Goal: Transaction & Acquisition: Purchase product/service

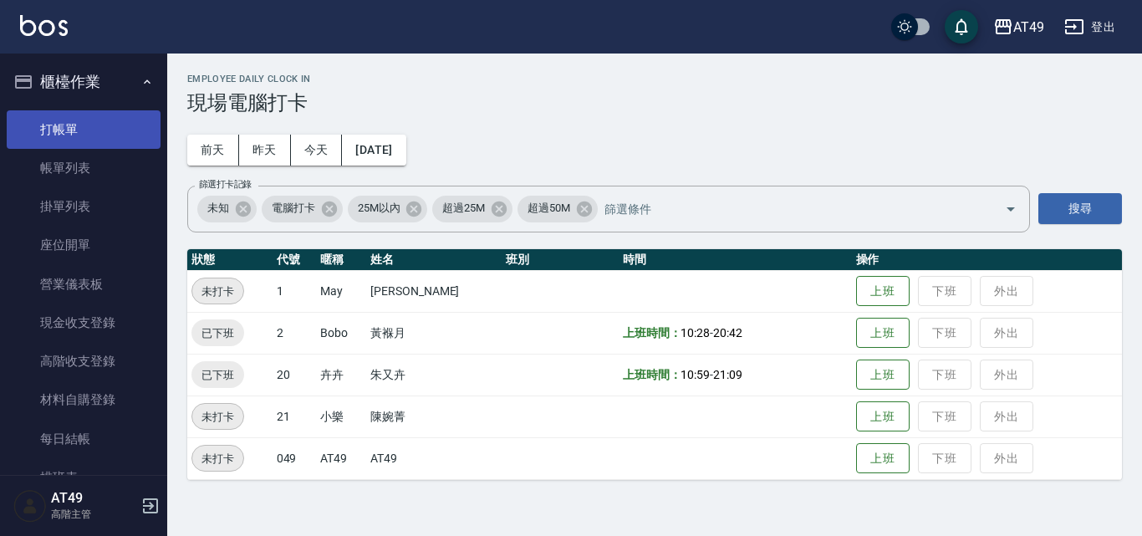
click at [114, 124] on link "打帳單" at bounding box center [84, 129] width 154 height 38
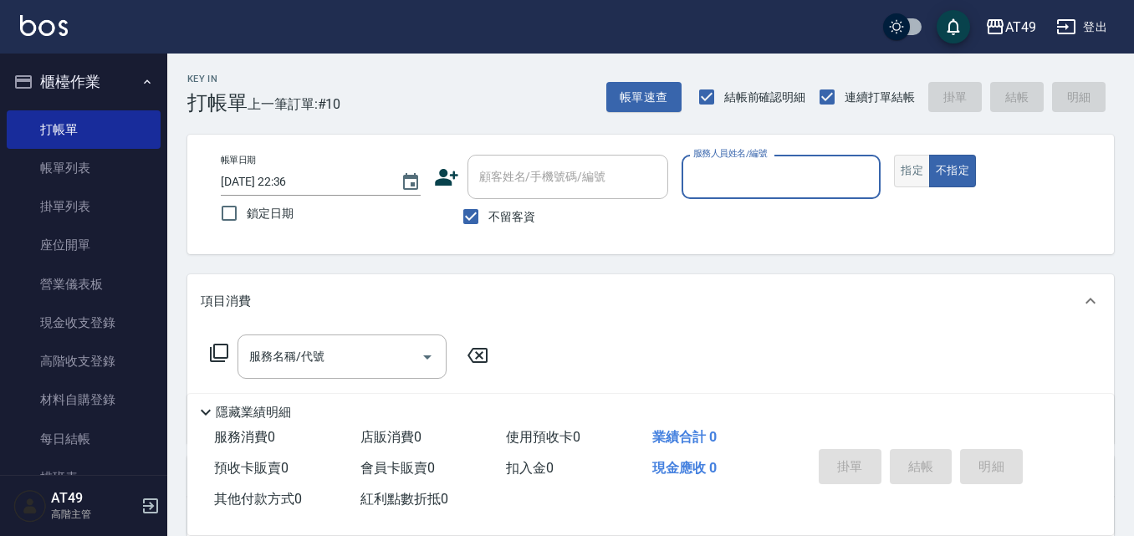
click at [910, 168] on button "指定" at bounding box center [912, 171] width 36 height 33
click at [789, 171] on input "服務人員姓名/編號" at bounding box center [781, 176] width 185 height 29
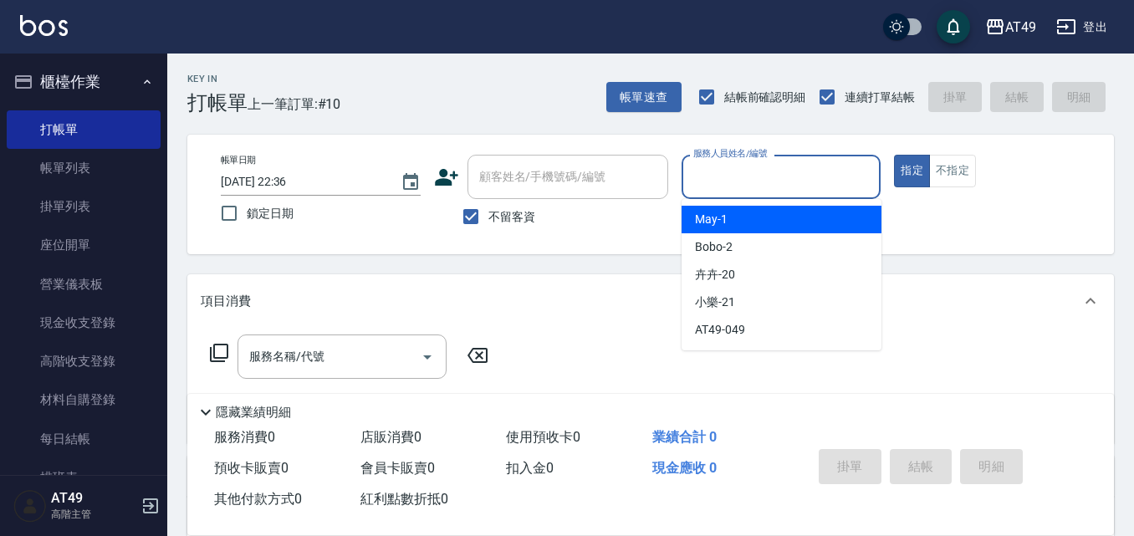
click at [782, 216] on div "May -1" at bounding box center [781, 220] width 200 height 28
type input "May-1"
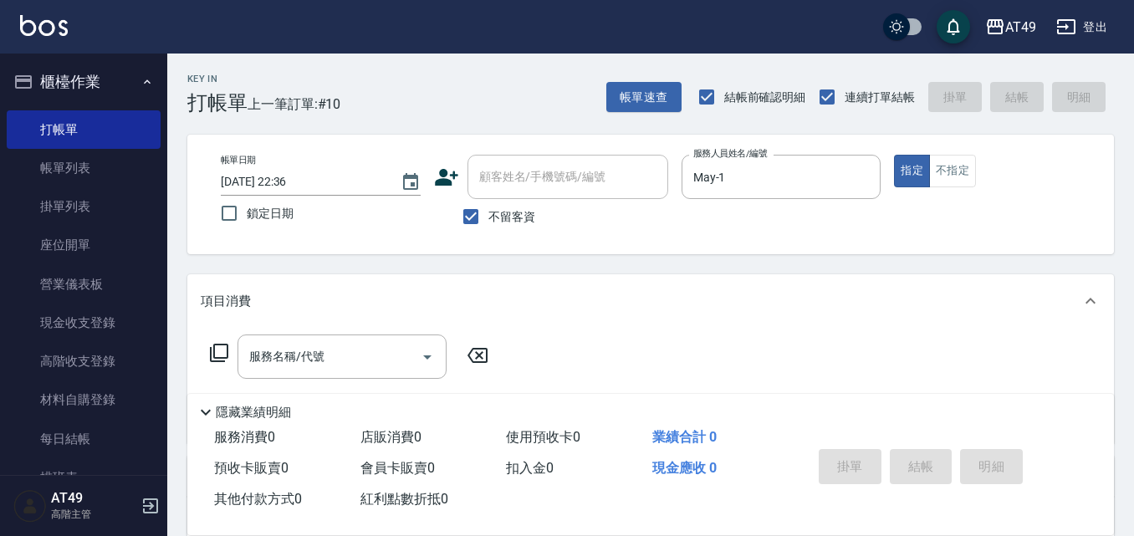
click at [222, 352] on icon at bounding box center [219, 353] width 20 height 20
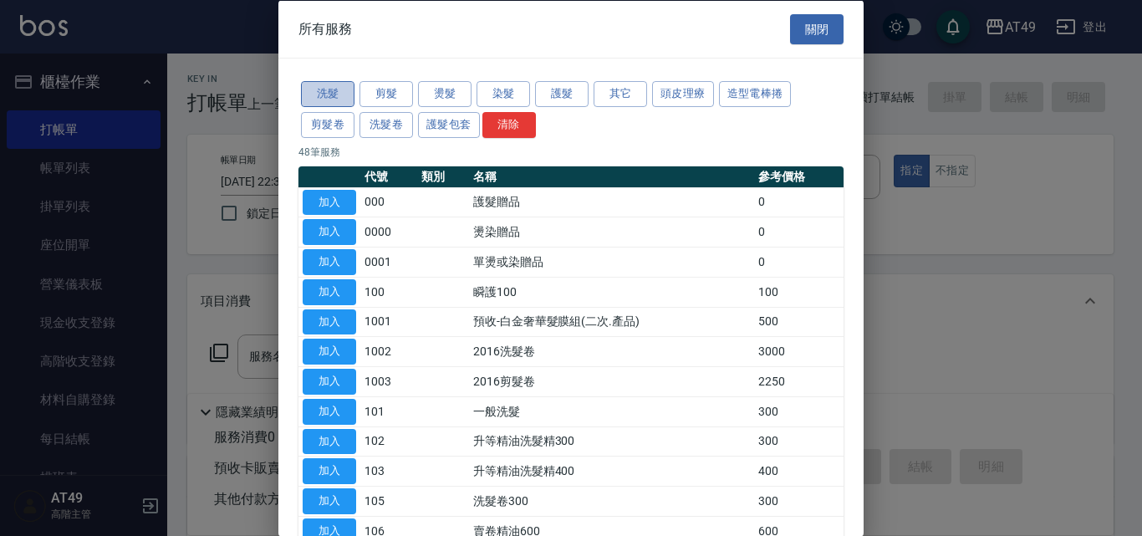
click at [320, 88] on button "洗髮" at bounding box center [328, 94] width 54 height 26
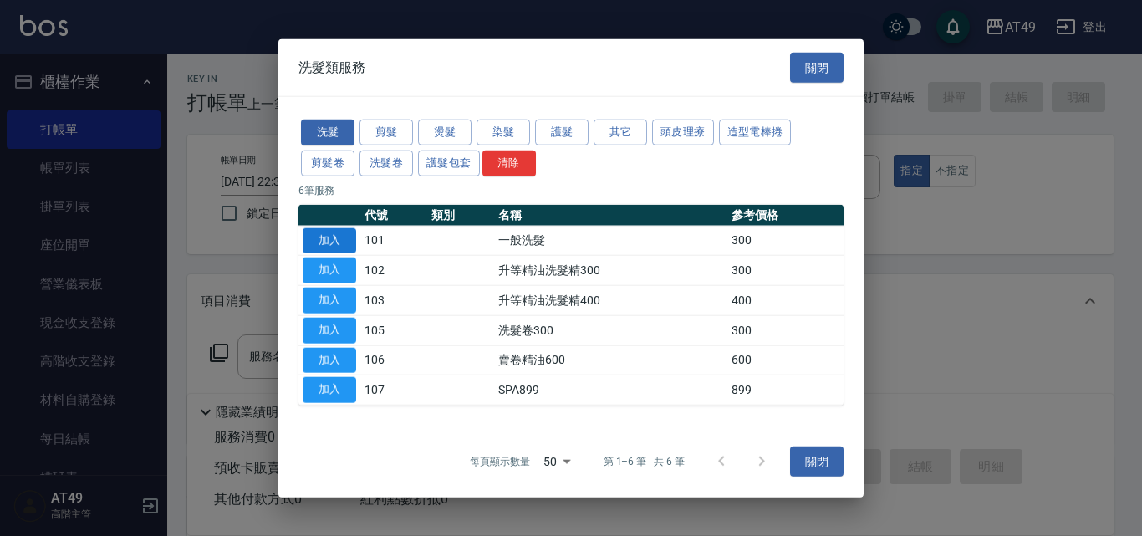
click at [322, 242] on button "加入" at bounding box center [330, 240] width 54 height 26
type input "一般洗髮(101)"
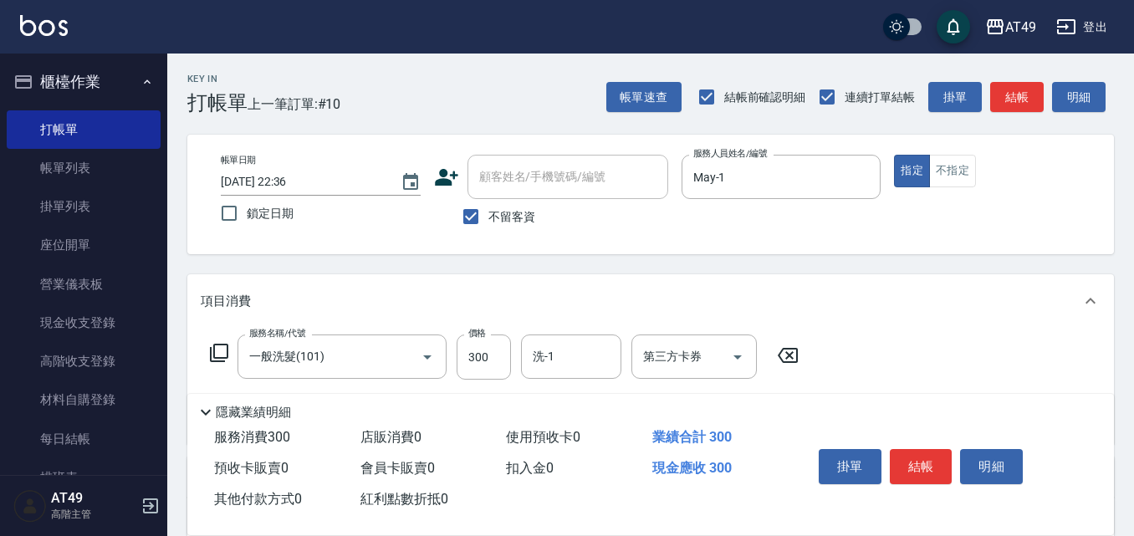
click at [218, 354] on icon at bounding box center [219, 353] width 20 height 20
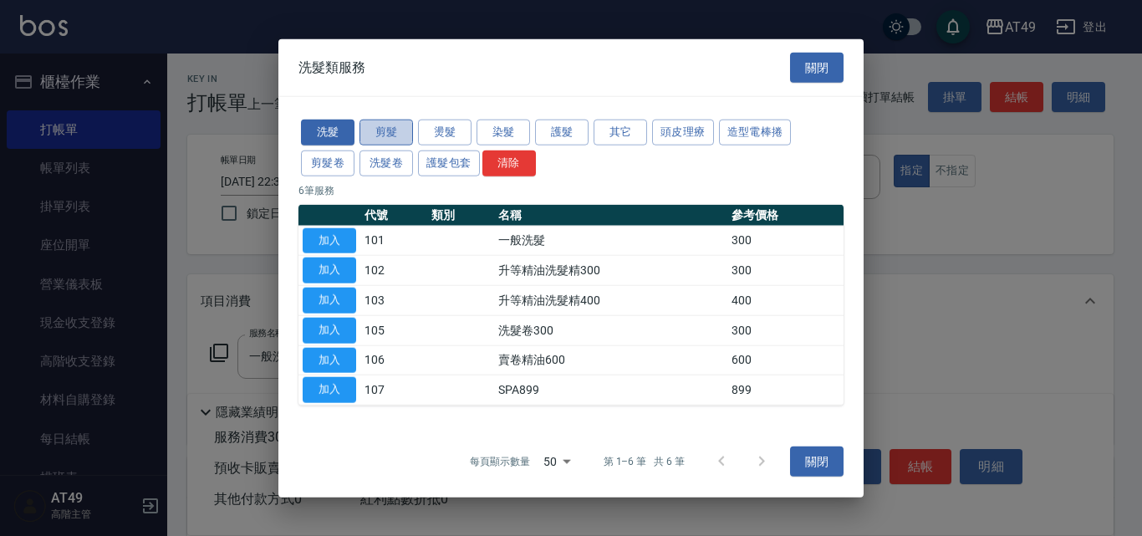
click at [396, 136] on button "剪髮" at bounding box center [387, 133] width 54 height 26
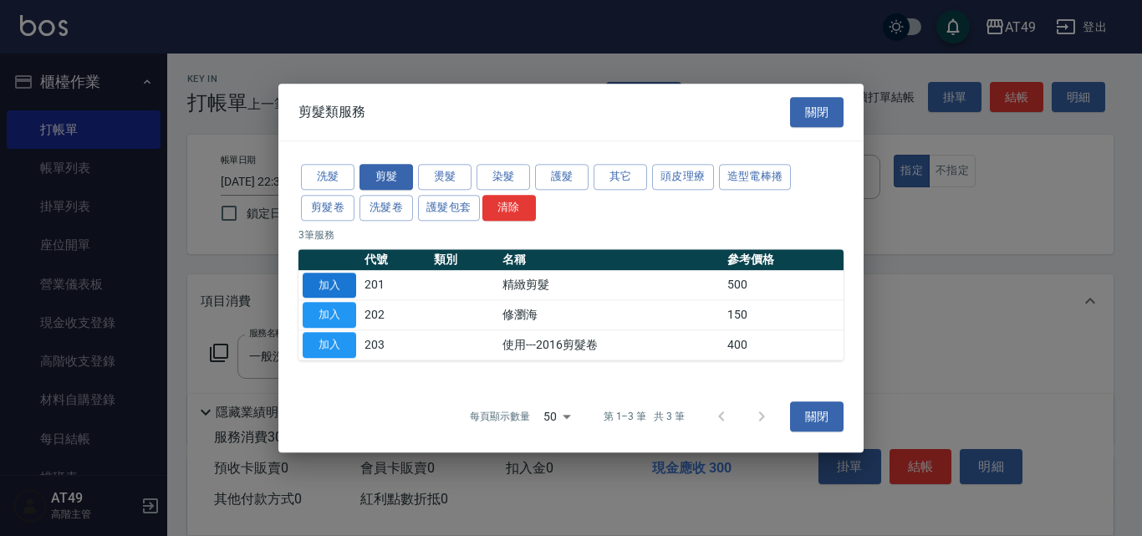
click at [319, 288] on button "加入" at bounding box center [330, 286] width 54 height 26
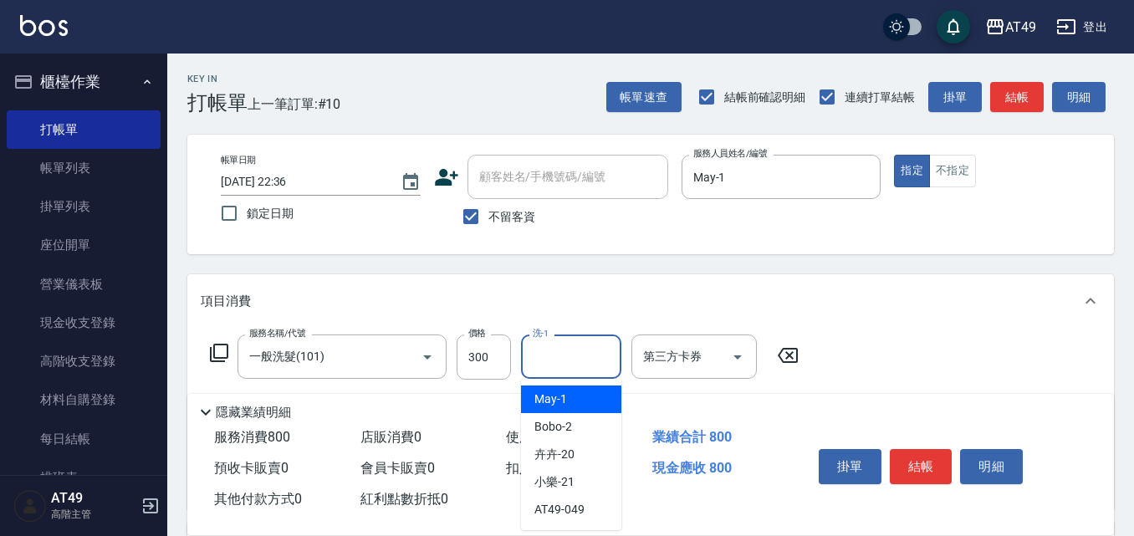
click at [566, 355] on input "洗-1" at bounding box center [570, 356] width 85 height 29
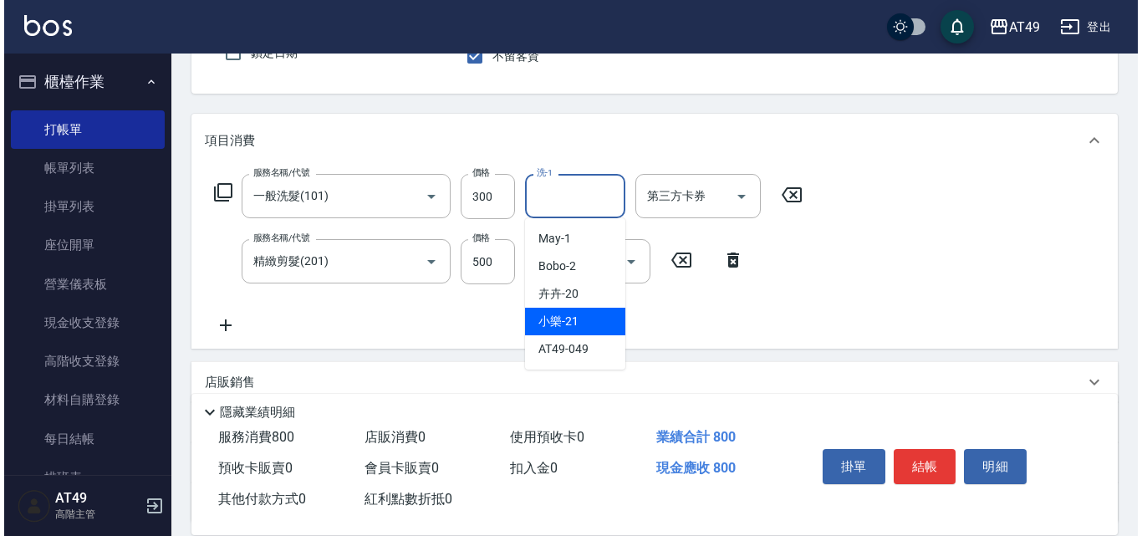
scroll to position [167, 0]
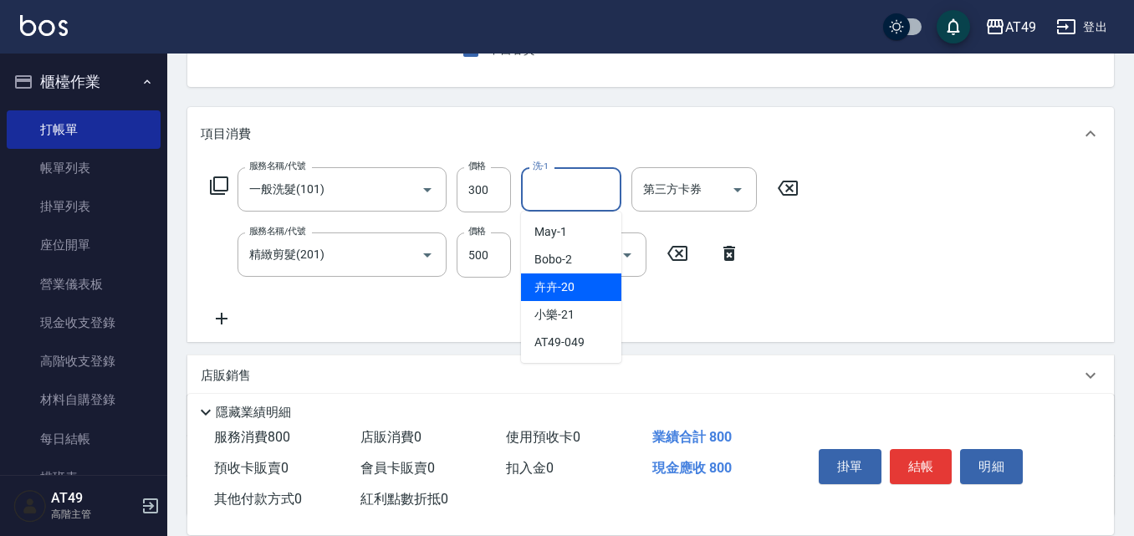
click at [588, 285] on div "卉卉 -20" at bounding box center [571, 287] width 100 height 28
type input "卉卉-20"
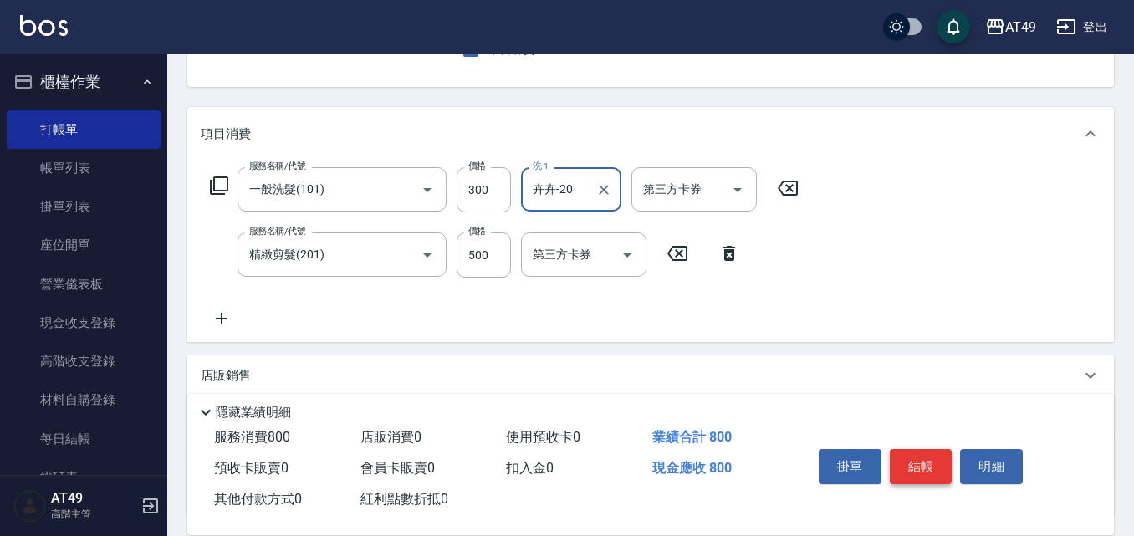
click at [943, 467] on button "結帳" at bounding box center [921, 466] width 63 height 35
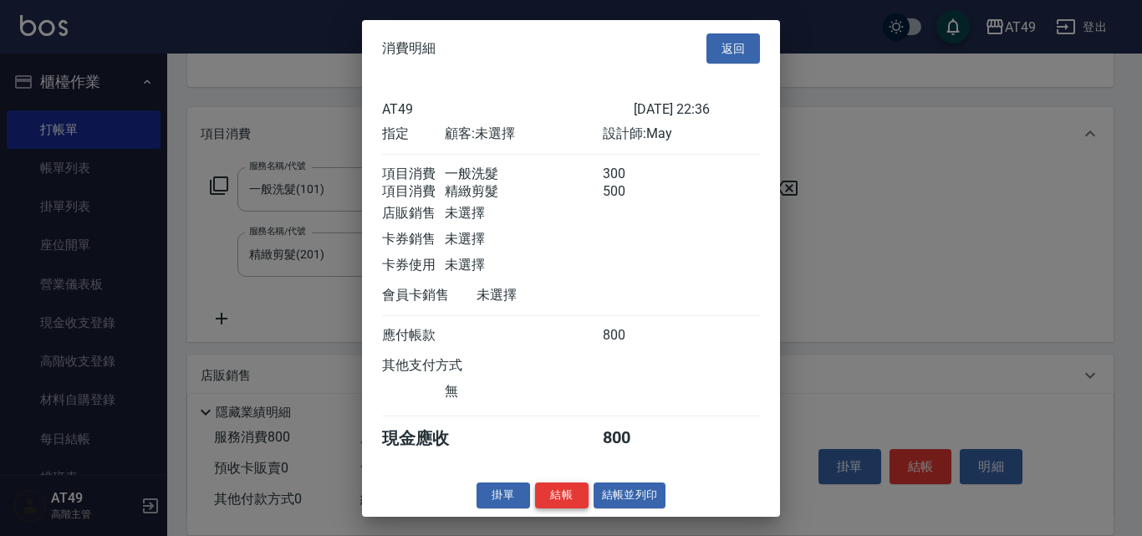
click at [577, 505] on button "結帳" at bounding box center [562, 495] width 54 height 26
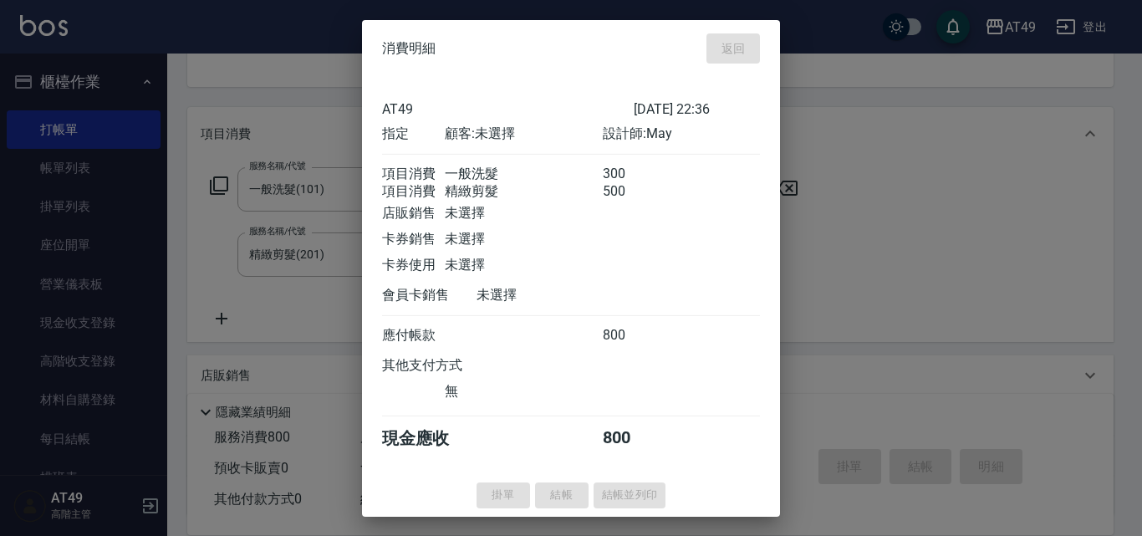
type input "2025/09/25 22:37"
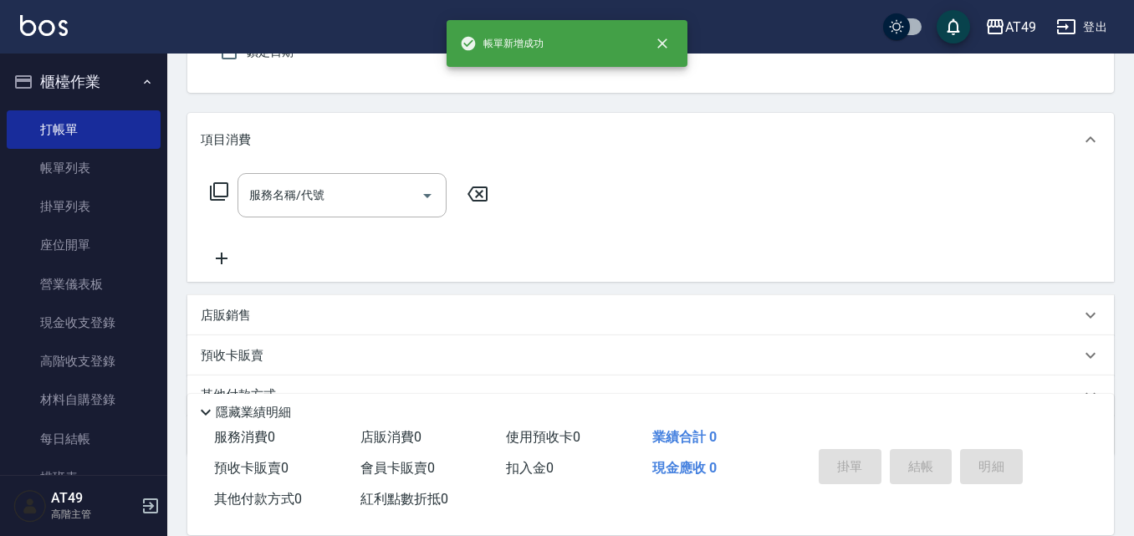
scroll to position [0, 0]
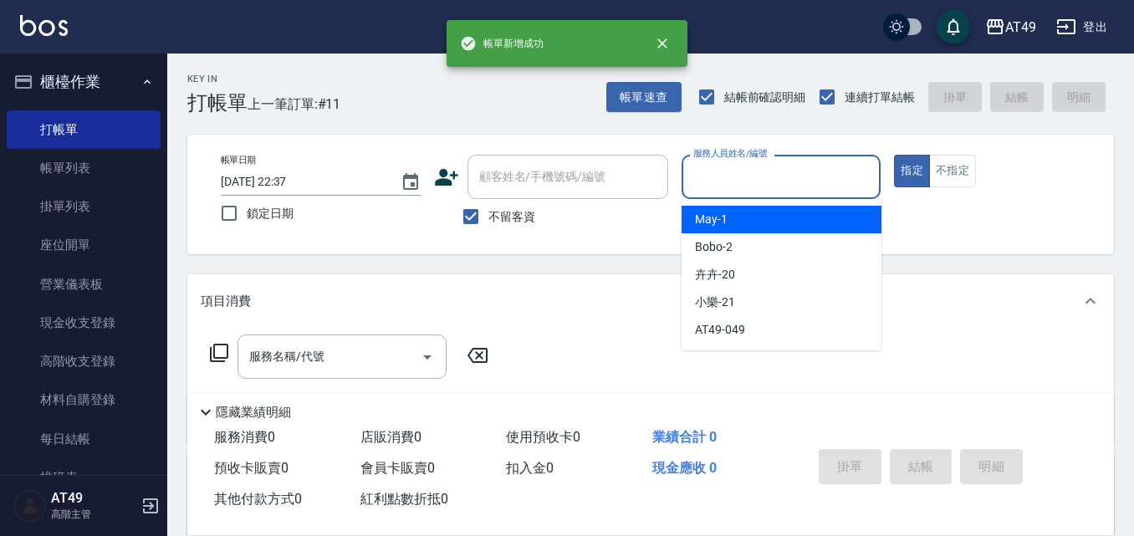
click at [703, 188] on input "服務人員姓名/編號" at bounding box center [781, 176] width 185 height 29
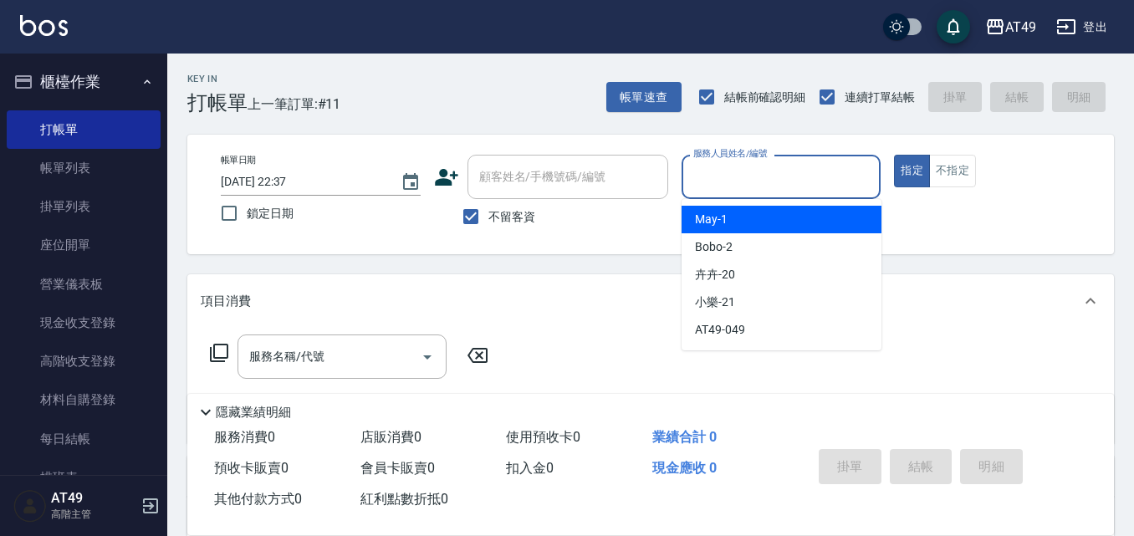
click at [733, 212] on div "May -1" at bounding box center [781, 220] width 200 height 28
type input "May-1"
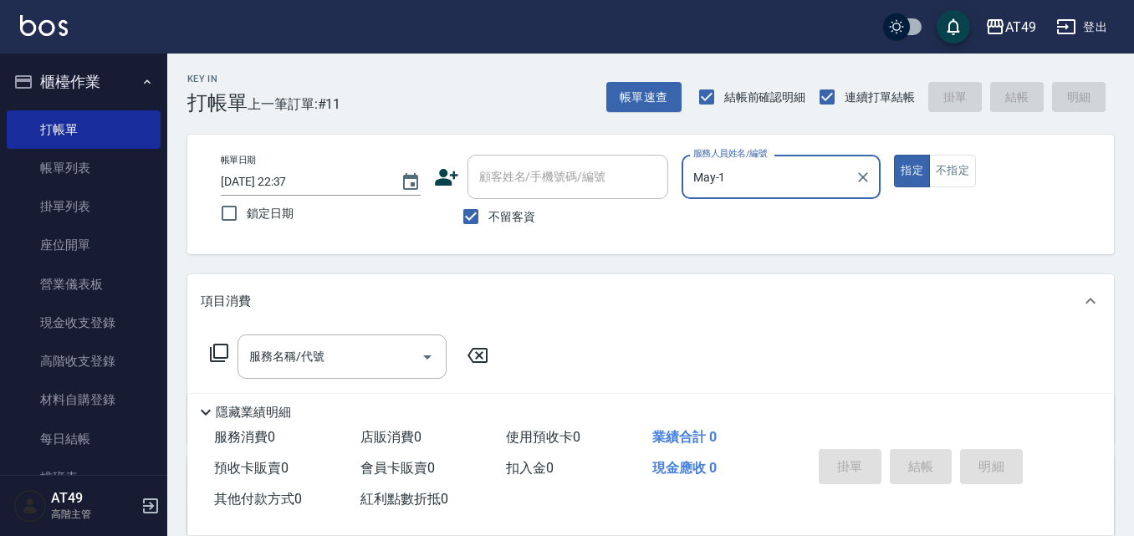
click at [223, 348] on icon at bounding box center [219, 353] width 20 height 20
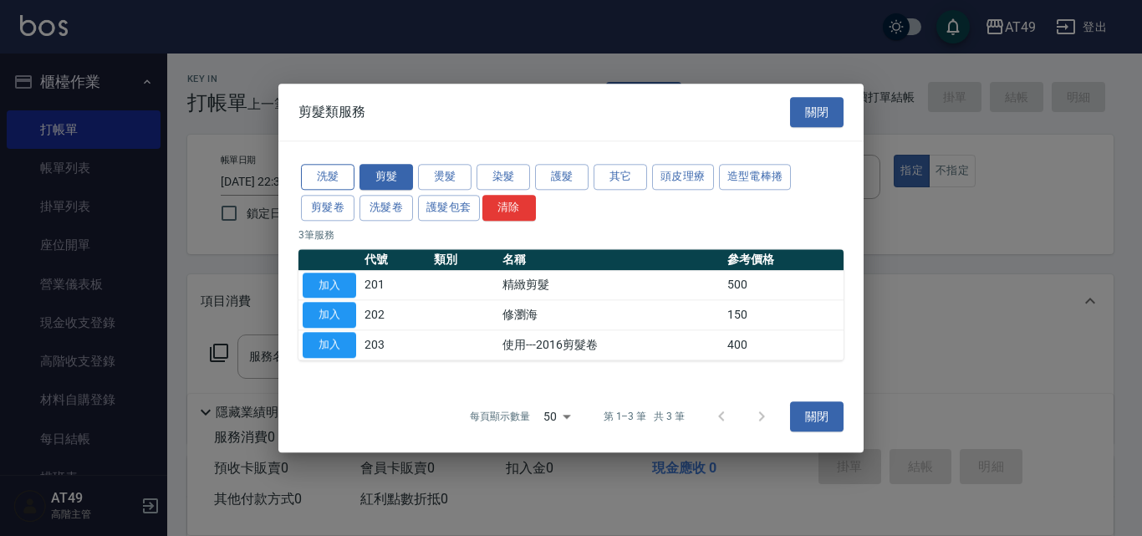
click at [338, 169] on button "洗髮" at bounding box center [328, 177] width 54 height 26
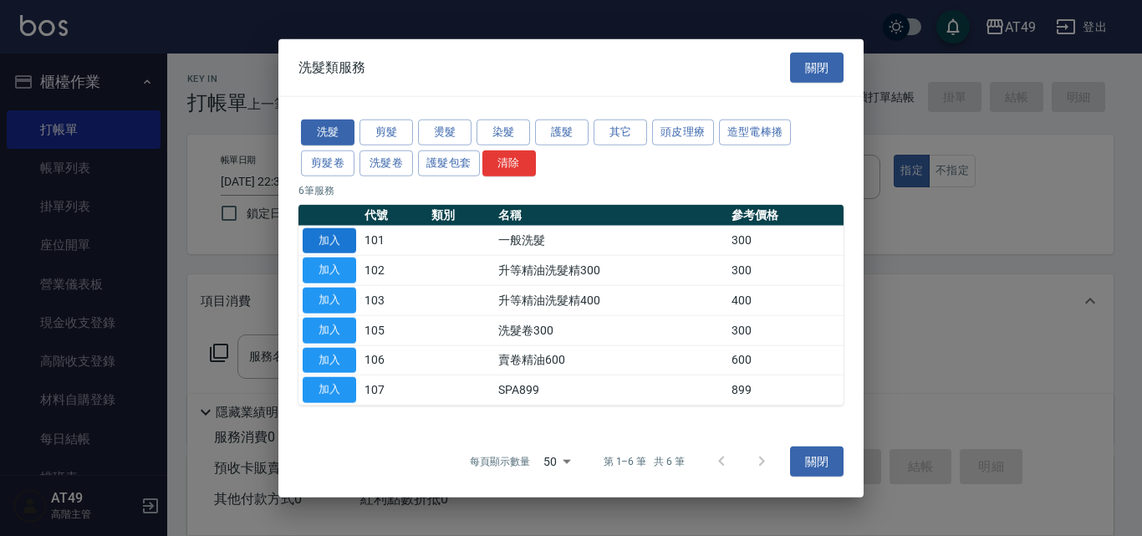
click at [348, 242] on button "加入" at bounding box center [330, 240] width 54 height 26
type input "一般洗髮(101)"
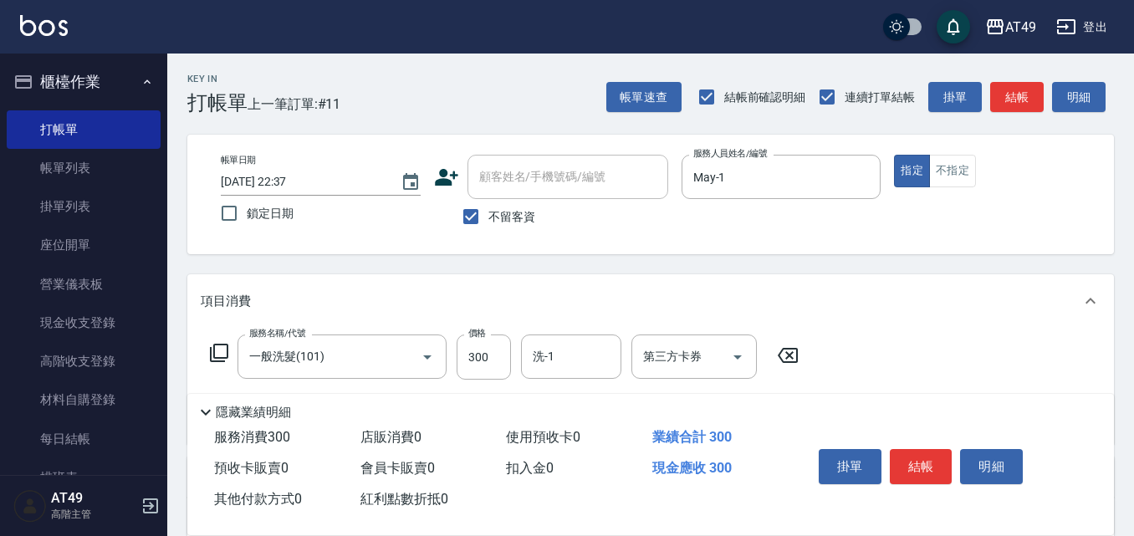
click at [217, 348] on icon at bounding box center [219, 353] width 20 height 20
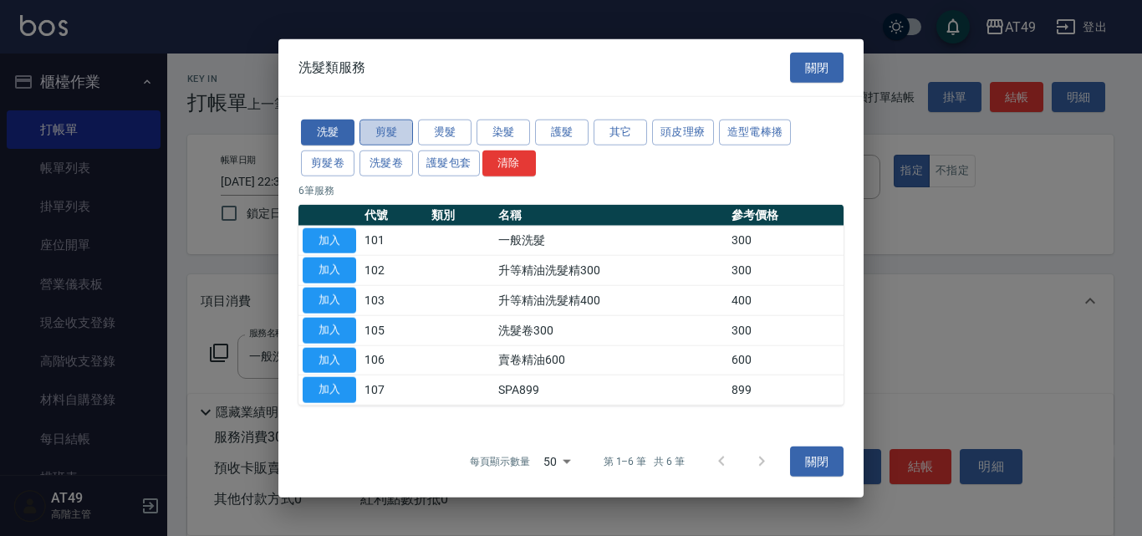
click at [381, 128] on button "剪髮" at bounding box center [387, 133] width 54 height 26
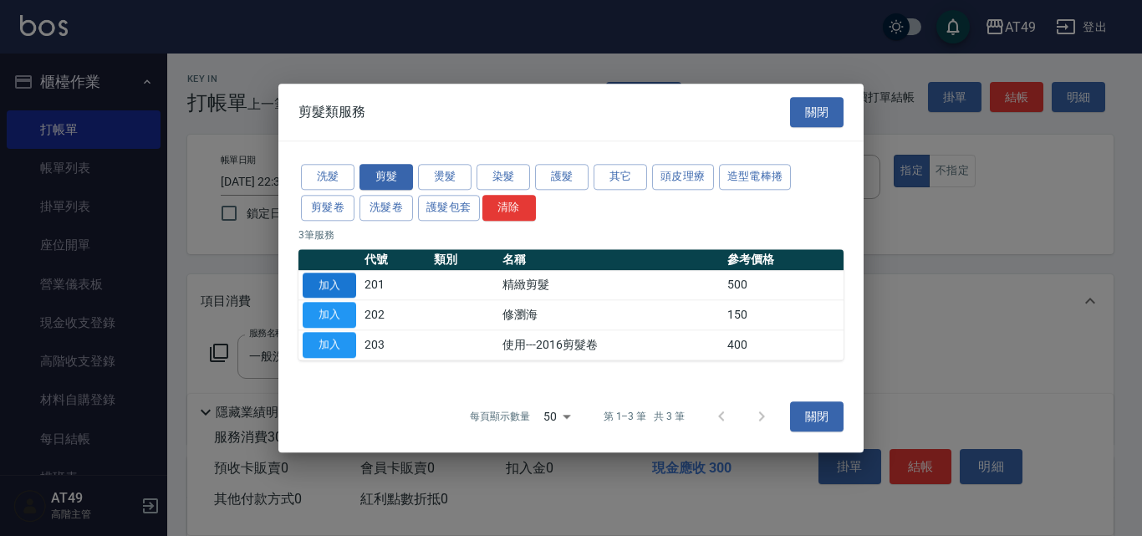
click at [309, 278] on button "加入" at bounding box center [330, 286] width 54 height 26
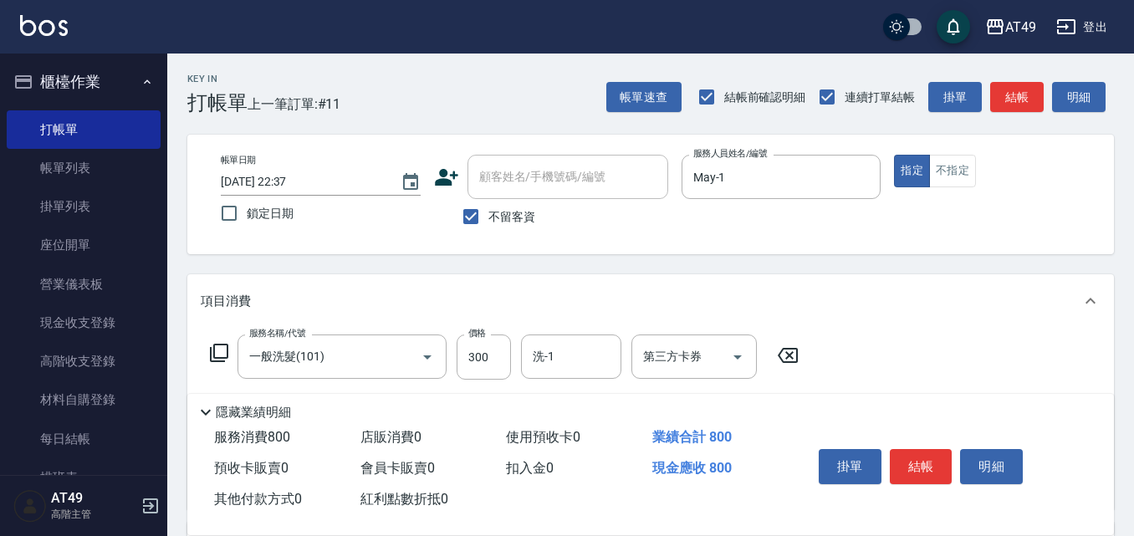
click at [204, 348] on div "服務名稱/代號 一般洗髮(101) 服務名稱/代號 價格 300 價格 洗-1 洗-1 第三方卡券 第三方卡券" at bounding box center [505, 356] width 608 height 45
click at [219, 350] on icon at bounding box center [219, 353] width 20 height 20
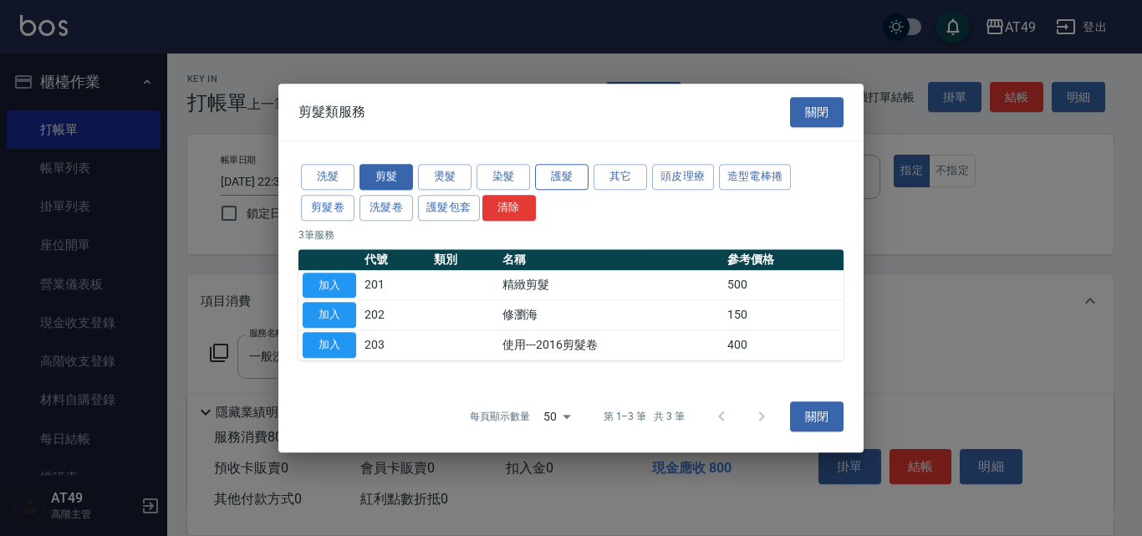
click at [558, 176] on button "護髮" at bounding box center [562, 177] width 54 height 26
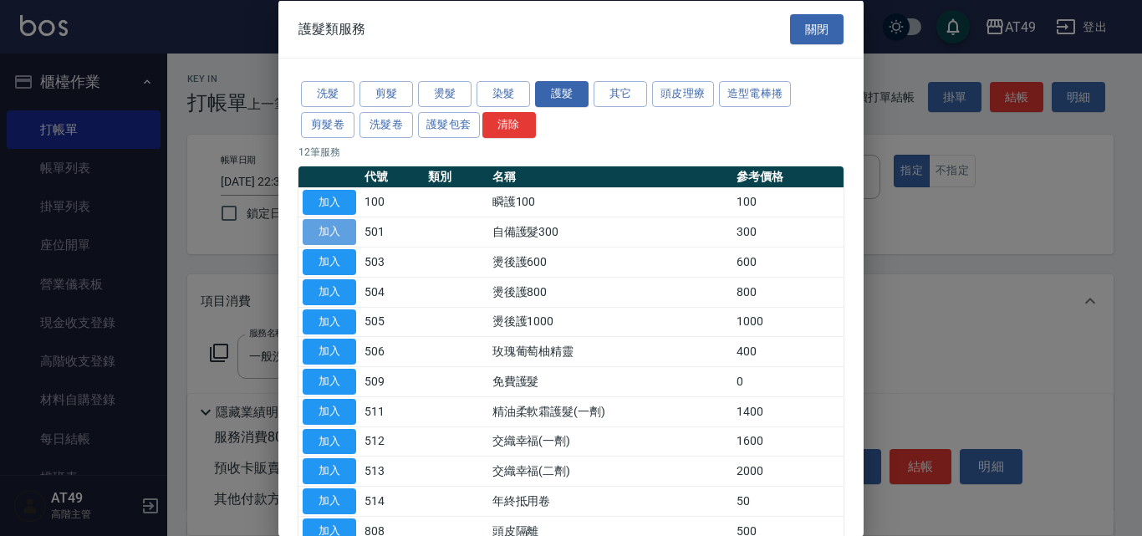
click at [308, 227] on button "加入" at bounding box center [330, 232] width 54 height 26
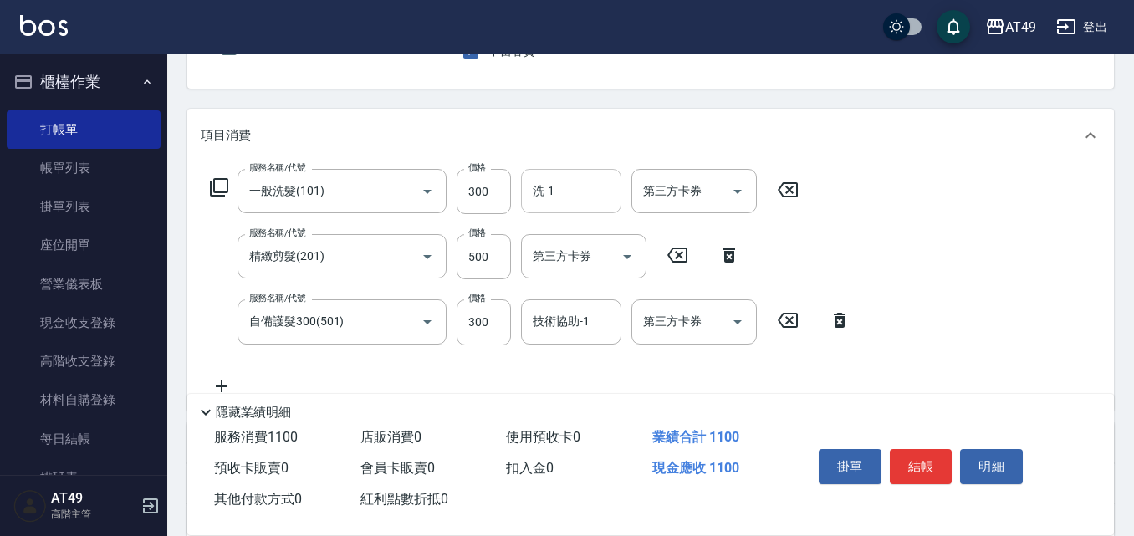
scroll to position [167, 0]
click at [548, 193] on div "洗-1 洗-1" at bounding box center [571, 189] width 100 height 44
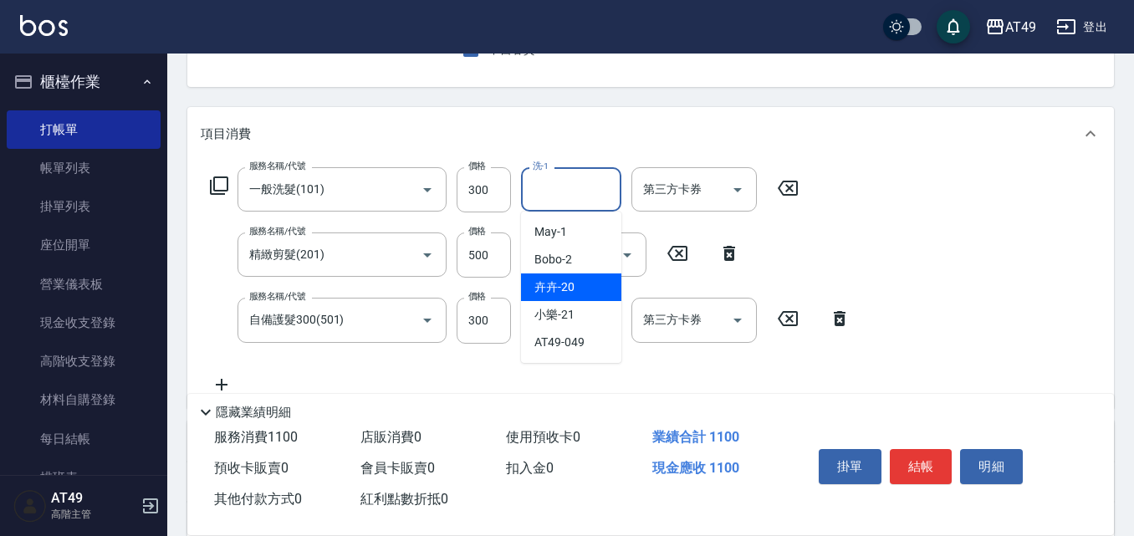
click at [584, 287] on div "卉卉 -20" at bounding box center [571, 287] width 100 height 28
type input "卉卉-20"
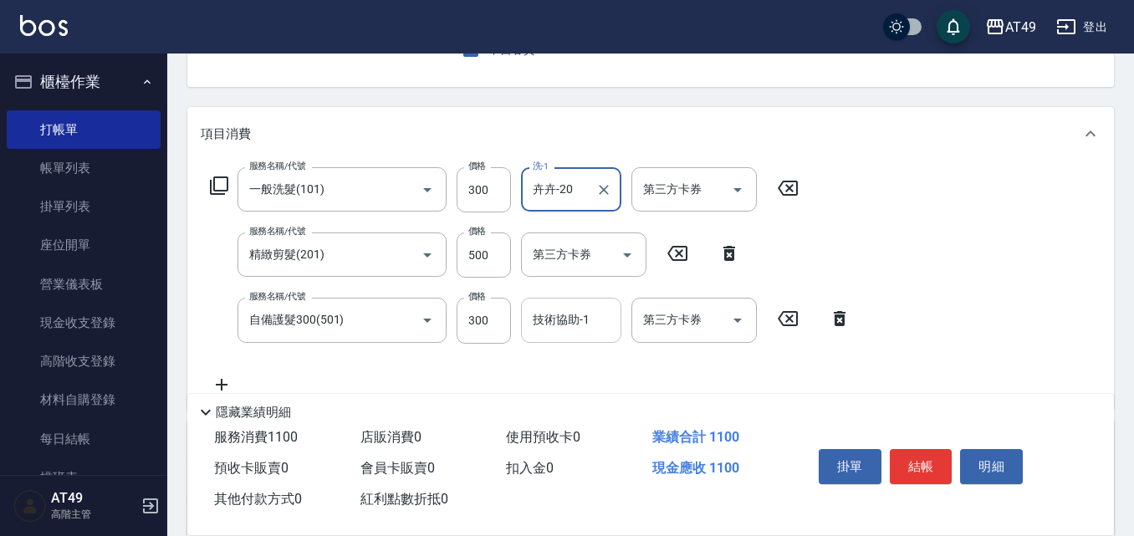
click at [575, 325] on div "技術協助-1 技術協助-1" at bounding box center [571, 320] width 100 height 44
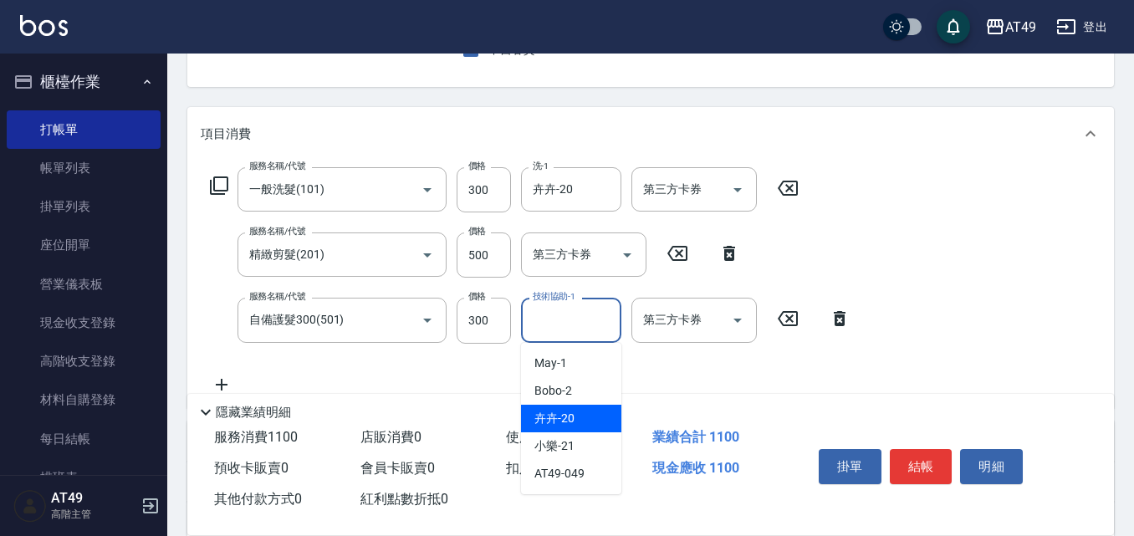
click at [556, 416] on span "卉卉 -20" at bounding box center [554, 419] width 40 height 18
type input "卉卉-20"
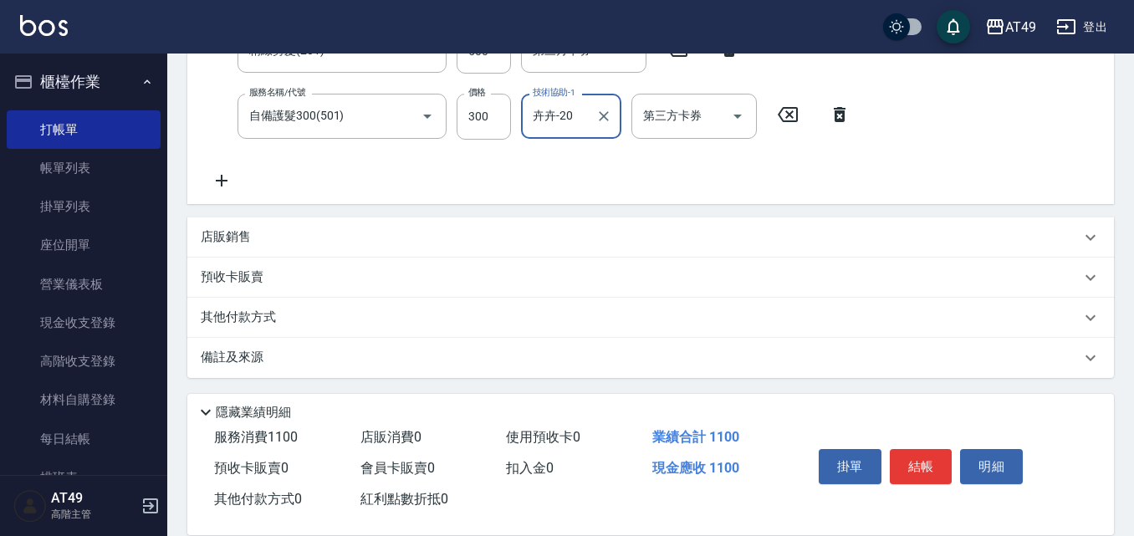
scroll to position [374, 0]
click at [242, 231] on p "店販銷售" at bounding box center [226, 235] width 50 height 18
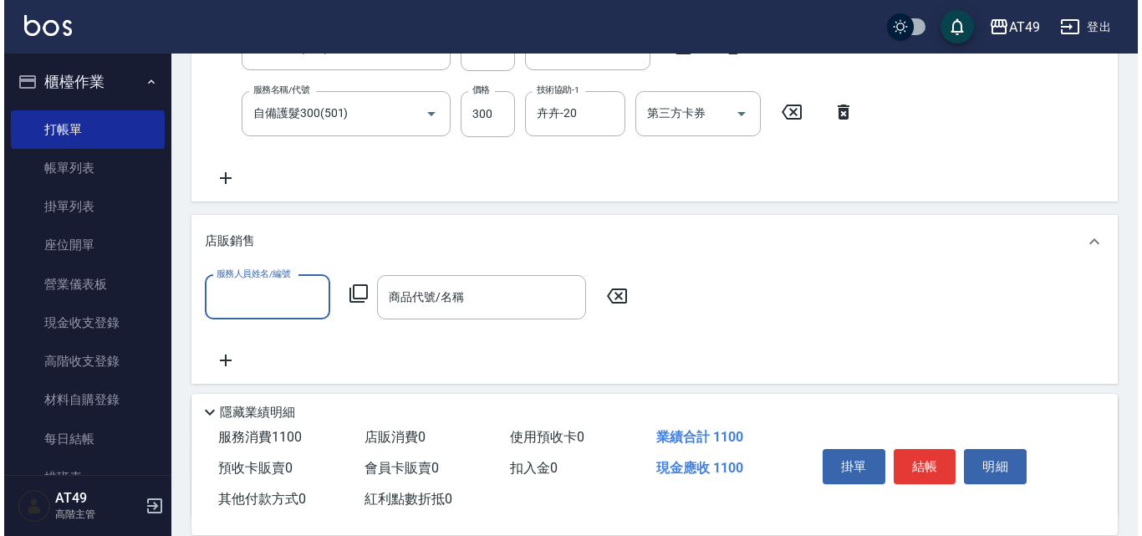
scroll to position [0, 0]
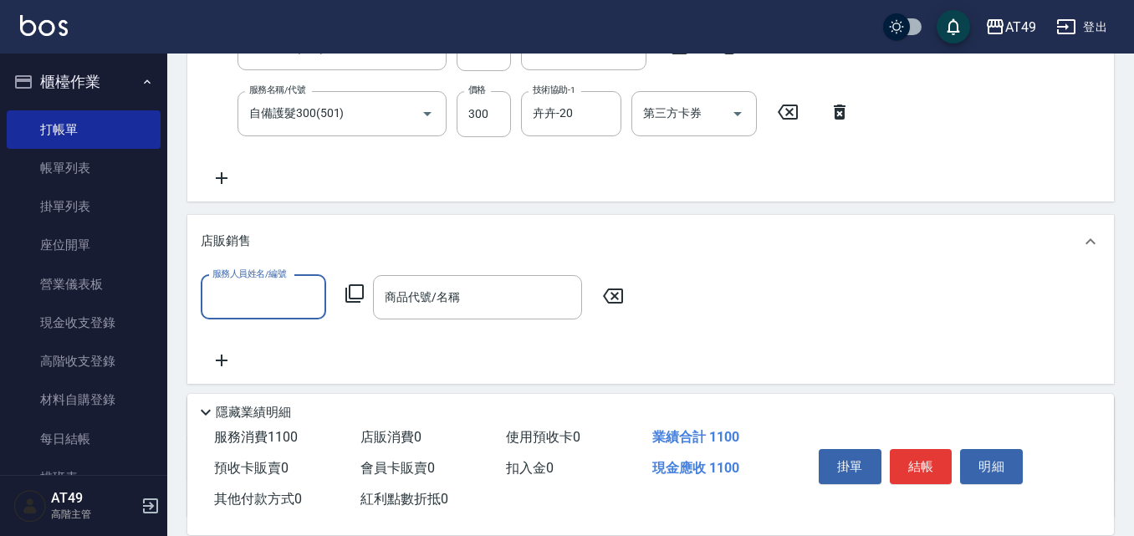
click at [258, 305] on input "服務人員姓名/編號" at bounding box center [263, 297] width 110 height 29
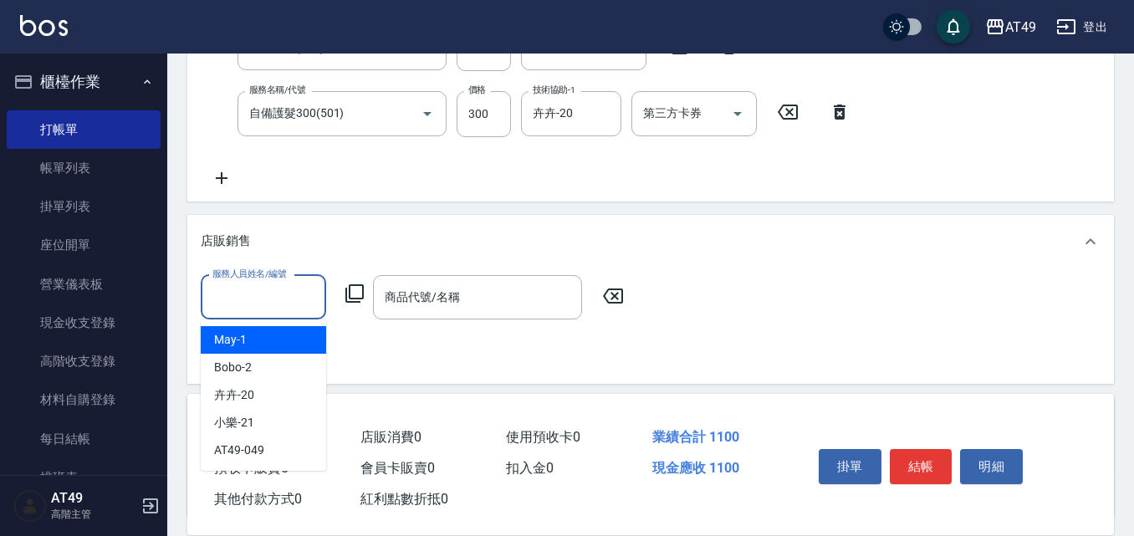
click at [253, 344] on div "May -1" at bounding box center [263, 340] width 125 height 28
type input "May-1"
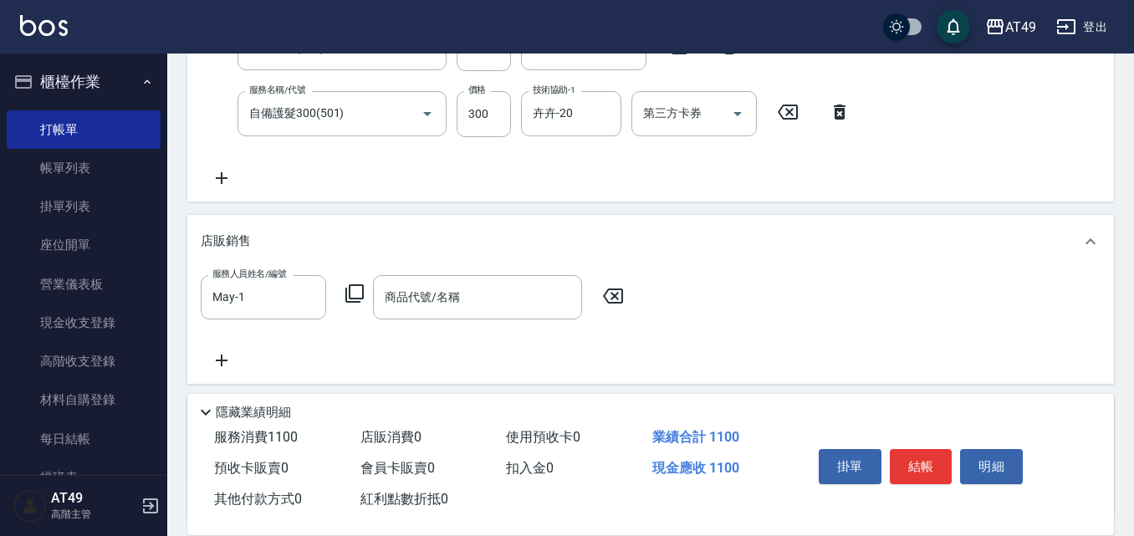
click at [350, 290] on icon at bounding box center [354, 293] width 18 height 18
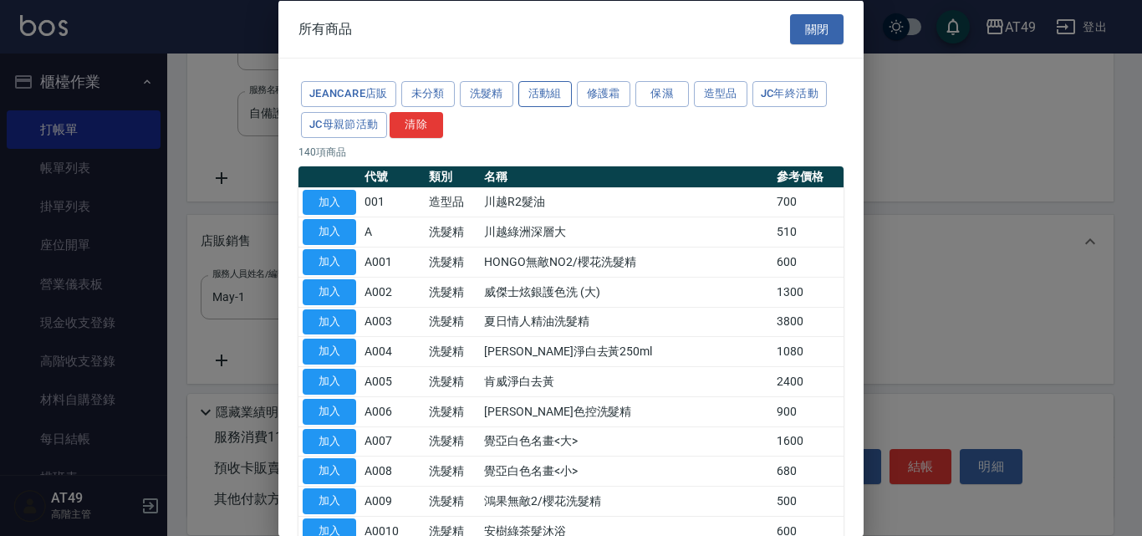
click at [554, 89] on button "活動組" at bounding box center [545, 94] width 54 height 26
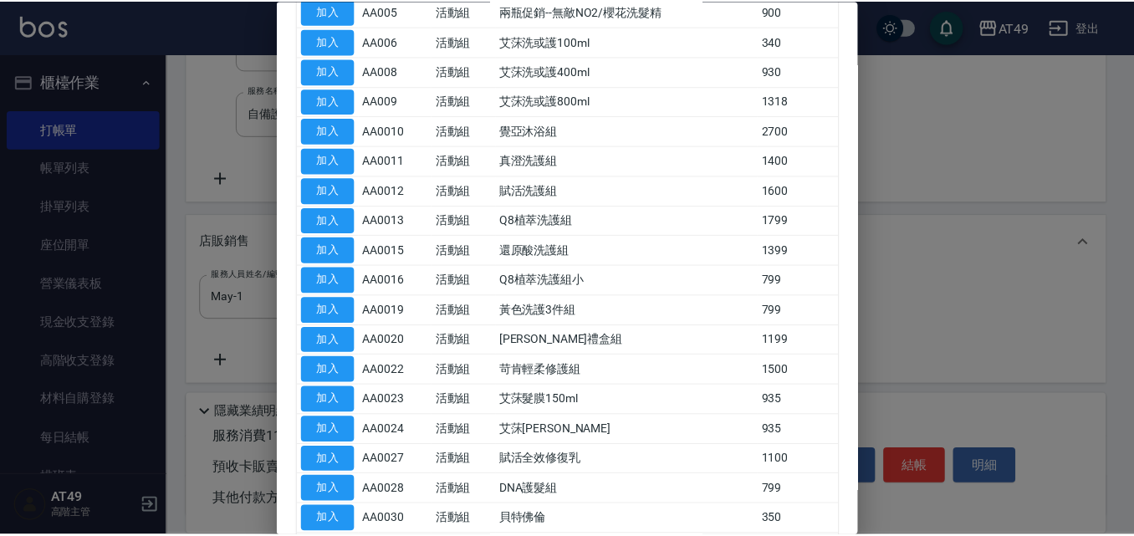
scroll to position [574, 0]
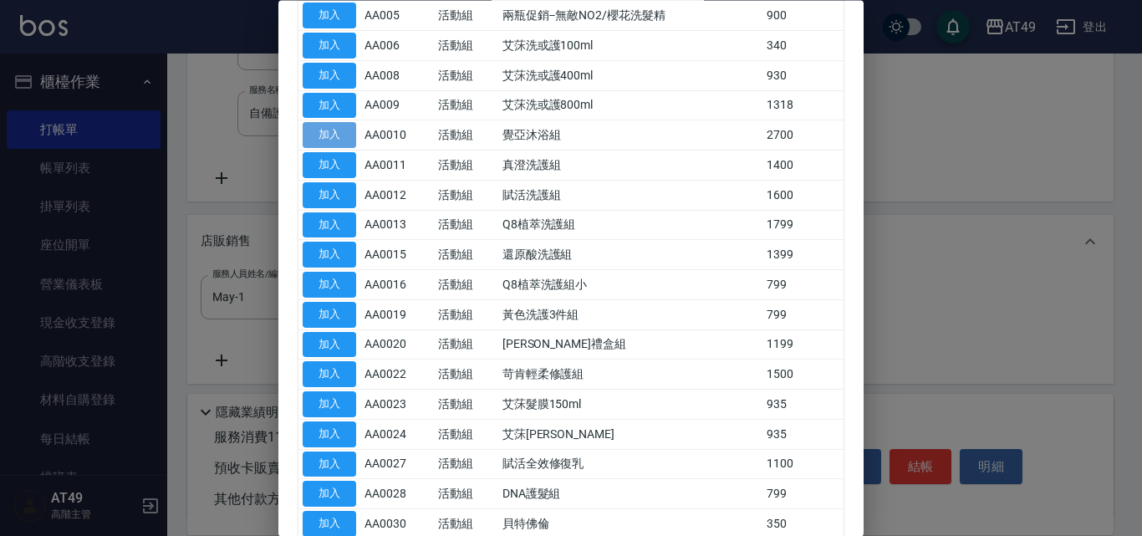
click at [353, 130] on button "加入" at bounding box center [330, 136] width 54 height 26
type input "覺亞沐浴組"
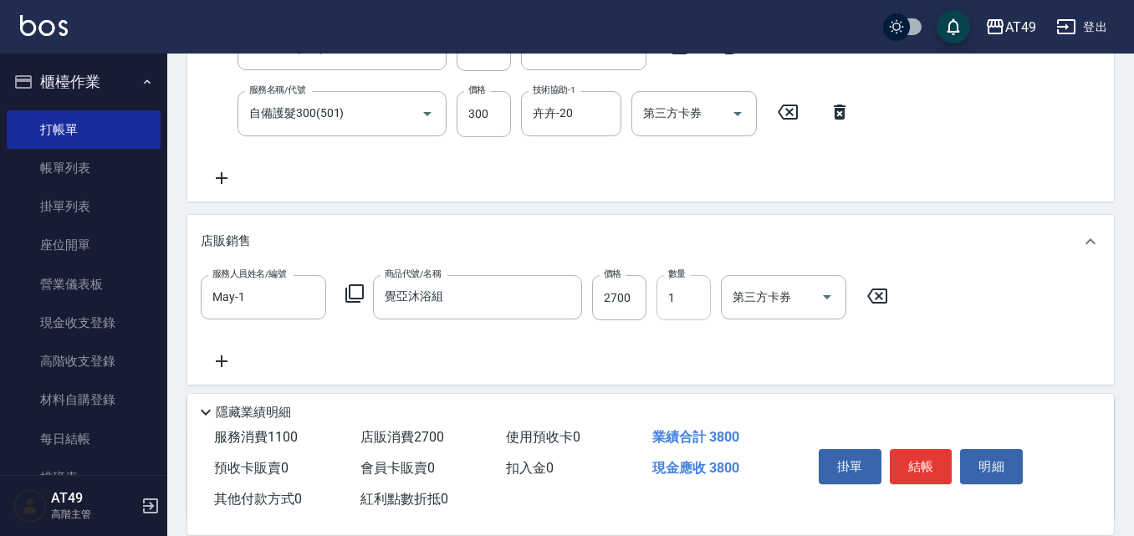
click at [678, 298] on input "1" at bounding box center [683, 297] width 54 height 45
type input "2"
click at [222, 363] on icon at bounding box center [222, 361] width 12 height 12
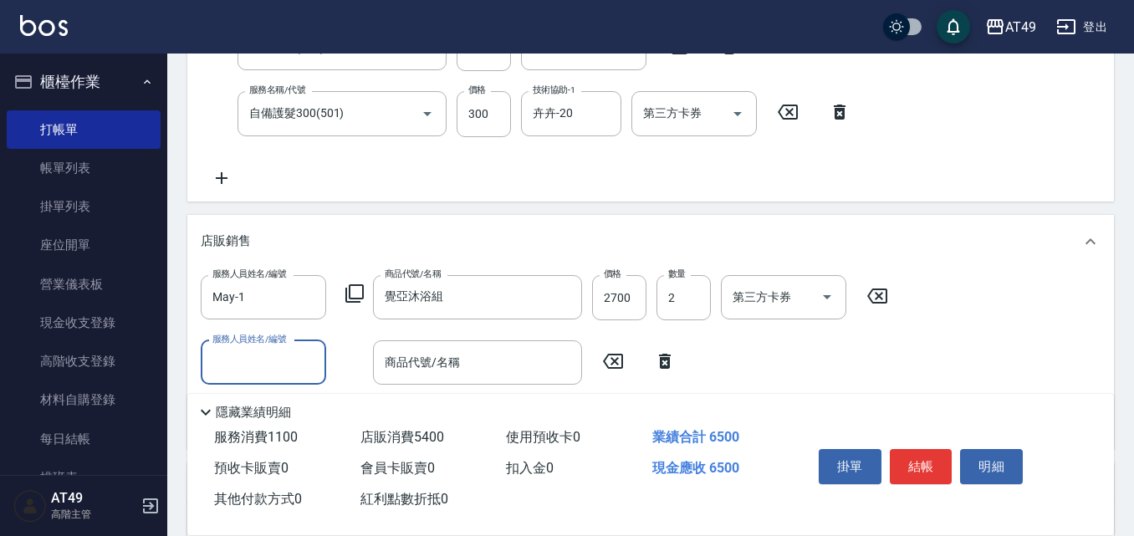
click at [240, 359] on input "服務人員姓名/編號" at bounding box center [263, 362] width 110 height 29
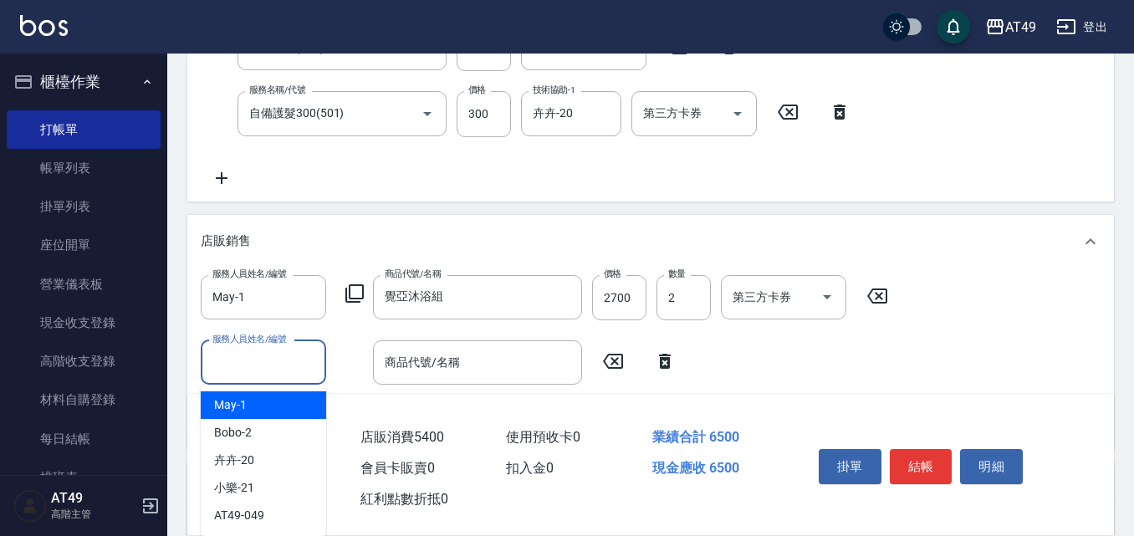
click at [266, 408] on div "May -1" at bounding box center [263, 405] width 125 height 28
type input "May-1"
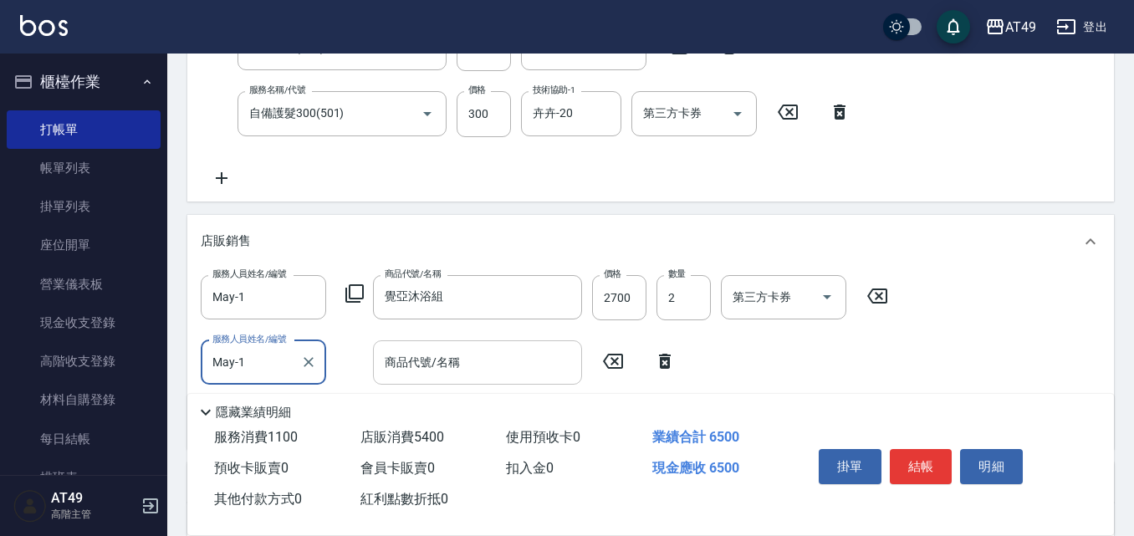
click at [470, 358] on input "商品代號/名稱" at bounding box center [477, 362] width 194 height 29
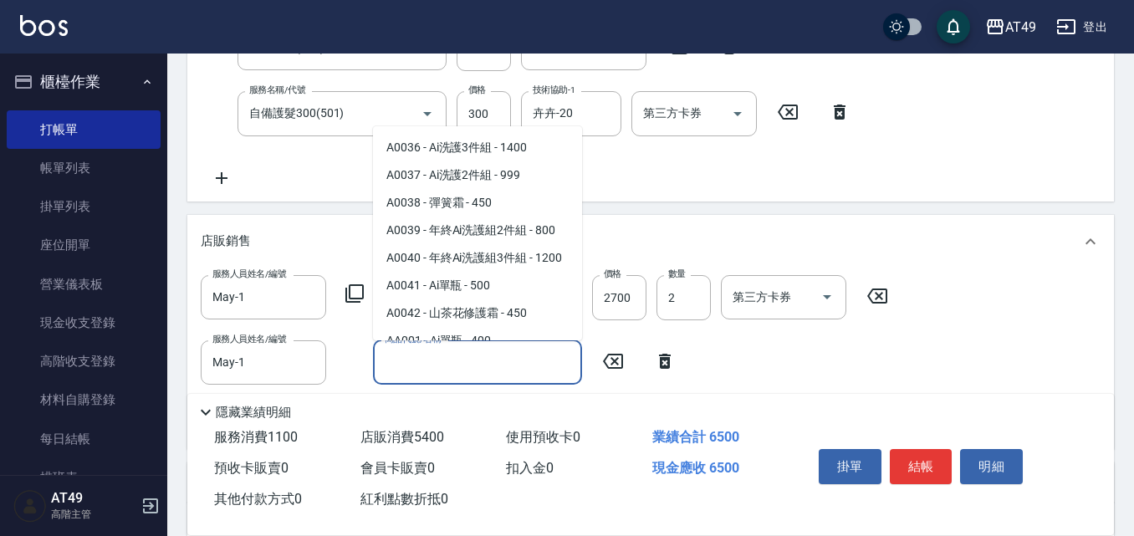
scroll to position [752, 0]
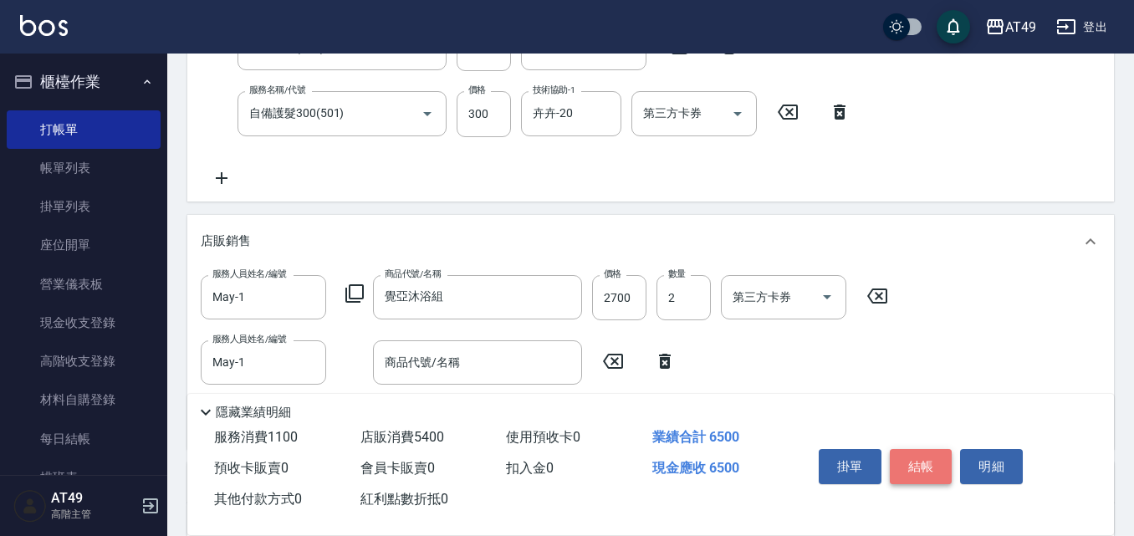
click at [931, 460] on button "結帳" at bounding box center [921, 466] width 63 height 35
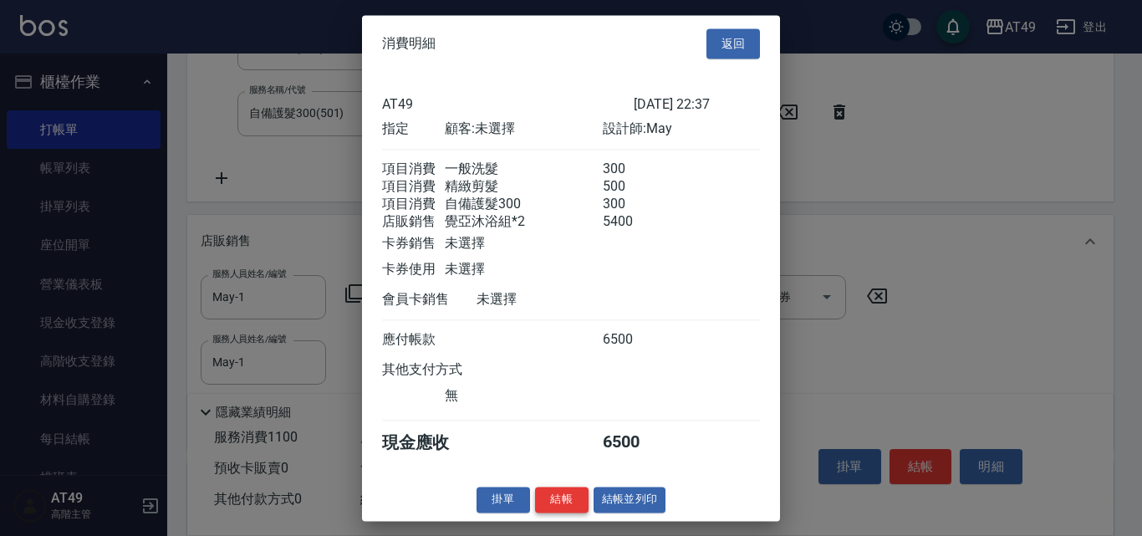
click at [553, 513] on button "結帳" at bounding box center [562, 500] width 54 height 26
click at [742, 40] on button "返回" at bounding box center [733, 43] width 54 height 31
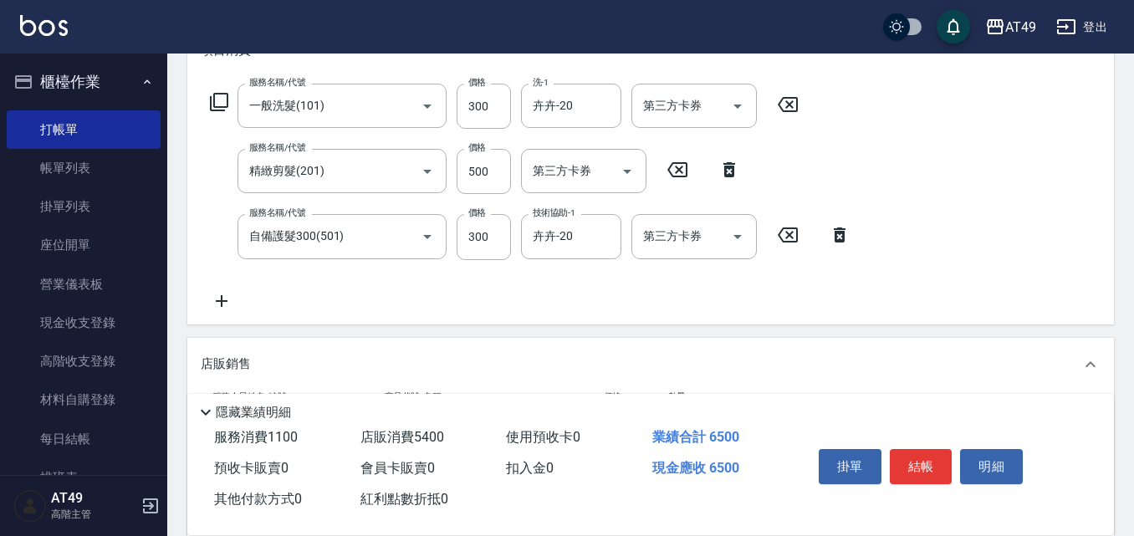
scroll to position [0, 0]
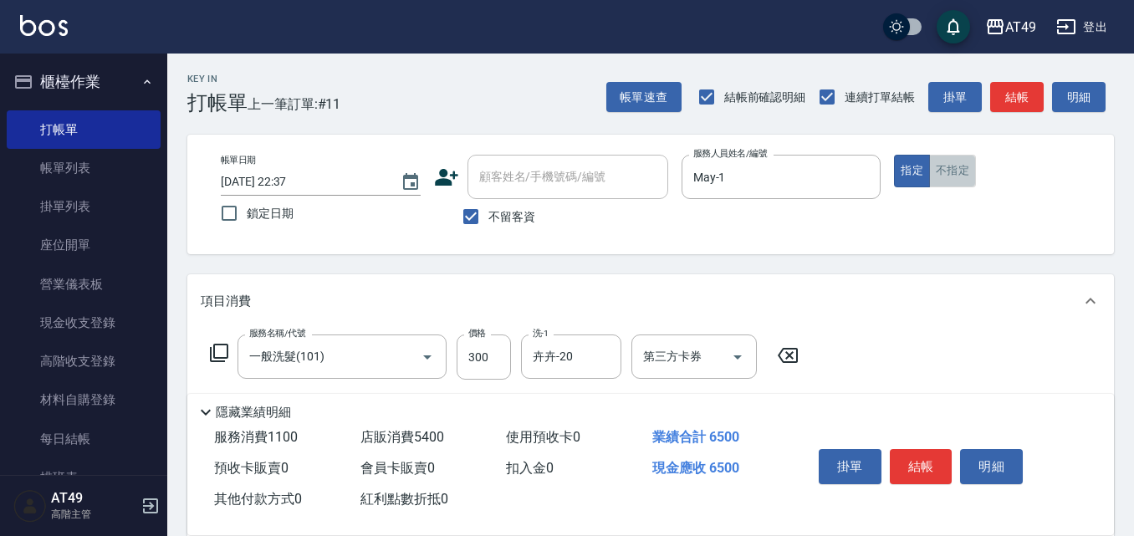
click at [948, 178] on button "不指定" at bounding box center [952, 171] width 47 height 33
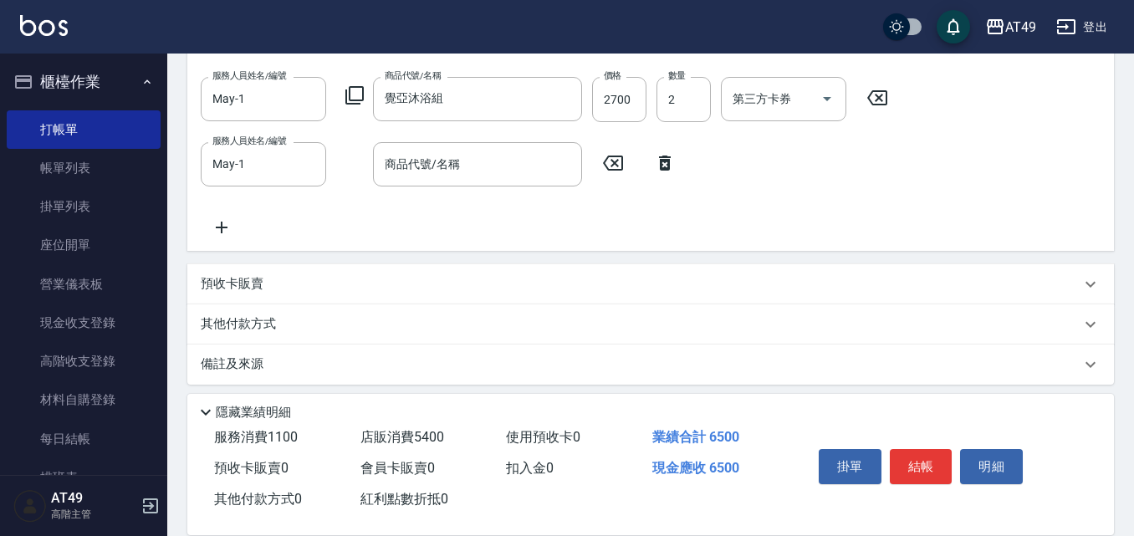
scroll to position [581, 0]
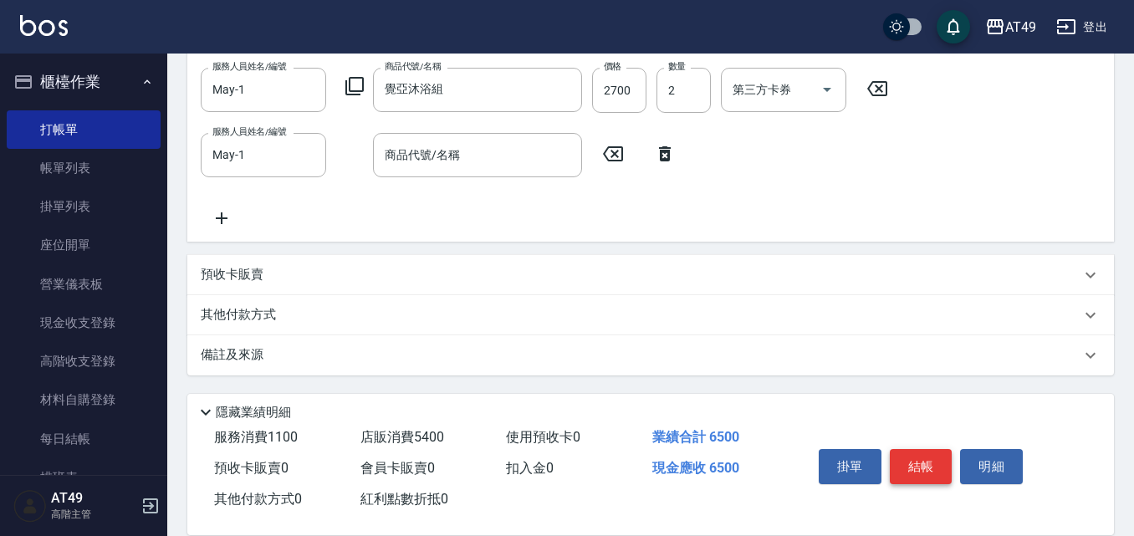
click at [925, 463] on button "結帳" at bounding box center [921, 466] width 63 height 35
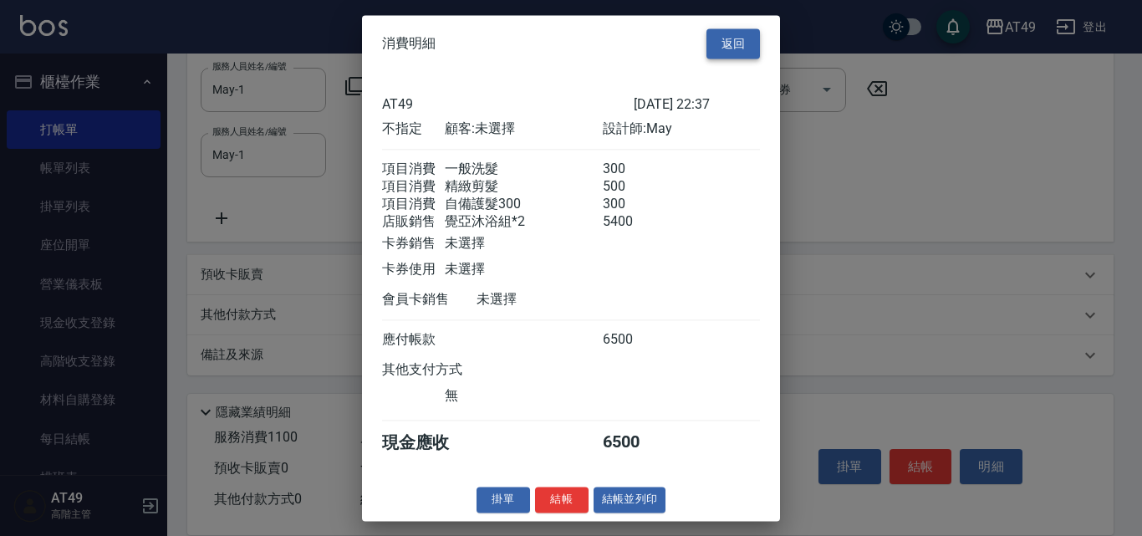
click at [756, 33] on button "返回" at bounding box center [733, 43] width 54 height 31
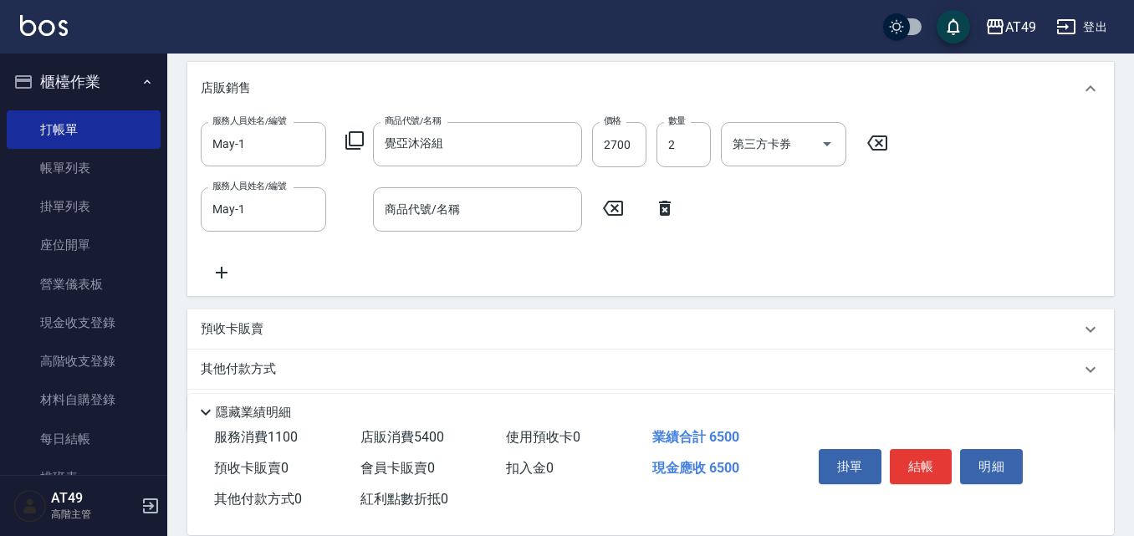
scroll to position [497, 0]
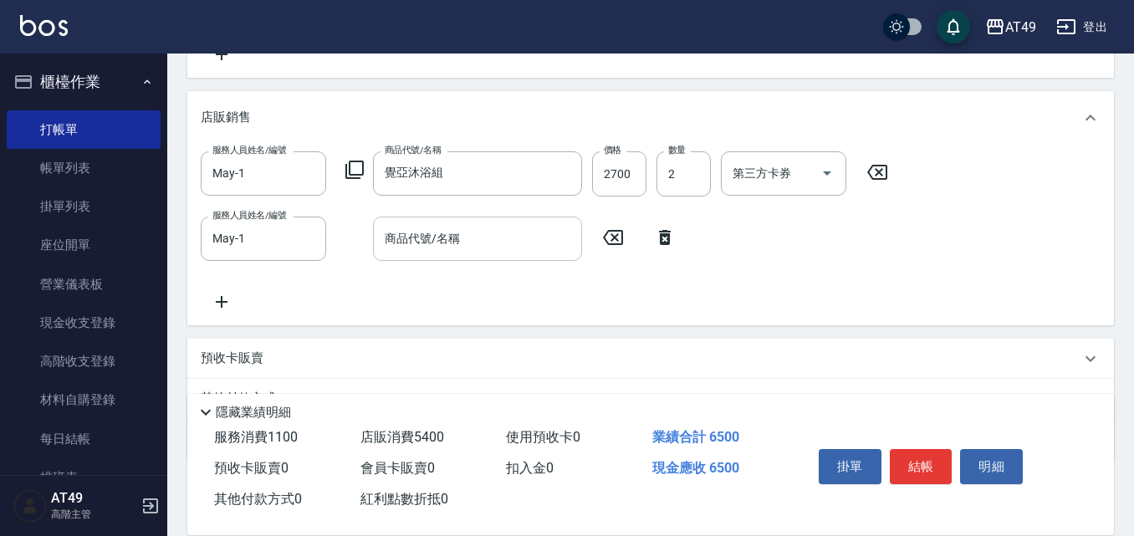
click at [432, 242] on input "商品代號/名稱" at bounding box center [477, 238] width 194 height 29
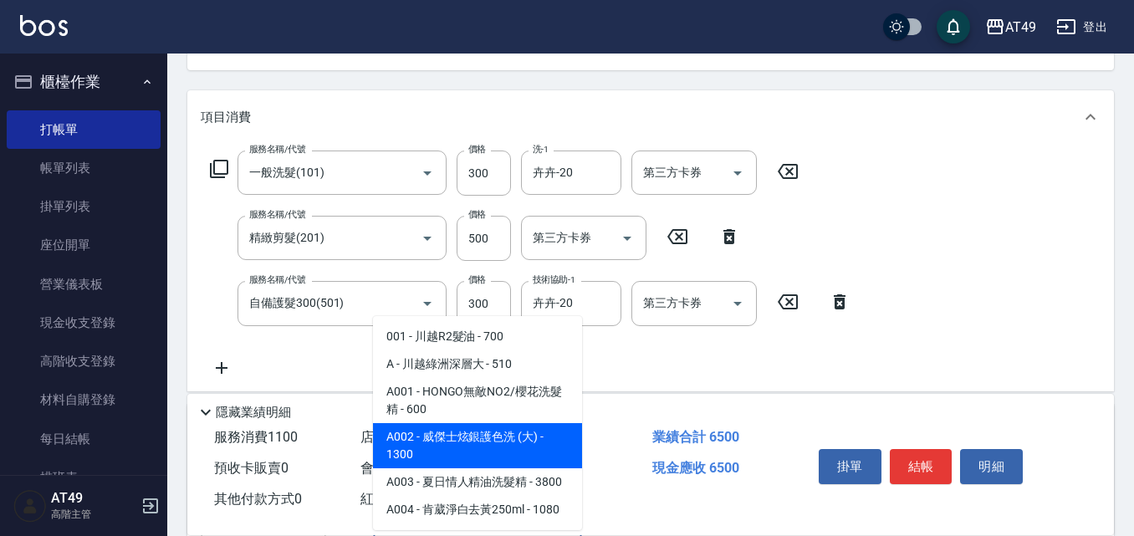
scroll to position [163, 0]
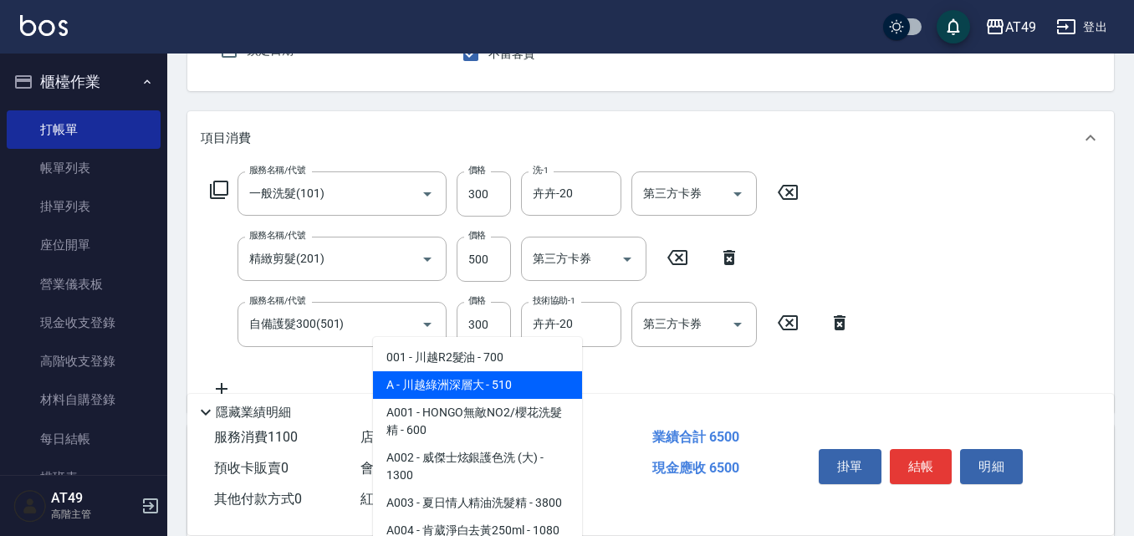
click at [654, 394] on div "隱藏業績明細" at bounding box center [650, 408] width 926 height 28
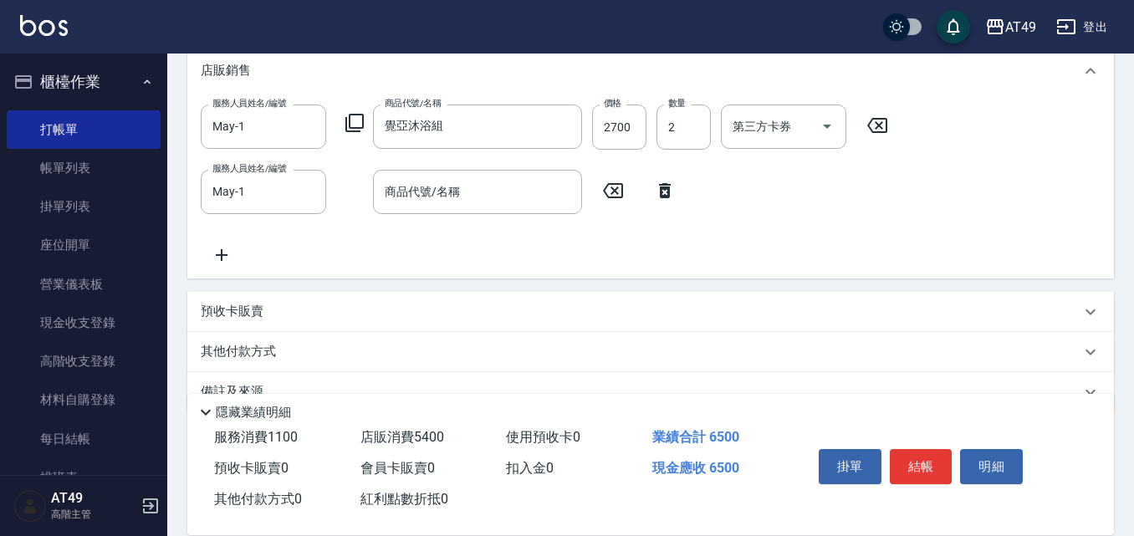
scroll to position [581, 0]
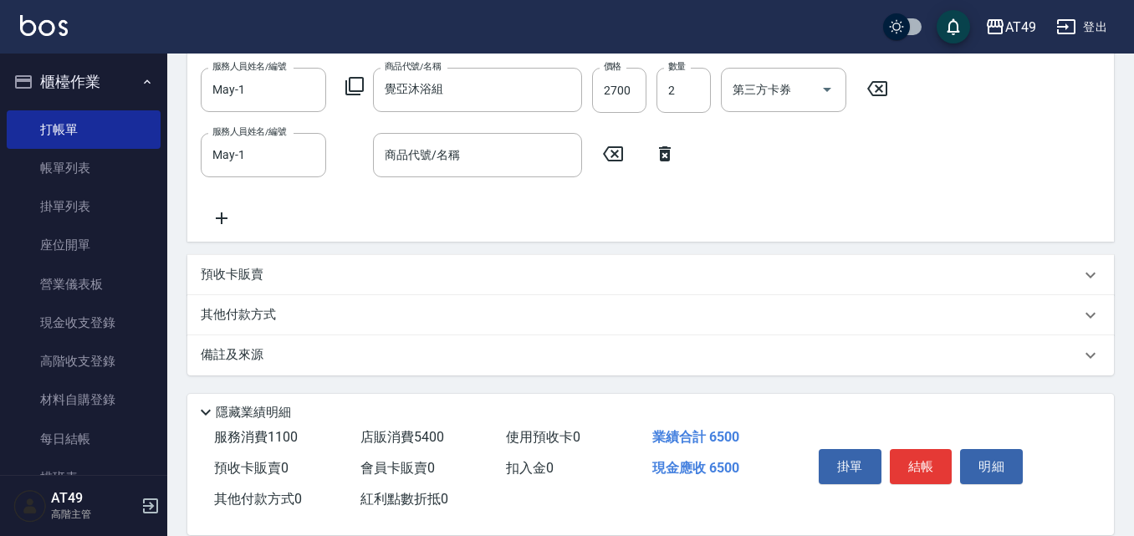
click at [666, 163] on icon at bounding box center [665, 154] width 42 height 20
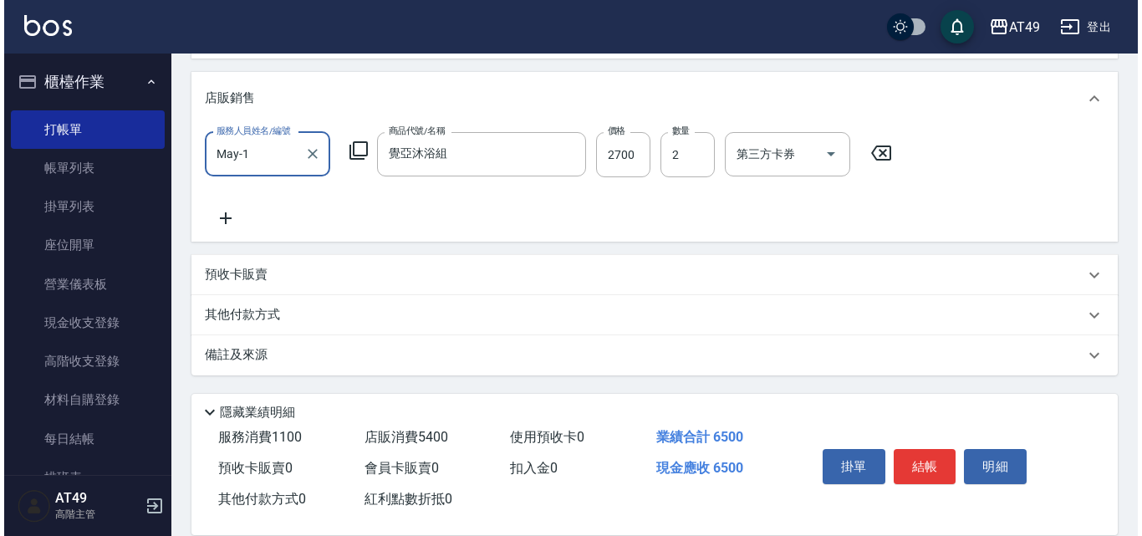
scroll to position [517, 0]
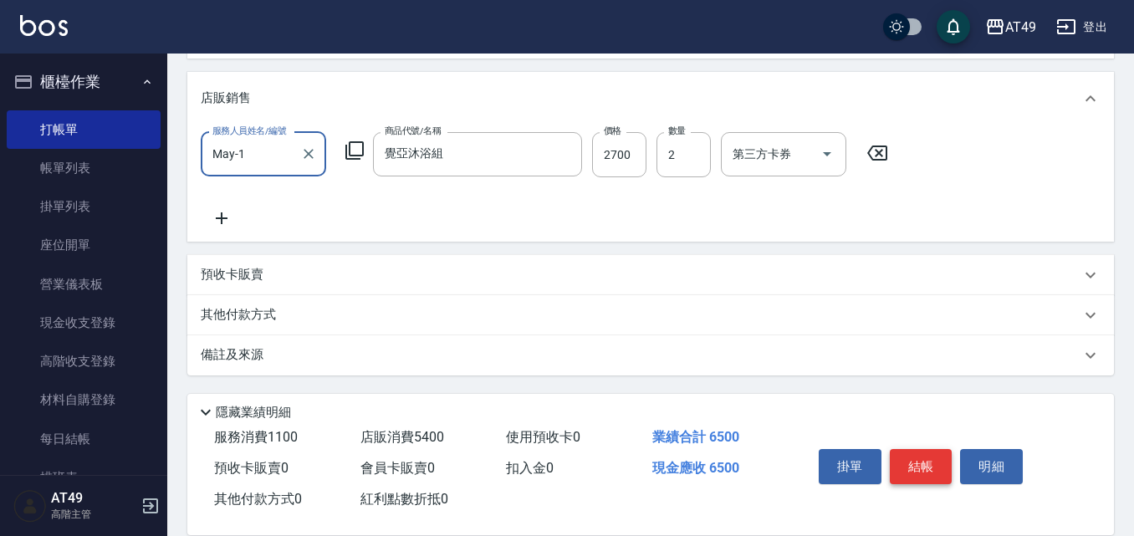
click at [912, 453] on button "結帳" at bounding box center [921, 466] width 63 height 35
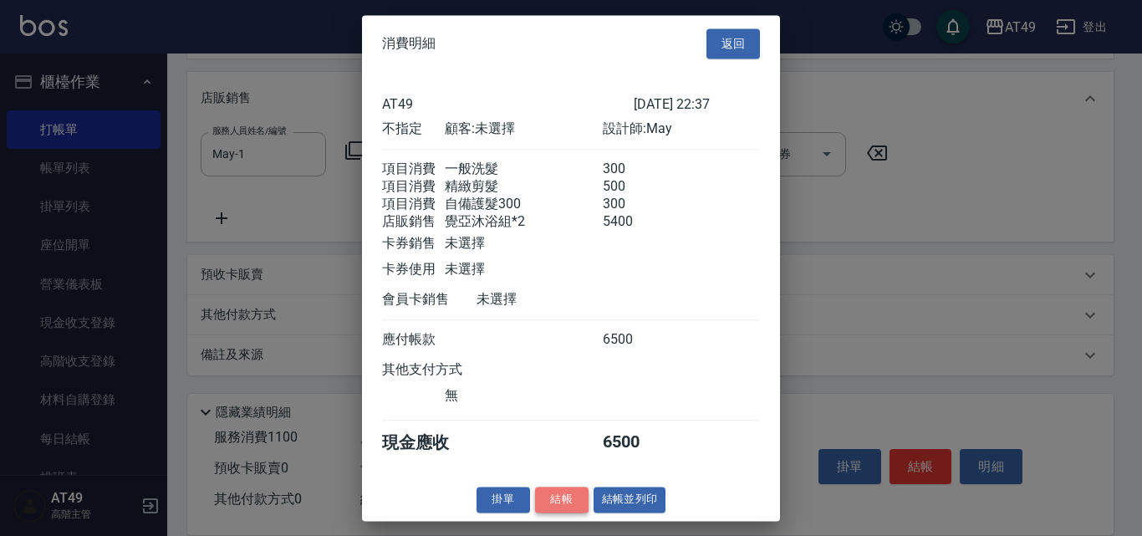
click at [557, 512] on button "結帳" at bounding box center [562, 500] width 54 height 26
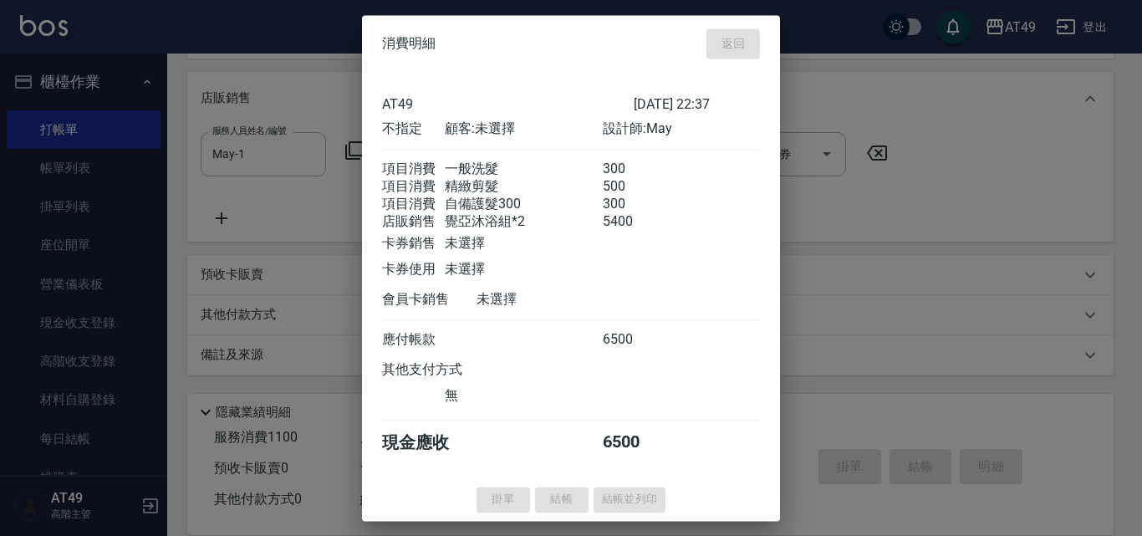
type input "2025/09/25 22:46"
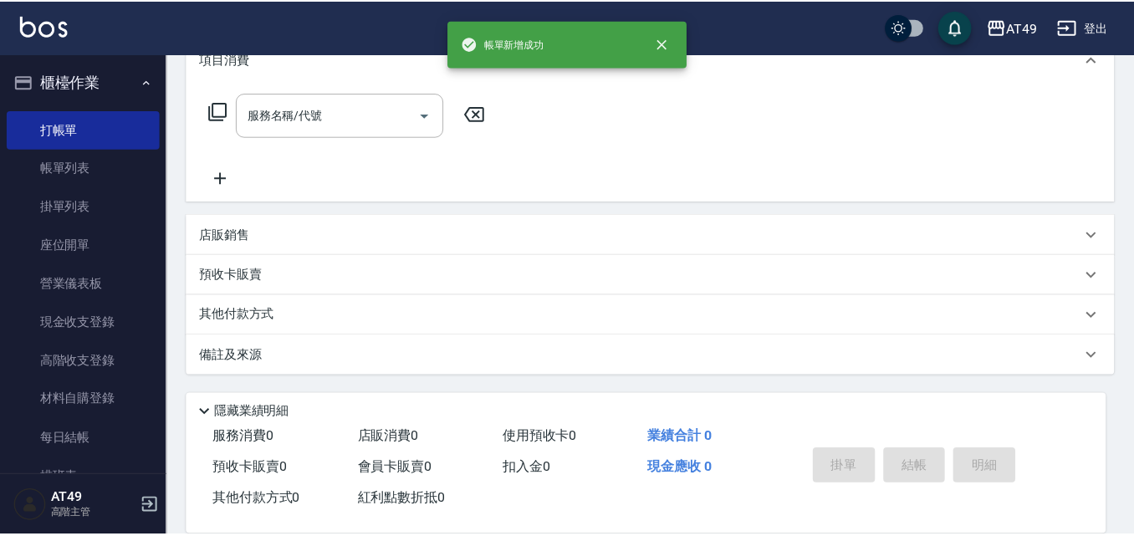
scroll to position [0, 0]
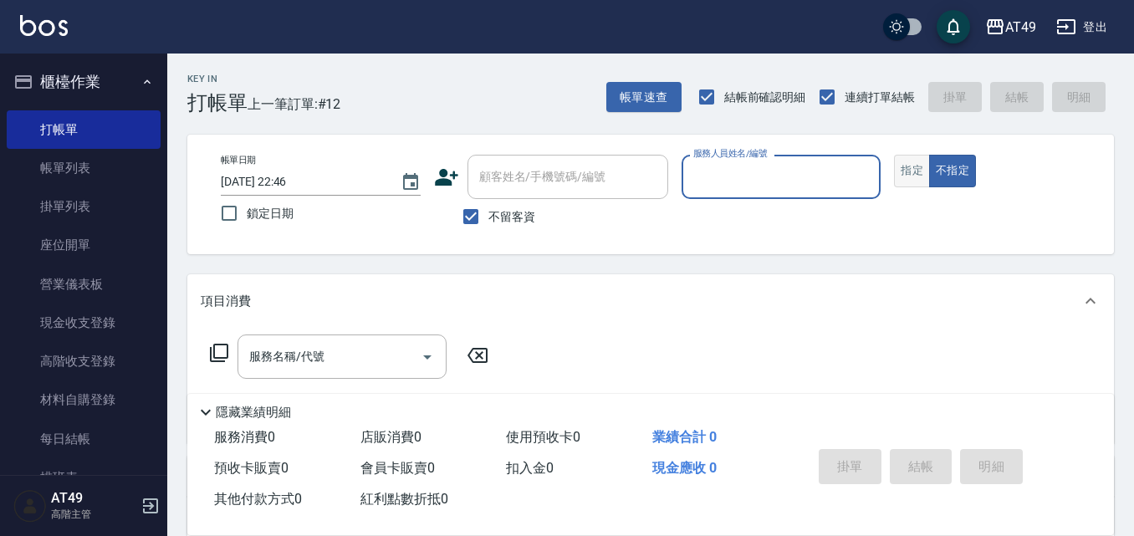
click at [914, 179] on button "指定" at bounding box center [912, 171] width 36 height 33
click at [768, 172] on input "服務人員姓名/編號" at bounding box center [781, 176] width 185 height 29
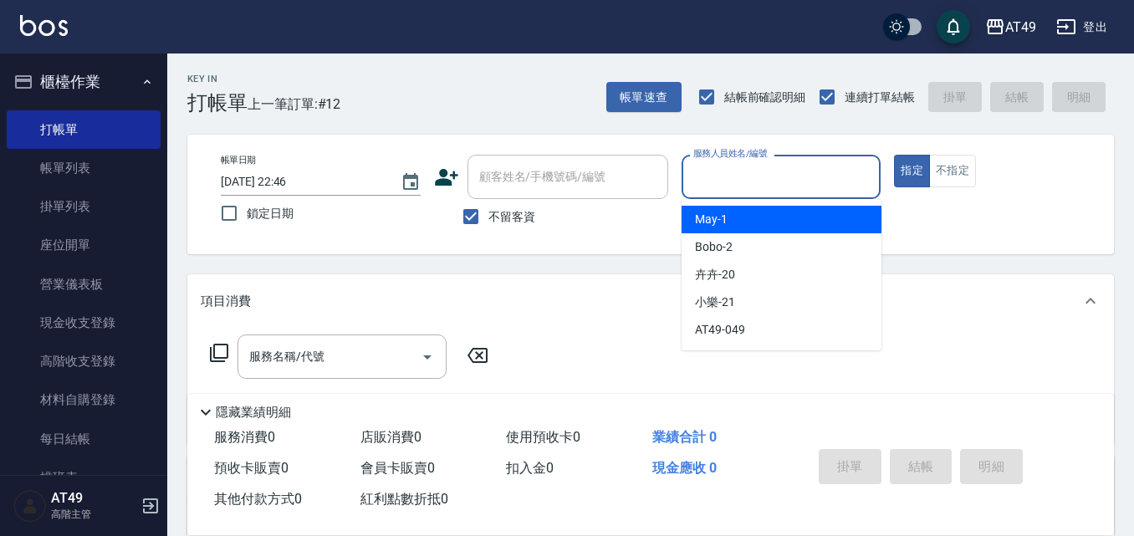
click at [762, 219] on div "May -1" at bounding box center [781, 220] width 200 height 28
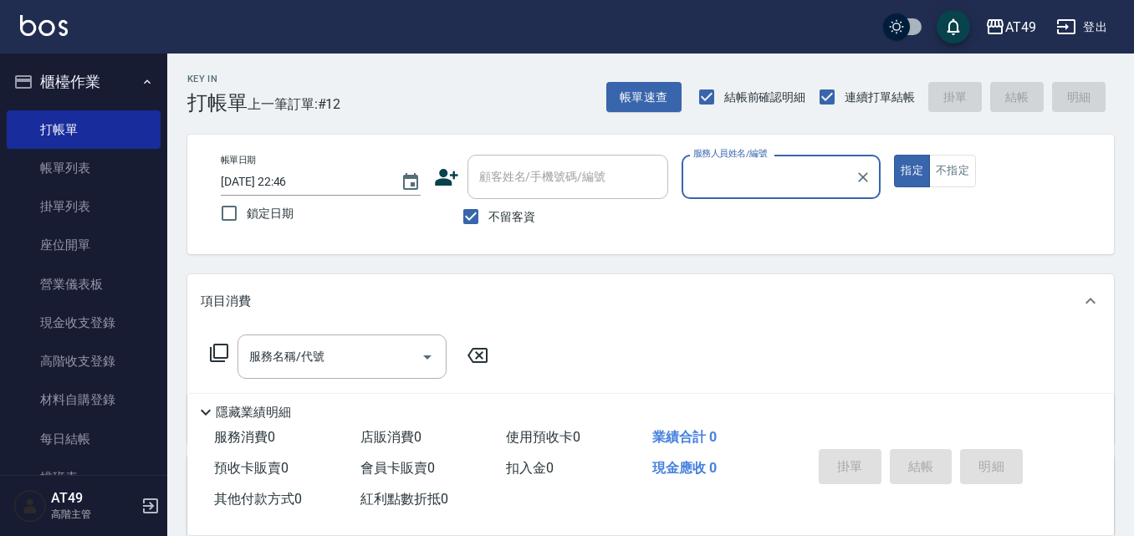
type input "May-1"
click at [218, 346] on icon at bounding box center [219, 353] width 20 height 20
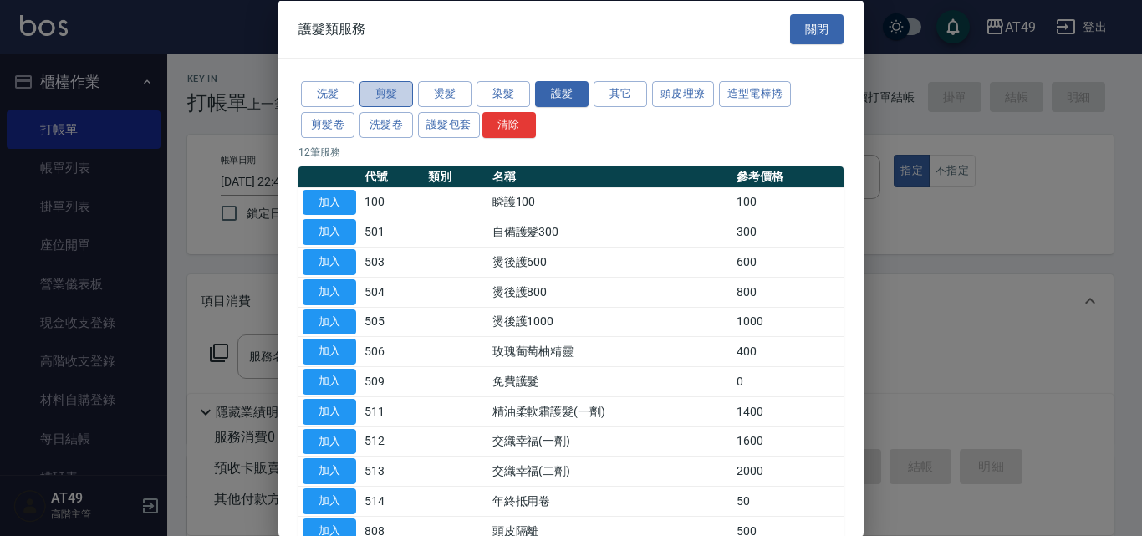
click at [393, 82] on button "剪髮" at bounding box center [387, 94] width 54 height 26
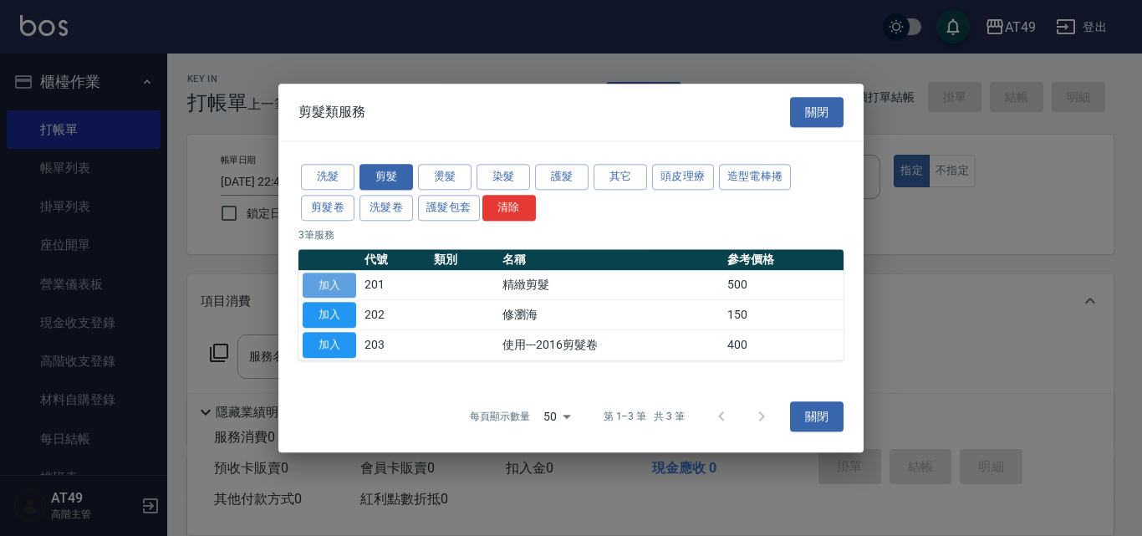
click at [328, 285] on button "加入" at bounding box center [330, 286] width 54 height 26
type input "精緻剪髮(201)"
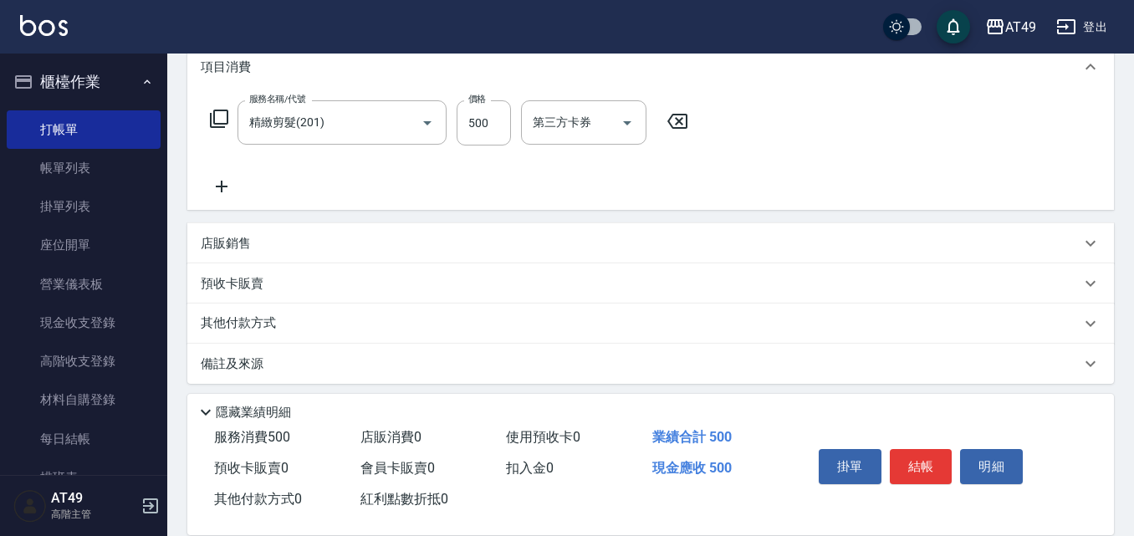
scroll to position [242, 0]
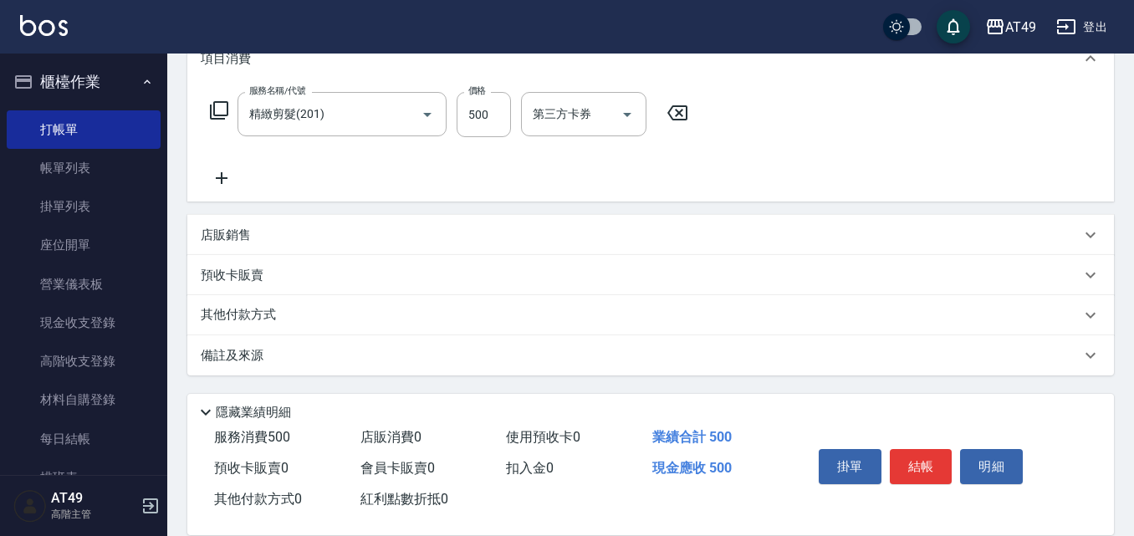
click at [224, 236] on p "店販銷售" at bounding box center [226, 236] width 50 height 18
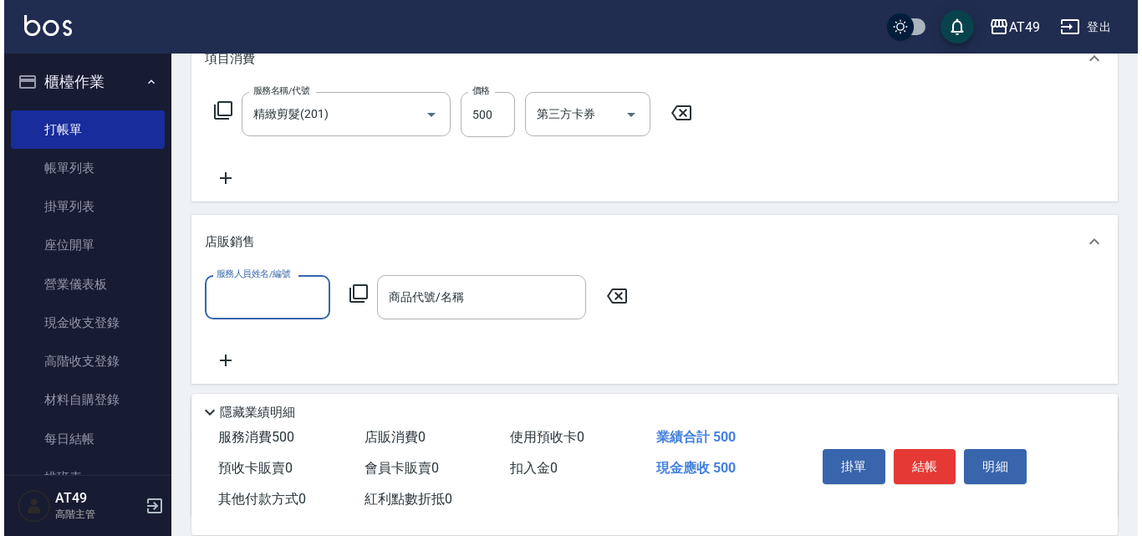
scroll to position [0, 0]
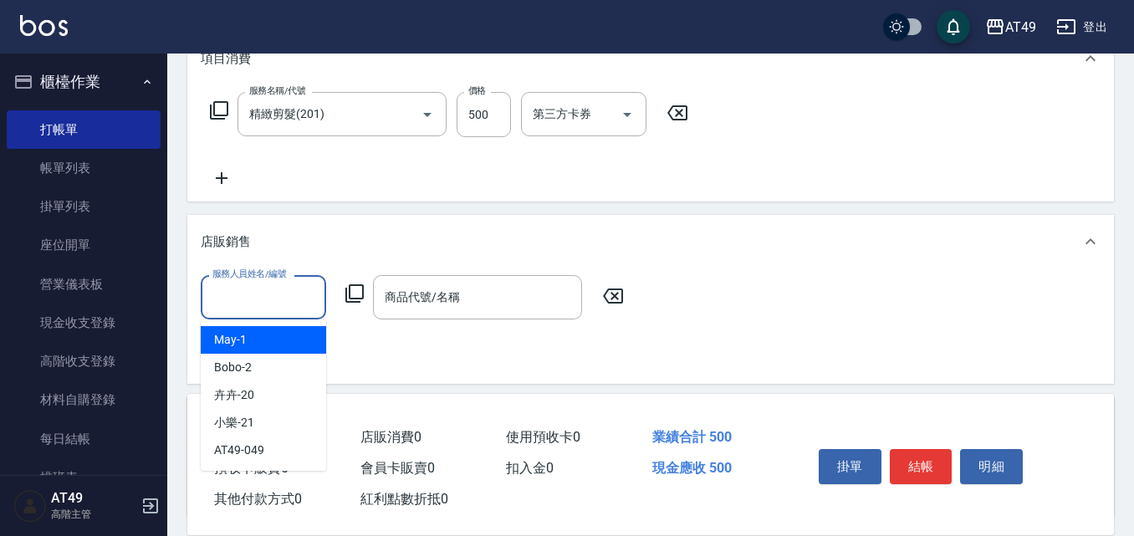
click at [247, 289] on input "服務人員姓名/編號" at bounding box center [263, 297] width 110 height 29
click at [256, 344] on div "May -1" at bounding box center [263, 340] width 125 height 28
type input "May-1"
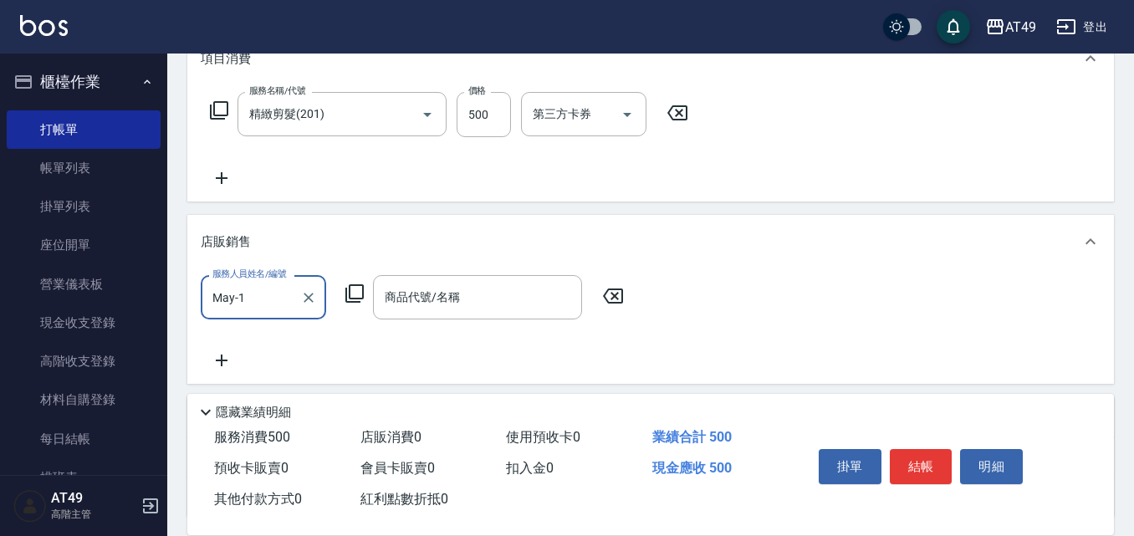
click at [355, 294] on icon at bounding box center [354, 293] width 20 height 20
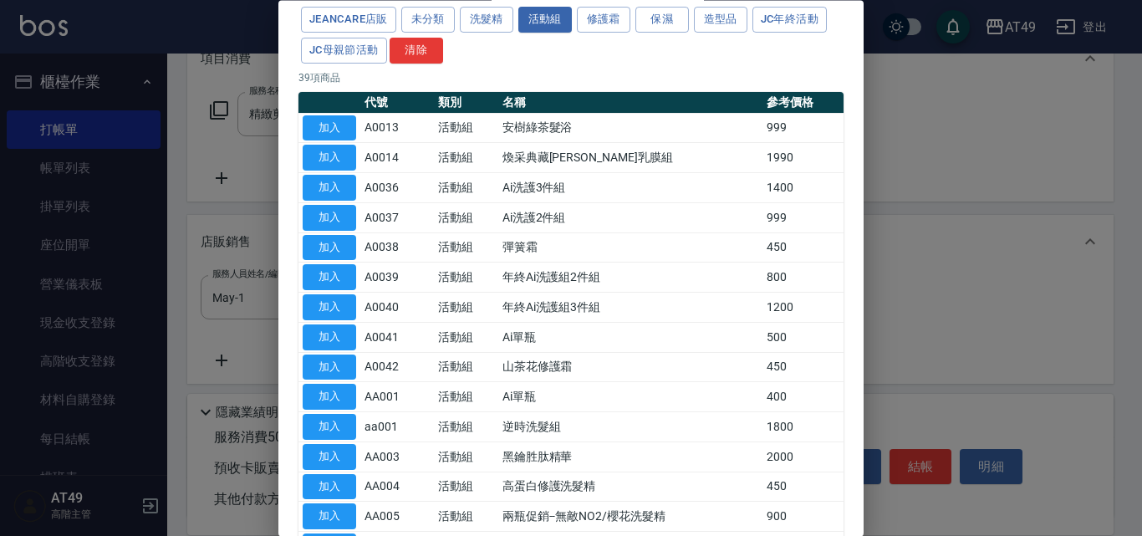
scroll to position [73, 0]
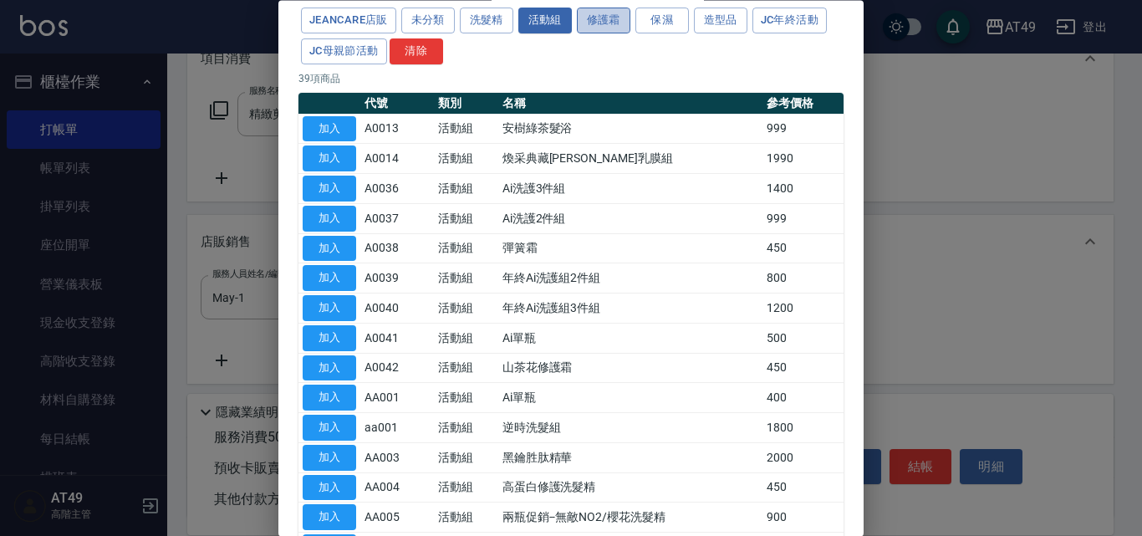
click at [601, 24] on button "修護霜" at bounding box center [604, 21] width 54 height 26
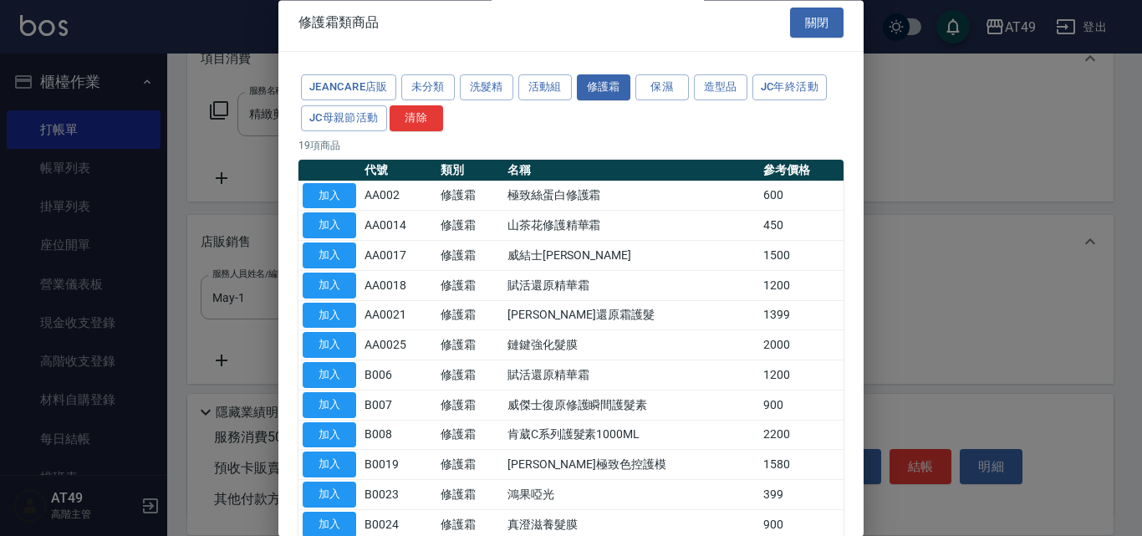
scroll to position [0, 0]
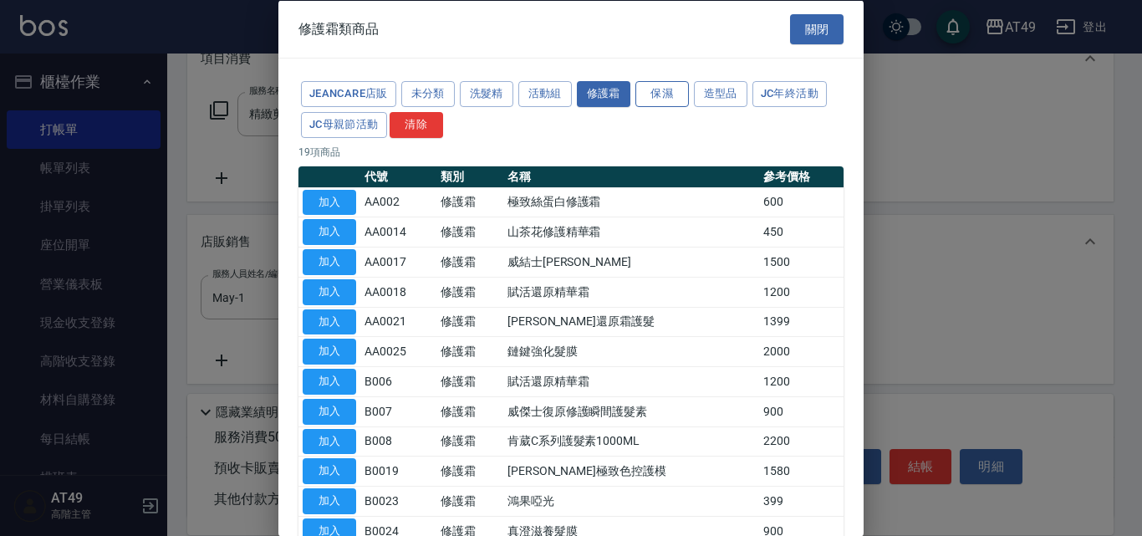
click at [661, 89] on button "保濕" at bounding box center [662, 94] width 54 height 26
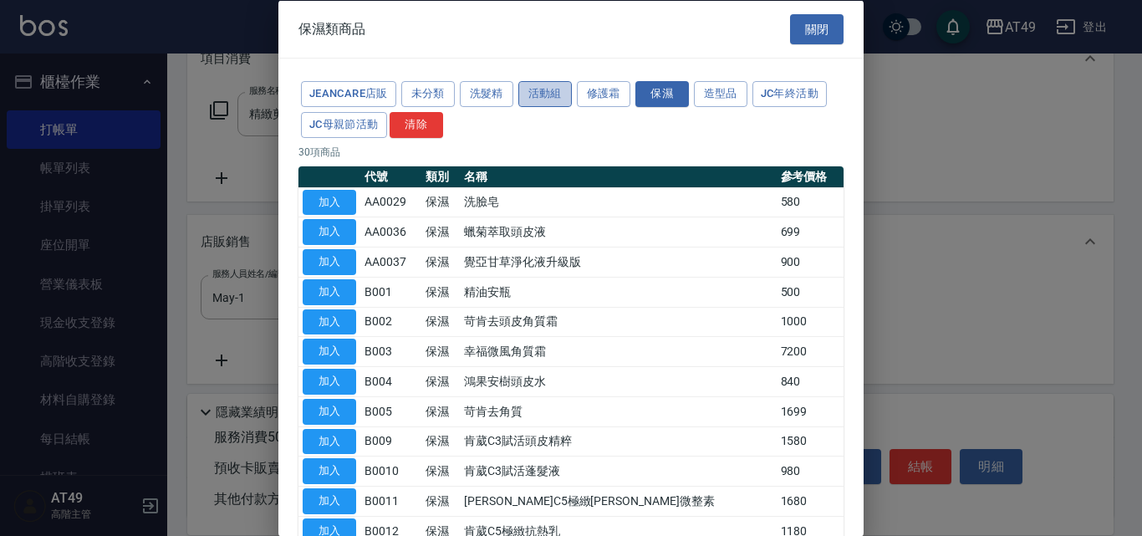
click at [539, 99] on button "活動組" at bounding box center [545, 94] width 54 height 26
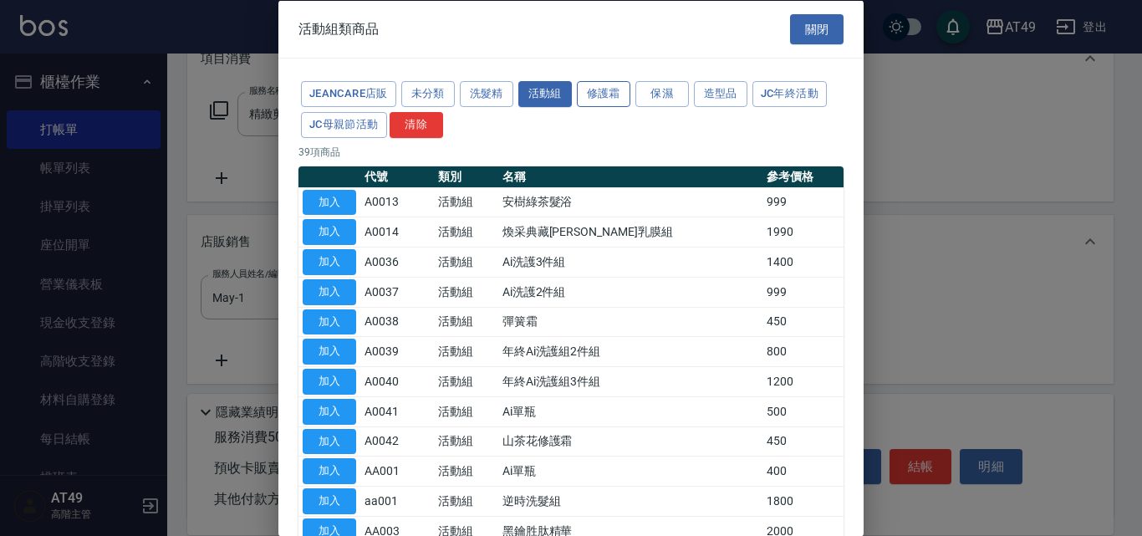
click at [617, 92] on button "修護霜" at bounding box center [604, 94] width 54 height 26
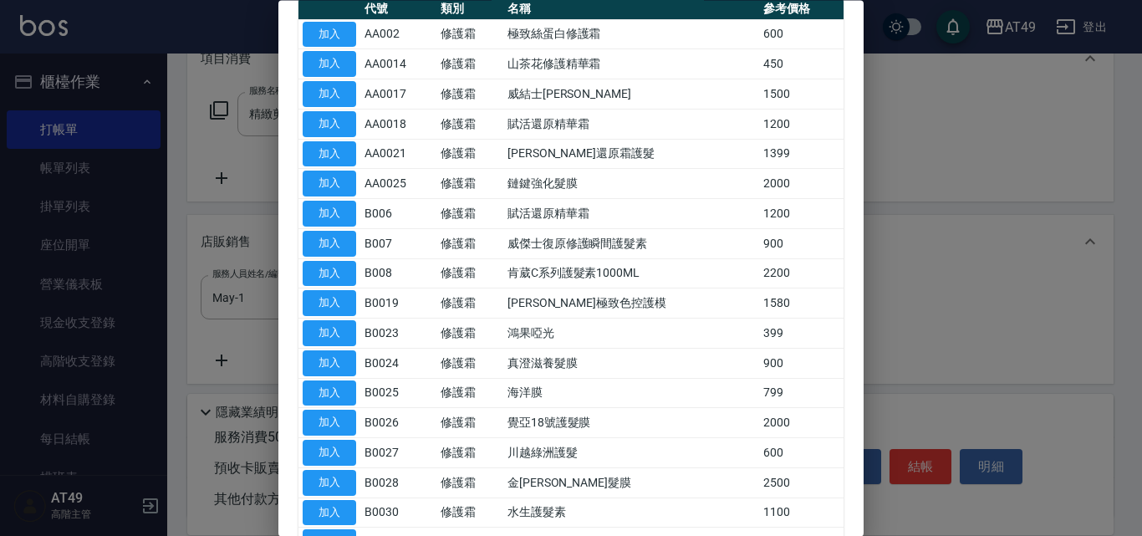
scroll to position [251, 0]
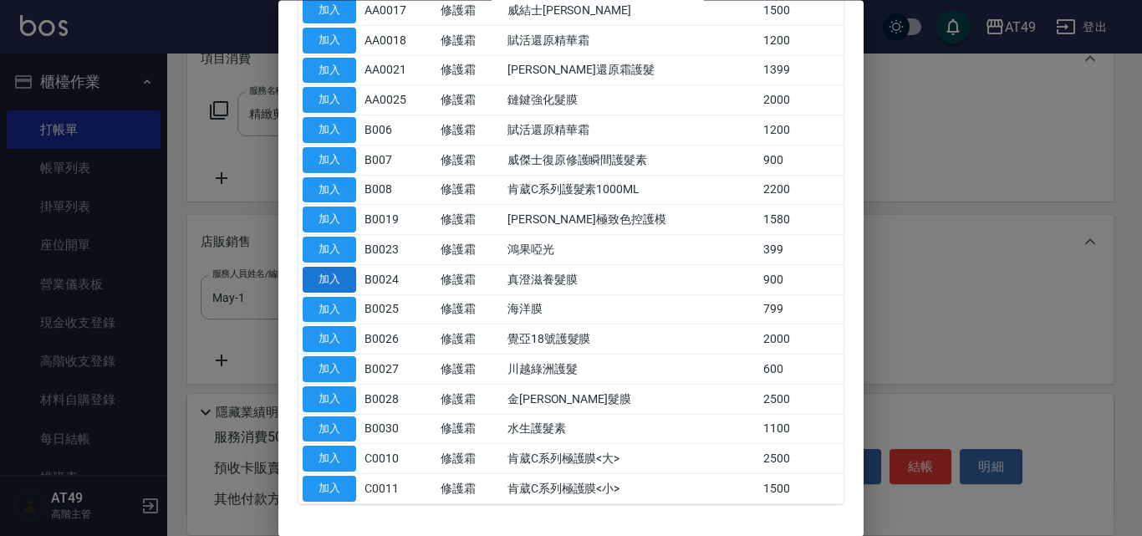
click at [334, 275] on button "加入" at bounding box center [330, 280] width 54 height 26
type input "真澄滋養髮膜"
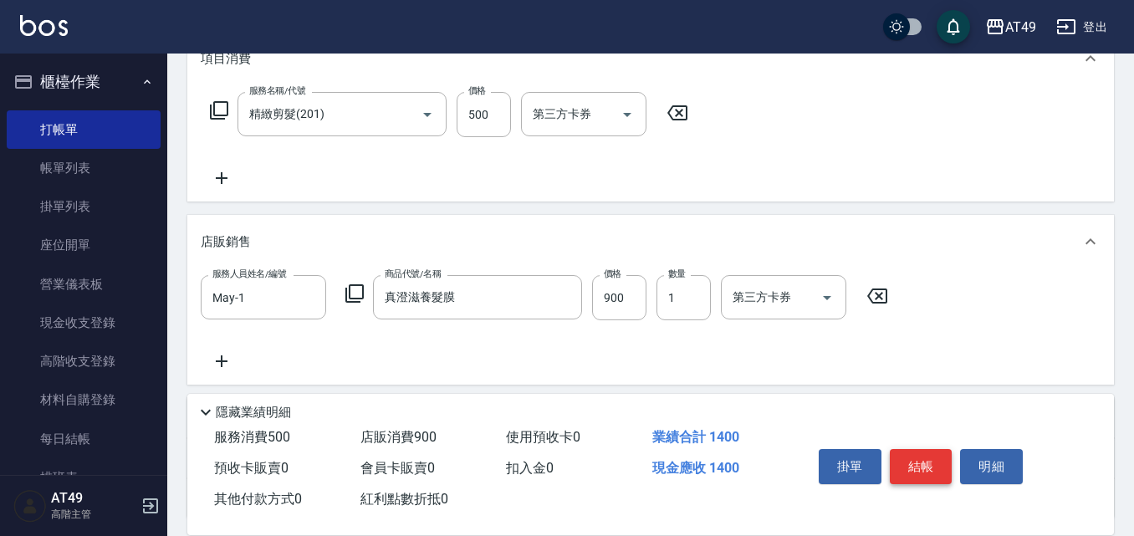
click at [903, 464] on button "結帳" at bounding box center [921, 466] width 63 height 35
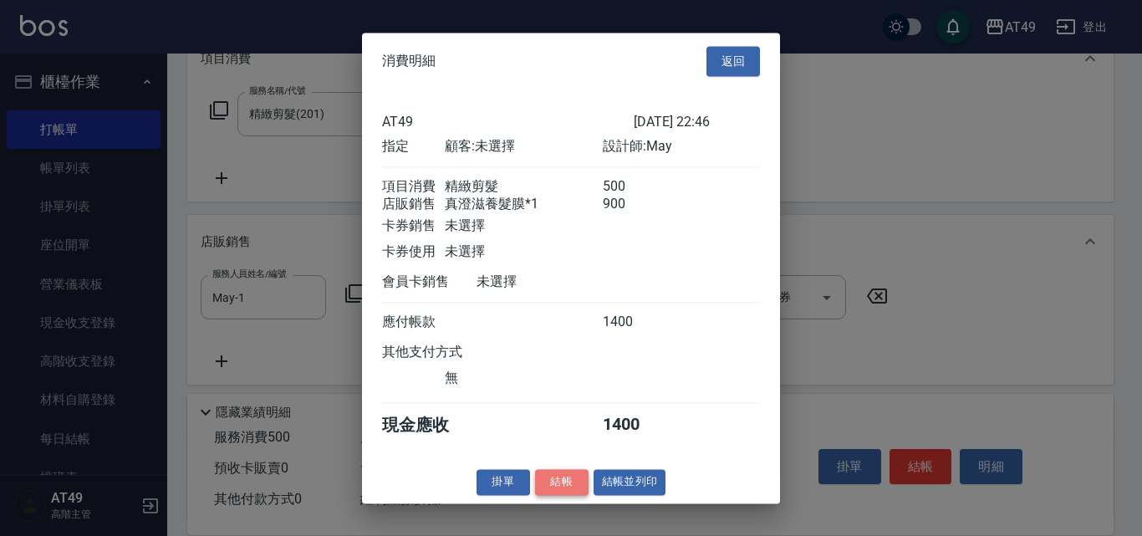
click at [553, 485] on button "結帳" at bounding box center [562, 482] width 54 height 26
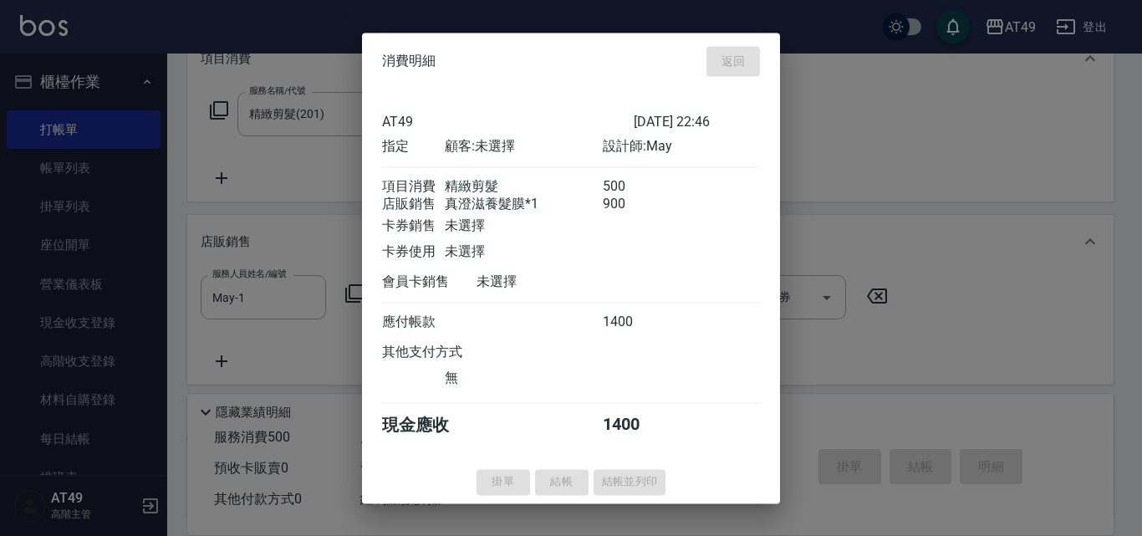
type input "2025/09/25 22:50"
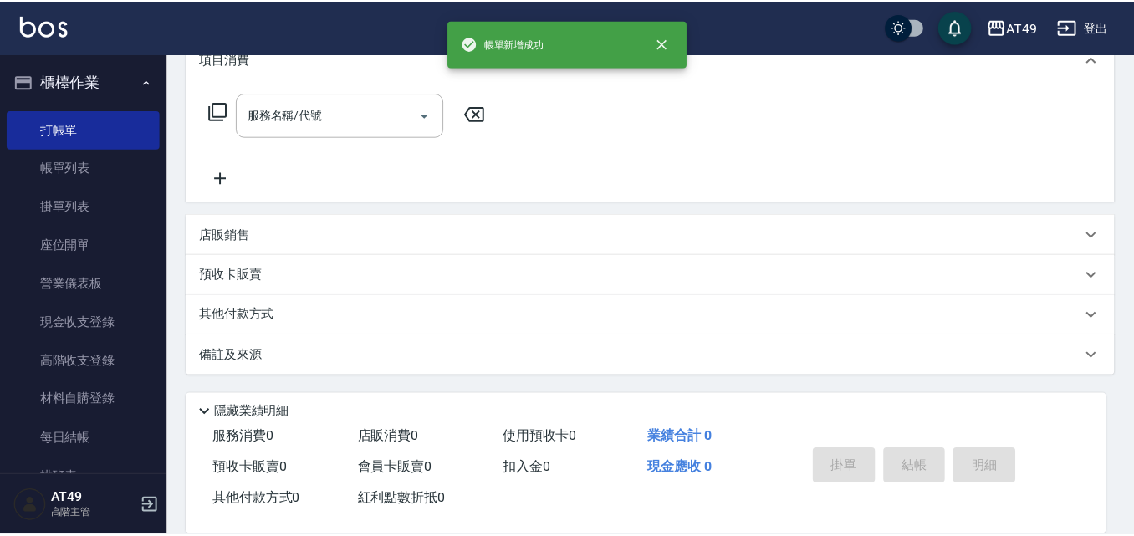
scroll to position [0, 0]
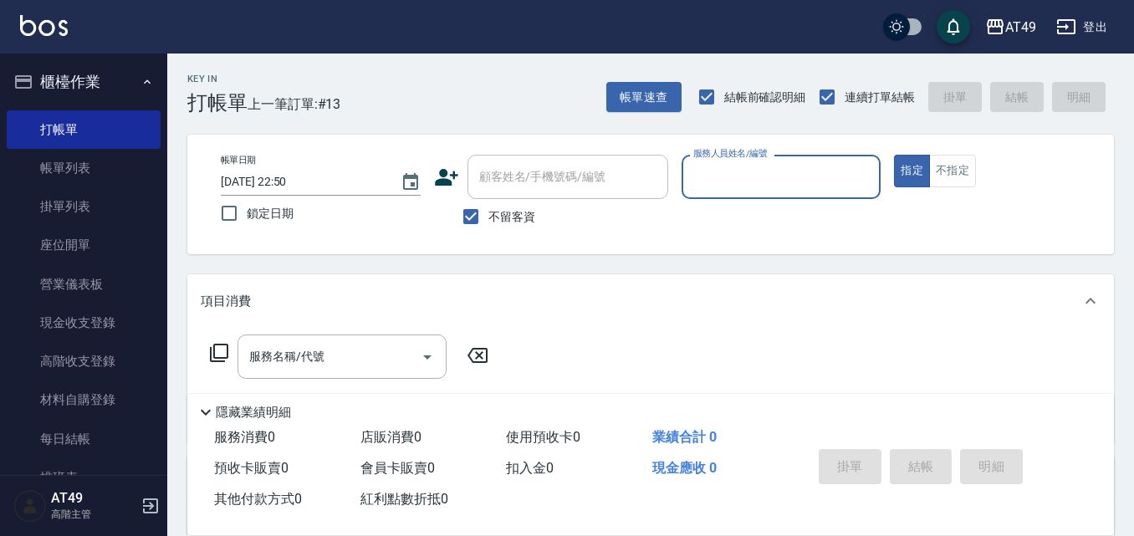
click at [762, 172] on input "服務人員姓名/編號" at bounding box center [781, 176] width 185 height 29
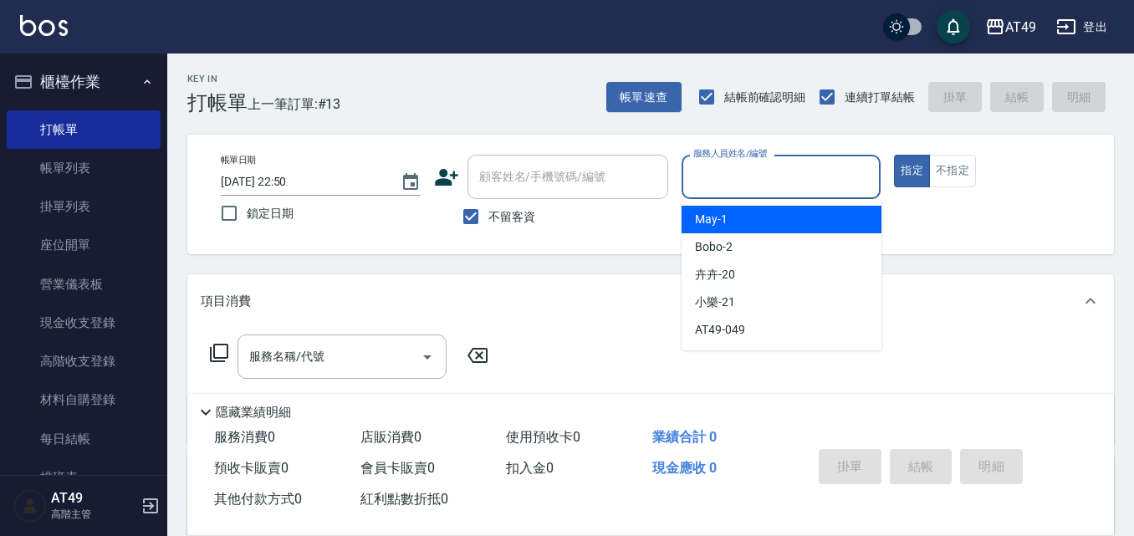
click at [772, 219] on div "May -1" at bounding box center [781, 220] width 200 height 28
type input "May-1"
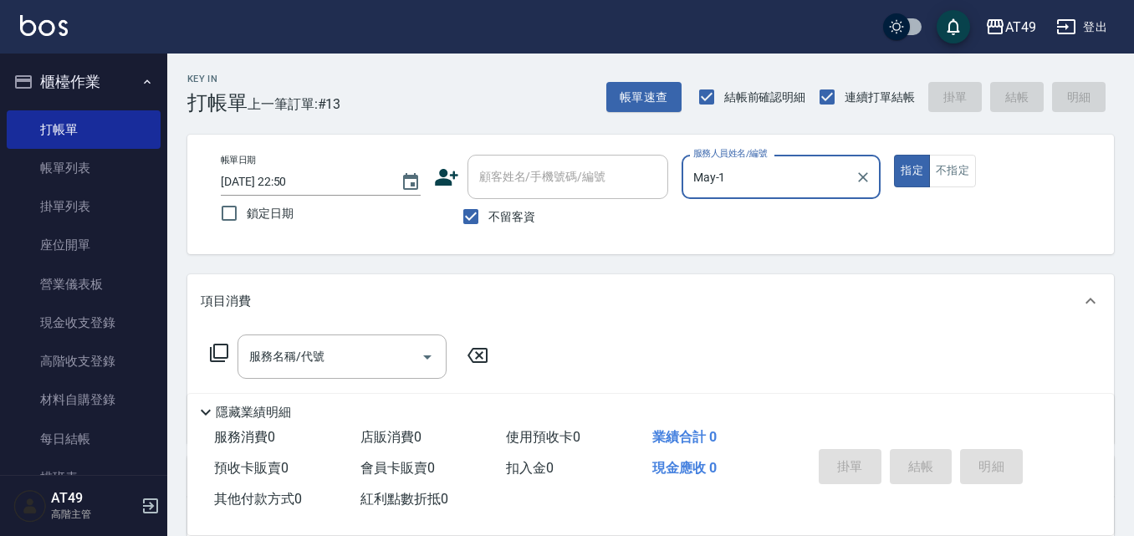
click at [209, 349] on icon at bounding box center [219, 353] width 20 height 20
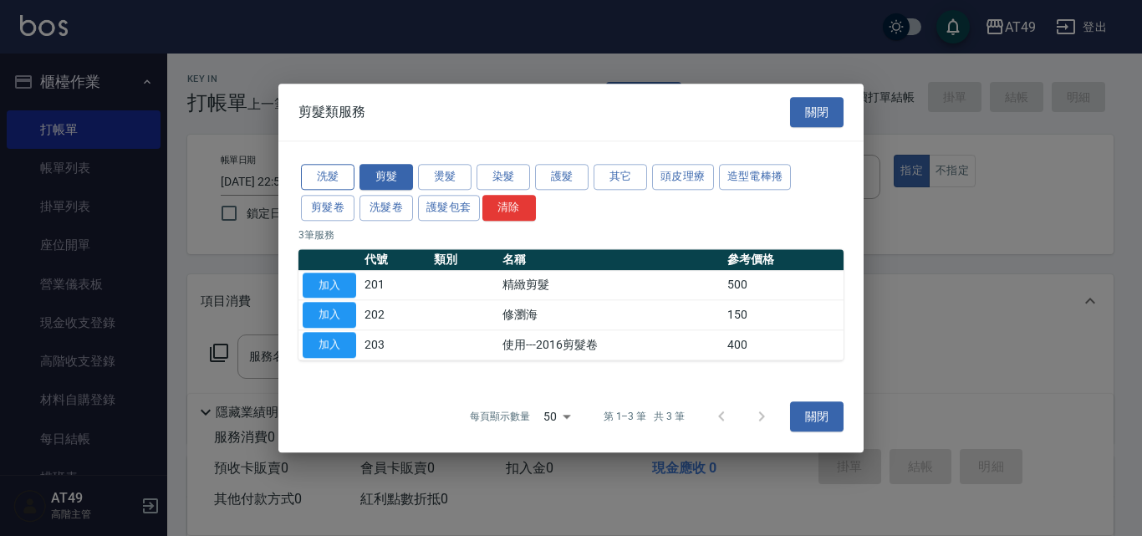
click at [339, 175] on button "洗髮" at bounding box center [328, 177] width 54 height 26
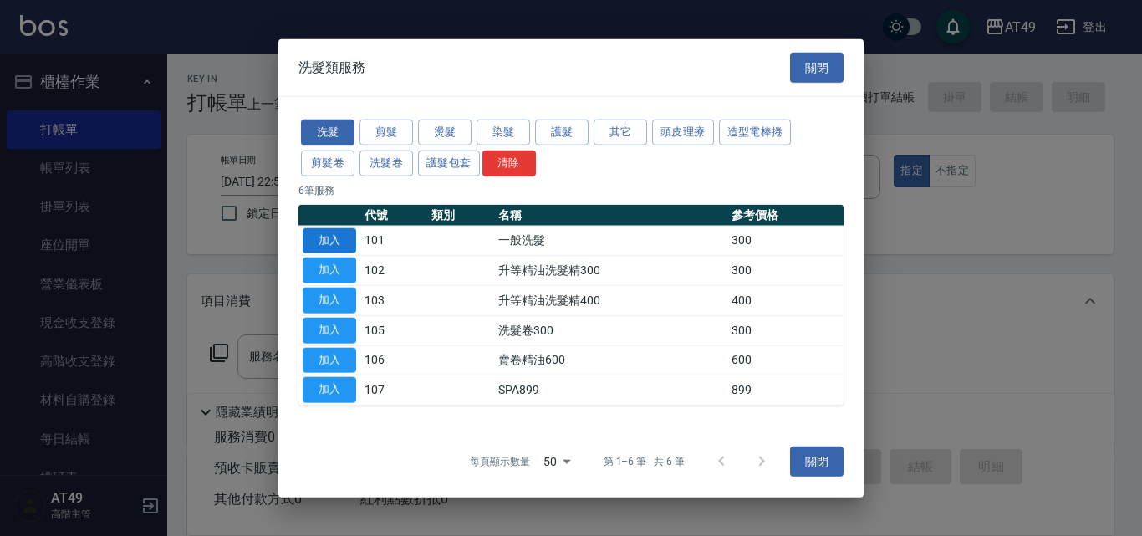
click at [335, 240] on button "加入" at bounding box center [330, 240] width 54 height 26
type input "一般洗髮(101)"
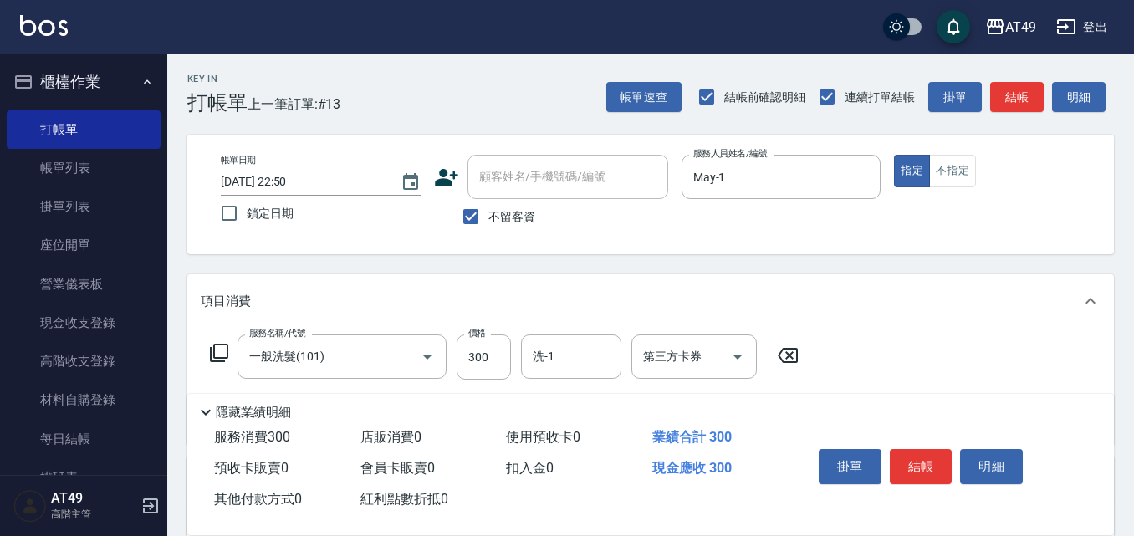
click at [217, 349] on icon at bounding box center [219, 353] width 20 height 20
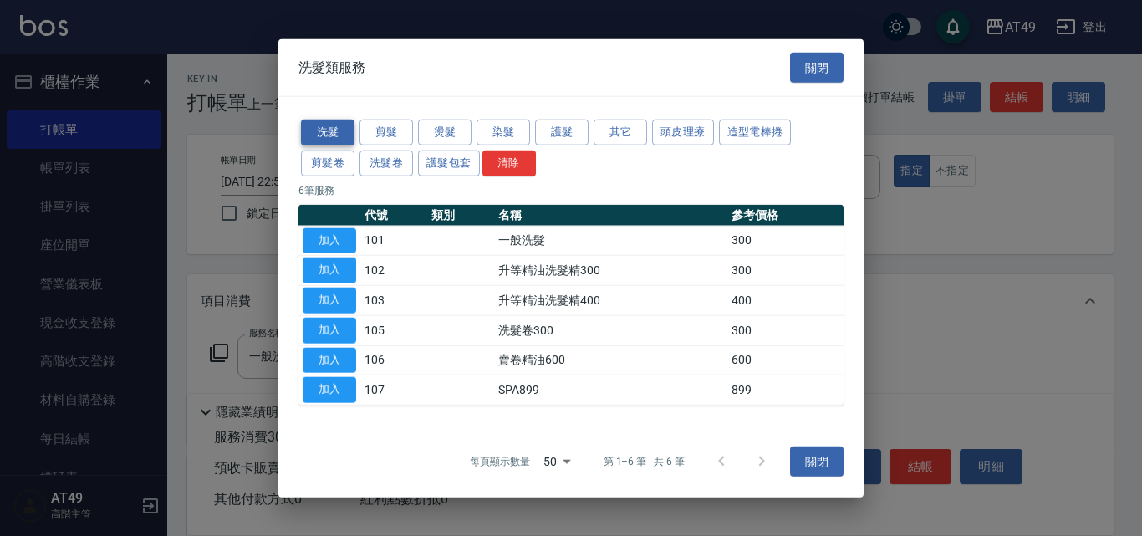
click at [323, 133] on button "洗髮" at bounding box center [328, 133] width 54 height 26
click at [330, 243] on button "加入" at bounding box center [330, 240] width 54 height 26
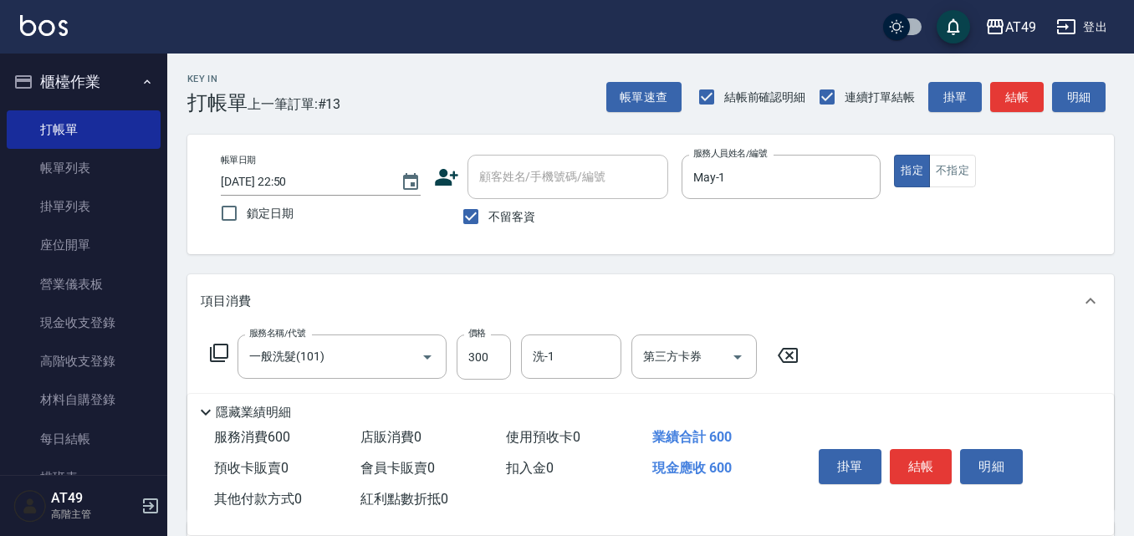
click at [222, 348] on icon at bounding box center [219, 353] width 20 height 20
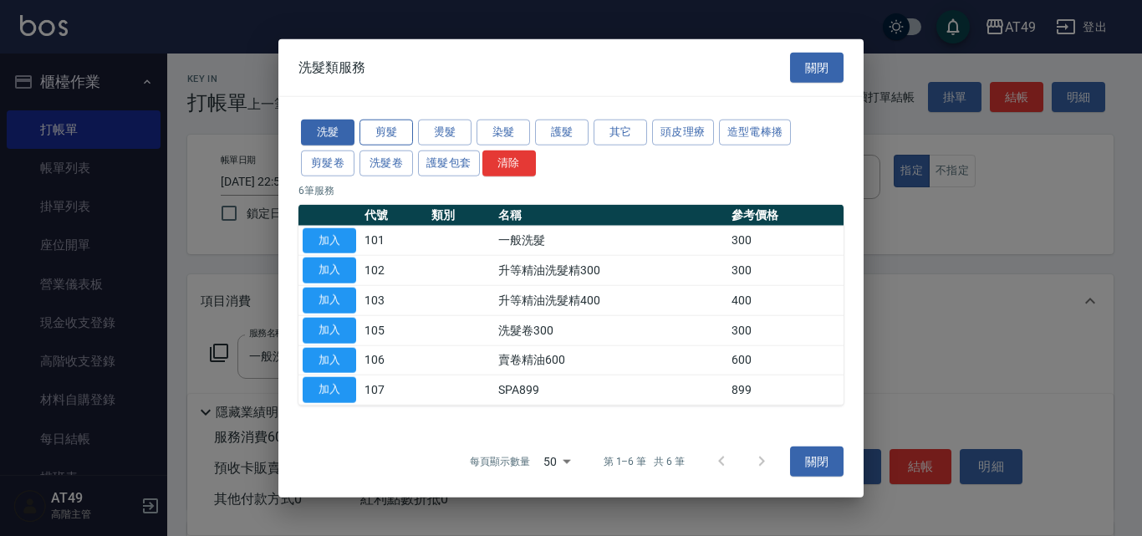
click at [395, 134] on button "剪髮" at bounding box center [387, 133] width 54 height 26
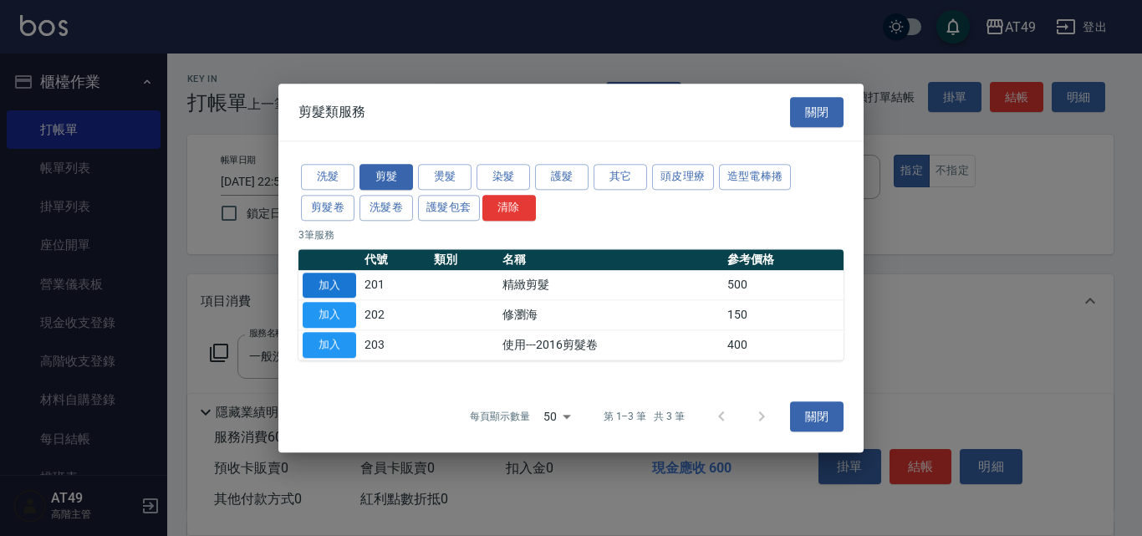
click at [326, 280] on button "加入" at bounding box center [330, 286] width 54 height 26
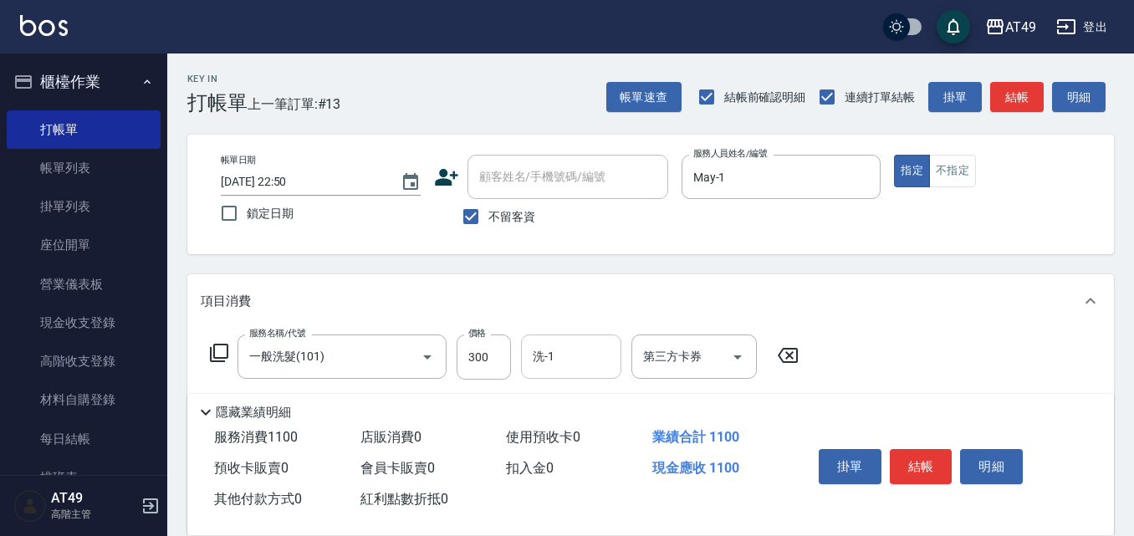
click at [531, 348] on input "洗-1" at bounding box center [570, 356] width 85 height 29
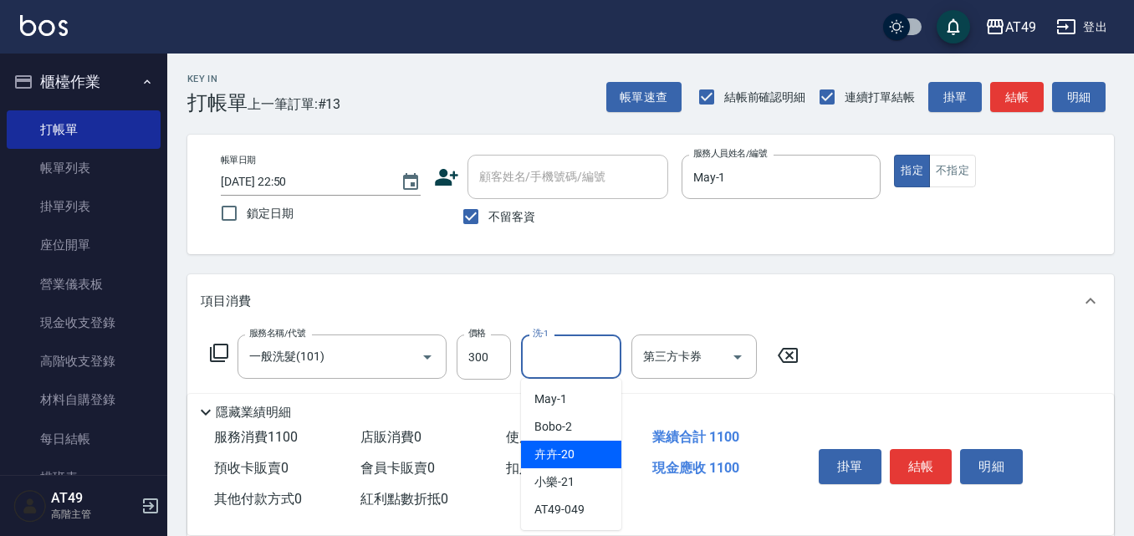
click at [583, 451] on div "卉卉 -20" at bounding box center [571, 455] width 100 height 28
type input "卉卉-20"
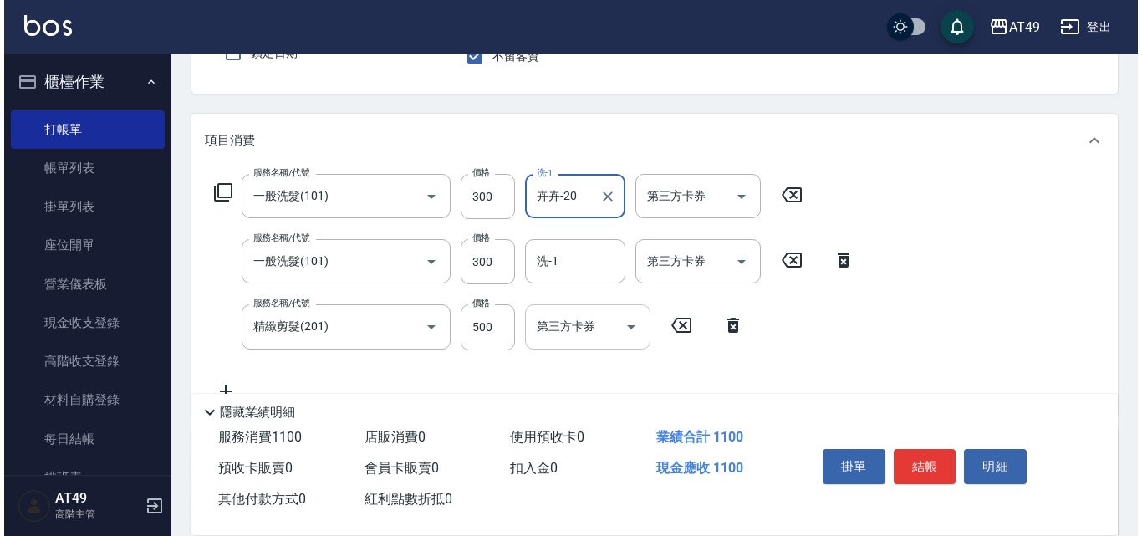
scroll to position [167, 0]
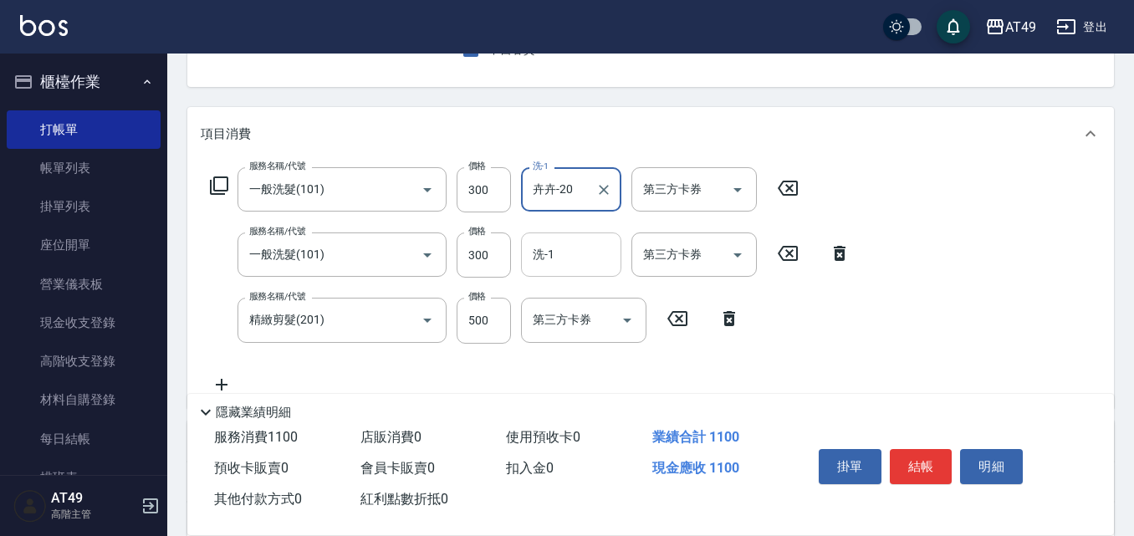
click at [560, 263] on input "洗-1" at bounding box center [570, 254] width 85 height 29
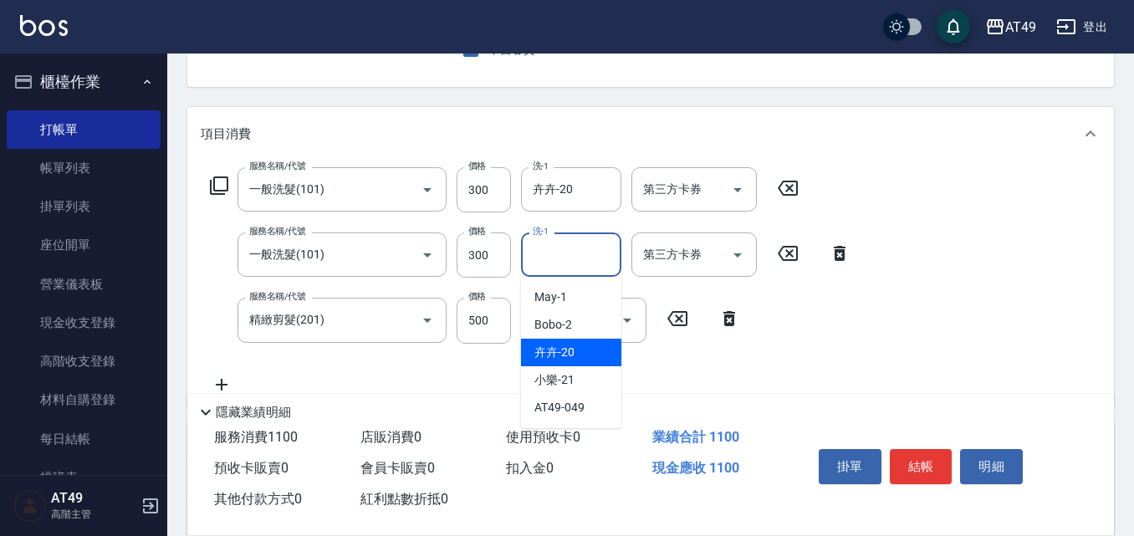
click at [579, 351] on div "卉卉 -20" at bounding box center [571, 353] width 100 height 28
type input "卉卉-20"
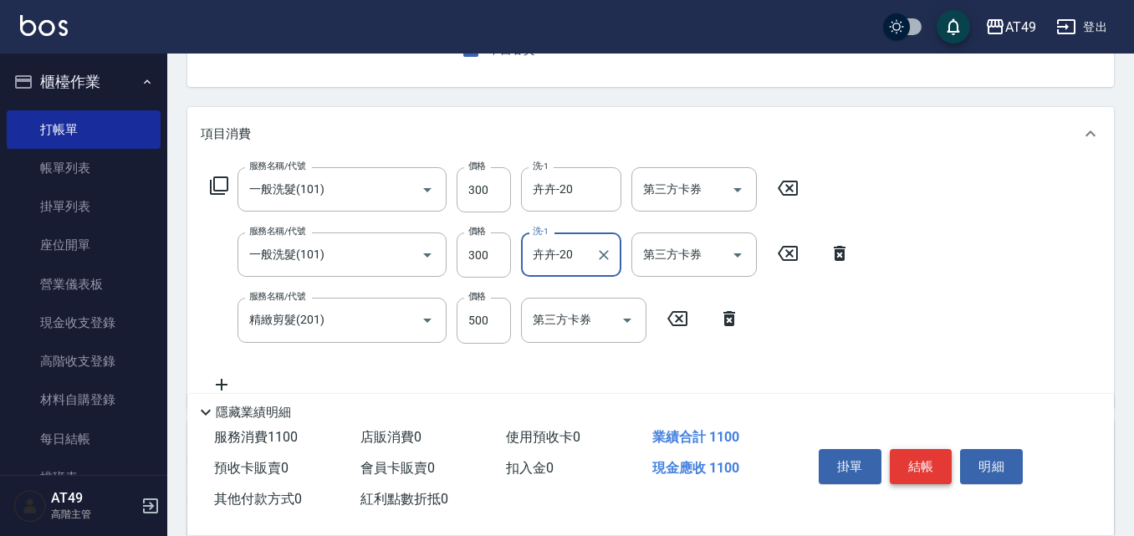
click at [901, 458] on button "結帳" at bounding box center [921, 466] width 63 height 35
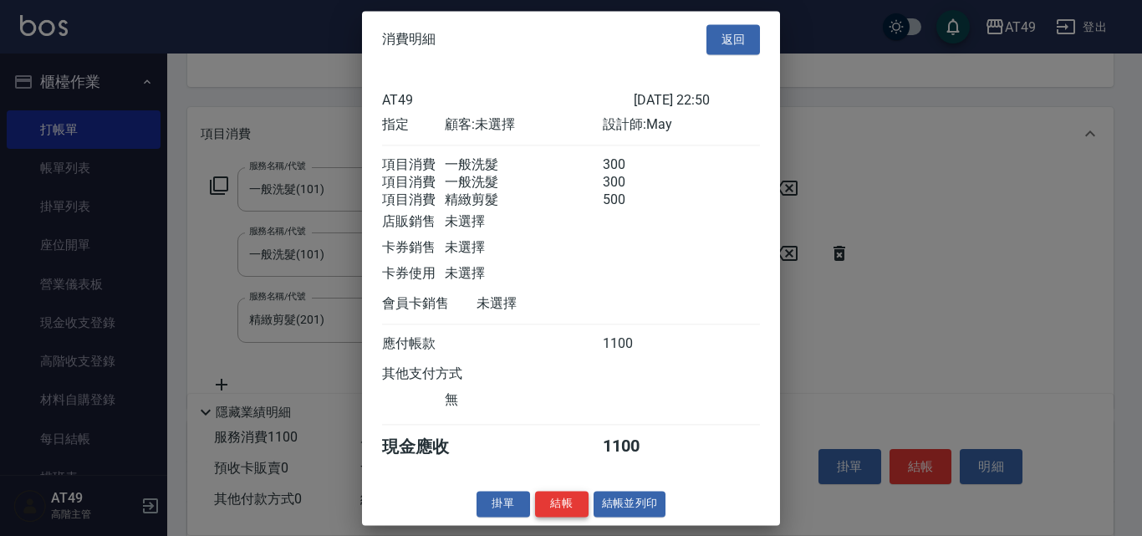
click at [550, 517] on button "結帳" at bounding box center [562, 504] width 54 height 26
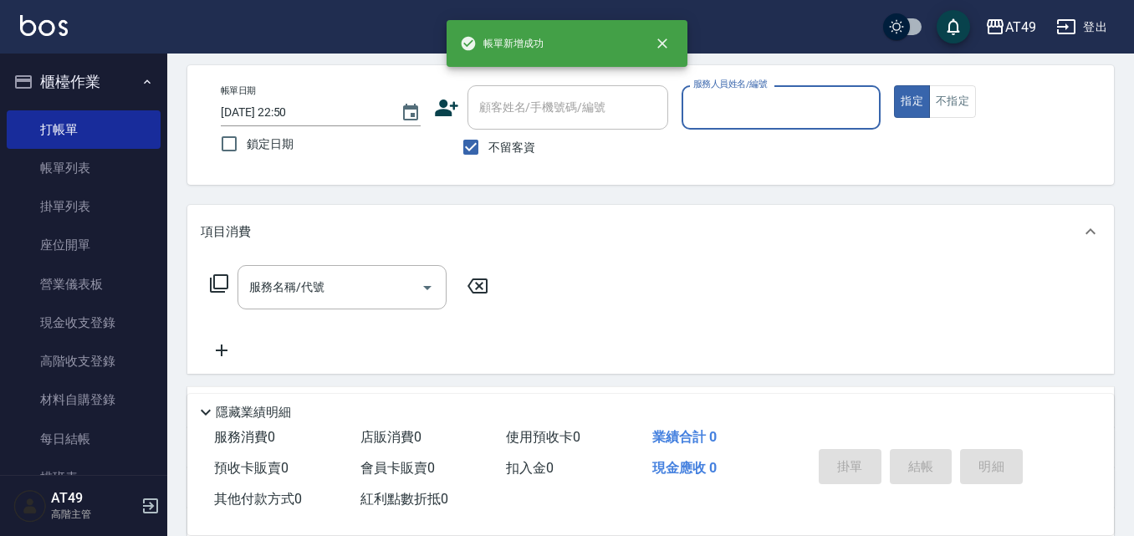
scroll to position [0, 0]
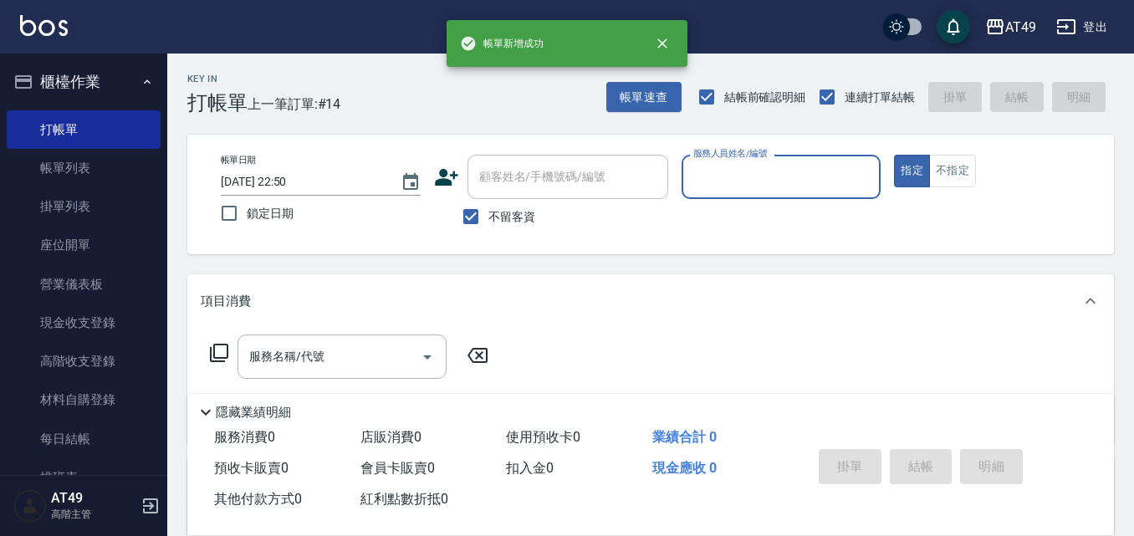
click at [732, 179] on input "服務人員姓名/編號" at bounding box center [781, 176] width 185 height 29
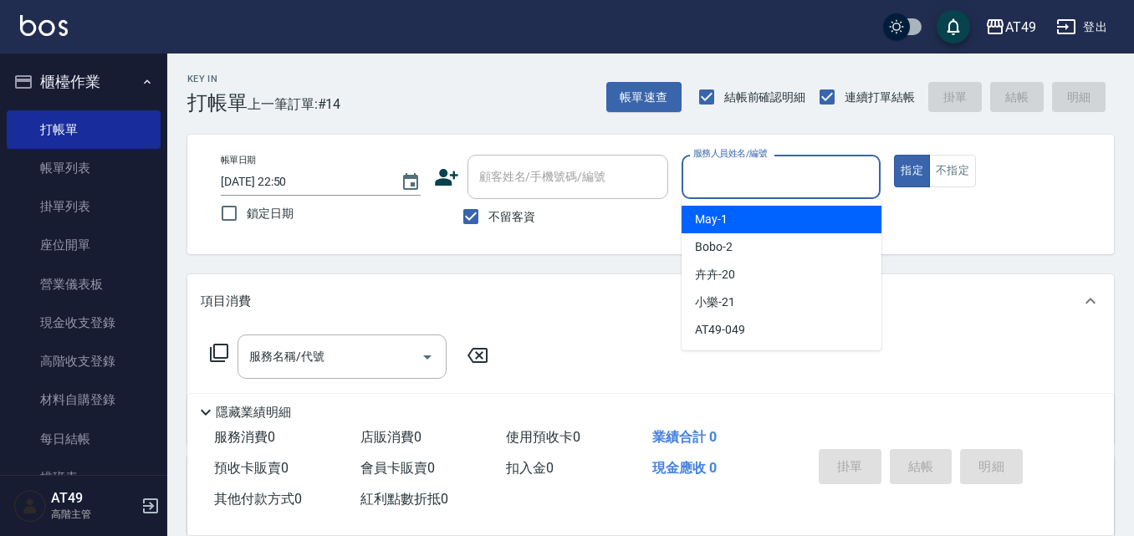
click at [753, 214] on div "May -1" at bounding box center [781, 220] width 200 height 28
type input "May-1"
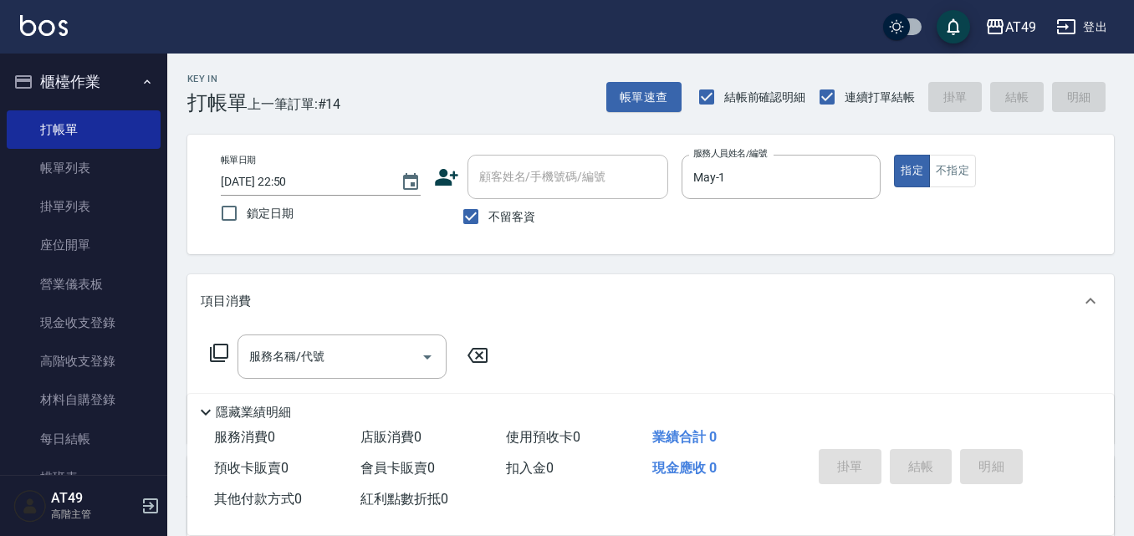
click at [217, 347] on icon at bounding box center [219, 353] width 20 height 20
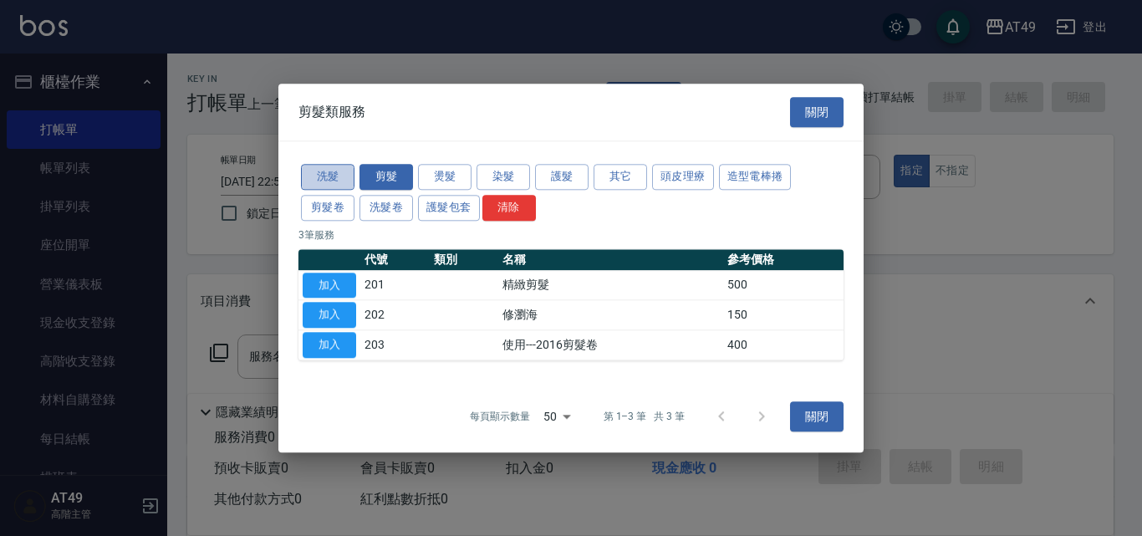
click at [331, 179] on button "洗髮" at bounding box center [328, 177] width 54 height 26
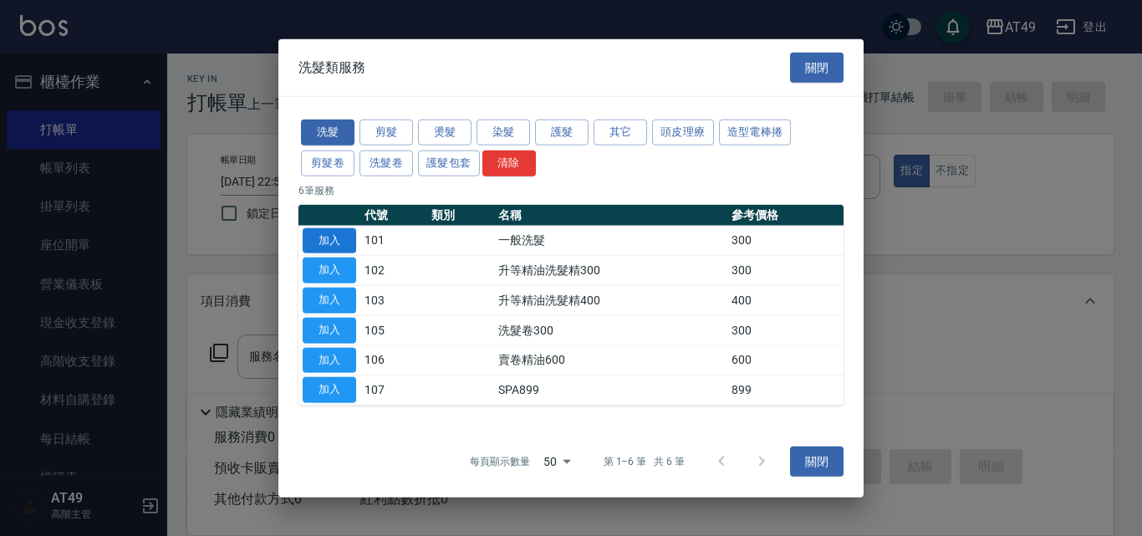
click at [314, 240] on button "加入" at bounding box center [330, 240] width 54 height 26
type input "一般洗髮(101)"
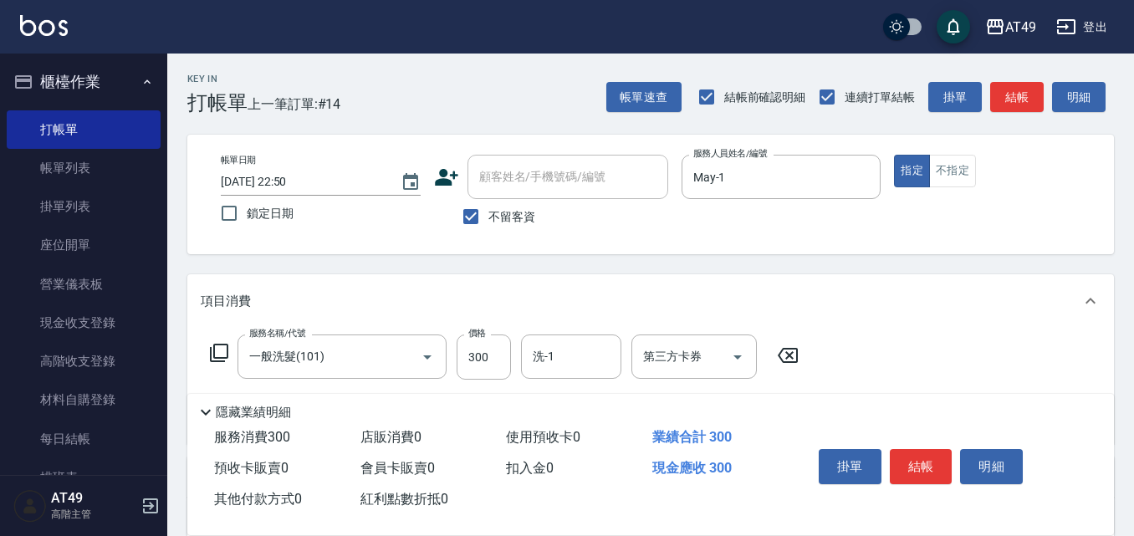
click at [220, 349] on icon at bounding box center [219, 353] width 20 height 20
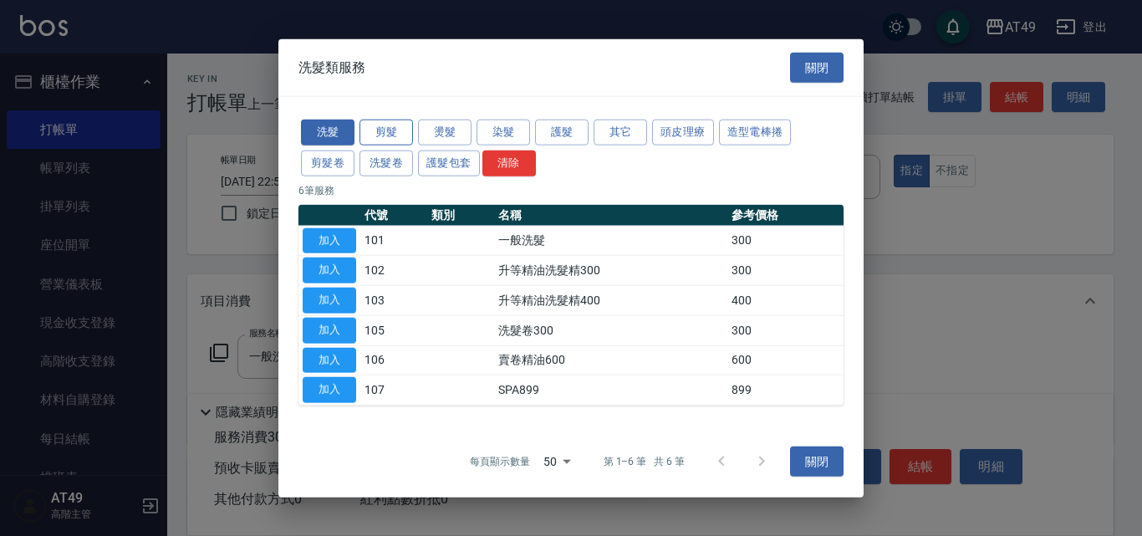
click at [400, 129] on button "剪髮" at bounding box center [387, 133] width 54 height 26
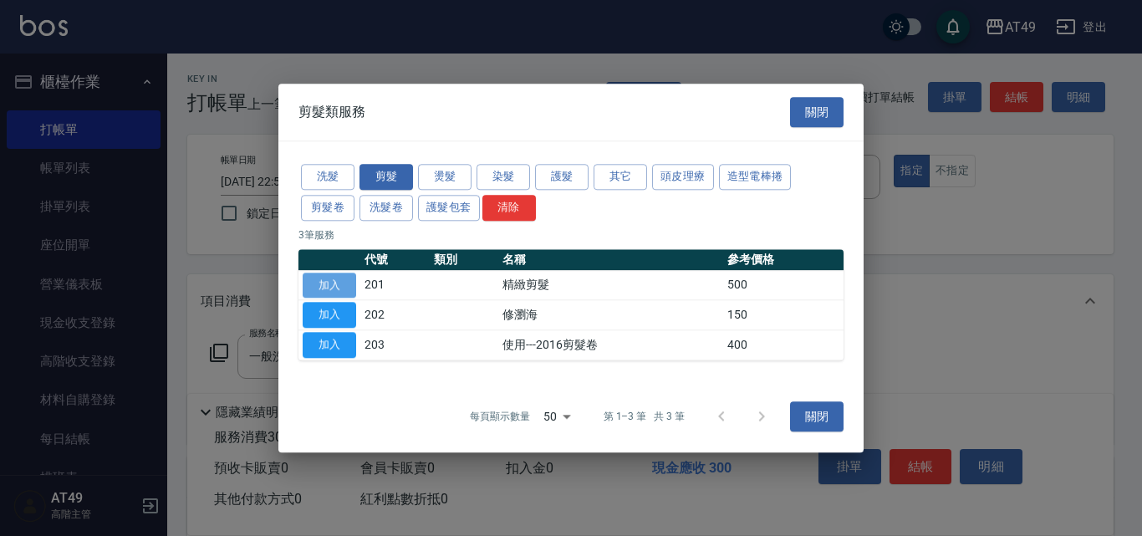
click at [333, 285] on button "加入" at bounding box center [330, 286] width 54 height 26
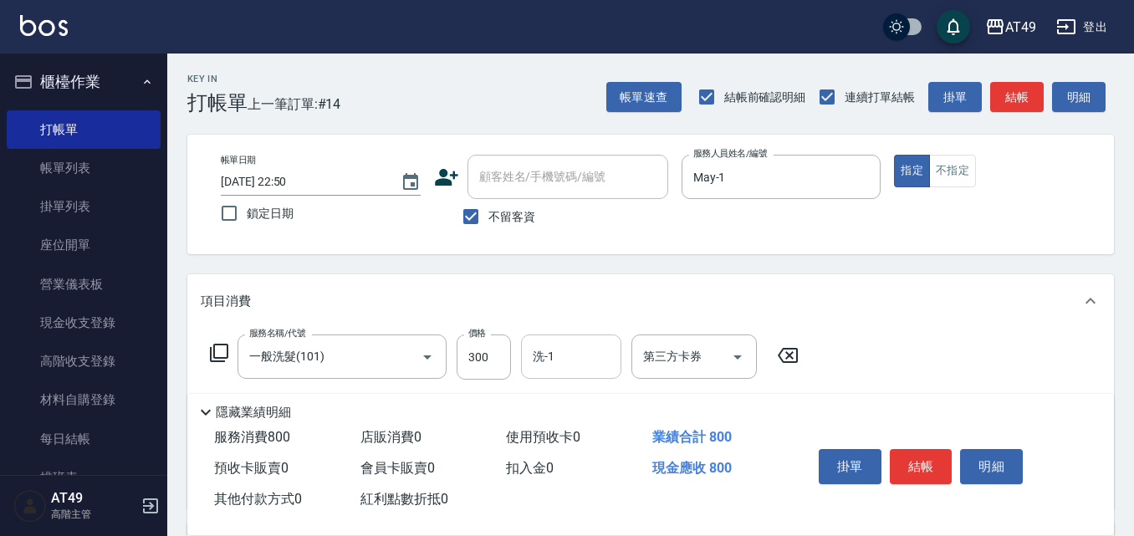
click at [582, 359] on input "洗-1" at bounding box center [570, 356] width 85 height 29
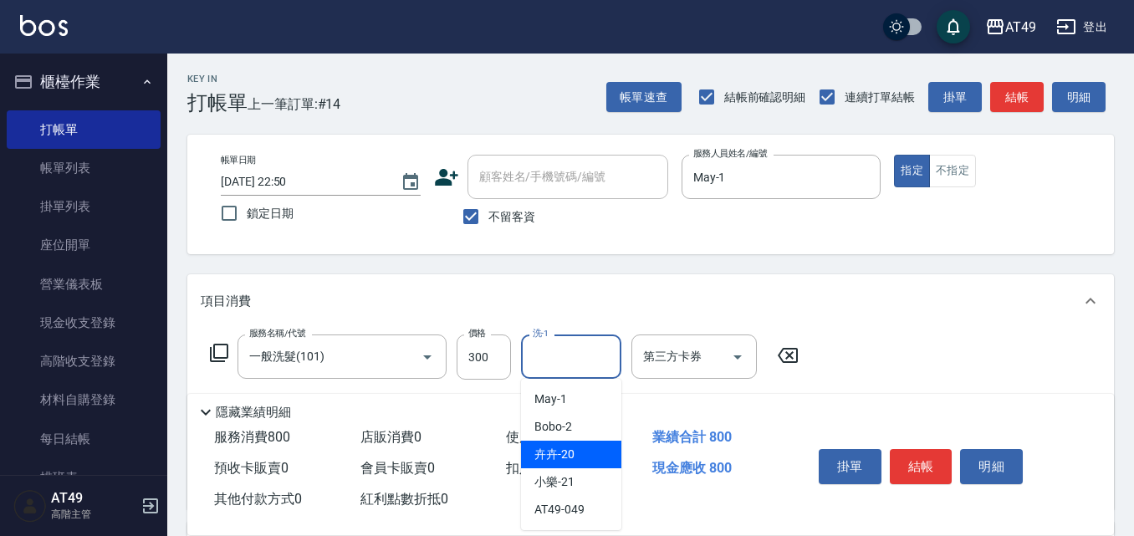
click at [592, 456] on div "卉卉 -20" at bounding box center [571, 455] width 100 height 28
type input "卉卉-20"
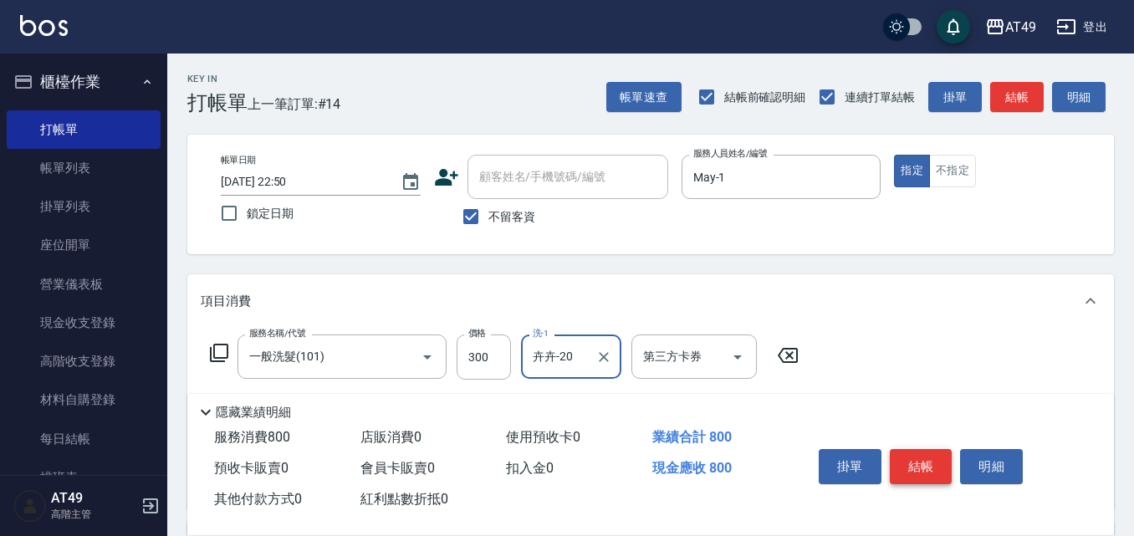
click at [909, 458] on button "結帳" at bounding box center [921, 466] width 63 height 35
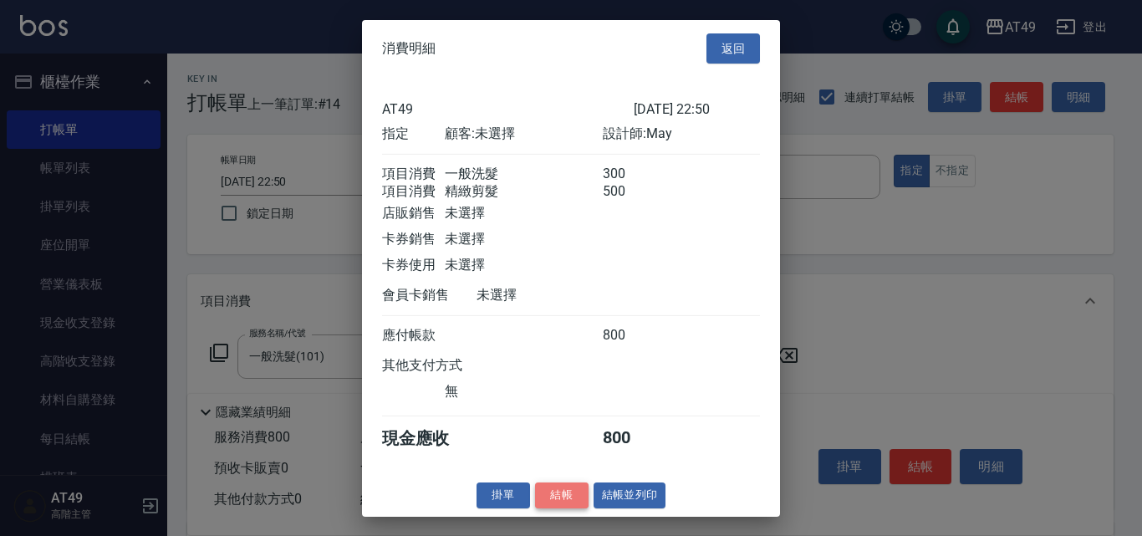
click at [570, 508] on button "結帳" at bounding box center [562, 495] width 54 height 26
type input "2025/09/25 22:51"
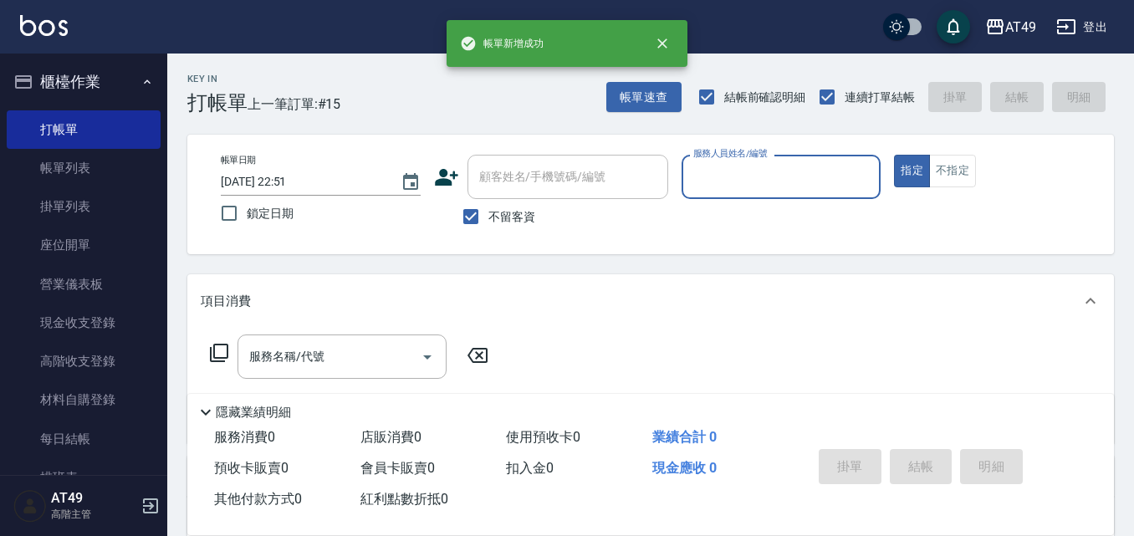
click at [700, 155] on label "服務人員姓名/編號" at bounding box center [730, 153] width 74 height 13
click at [700, 162] on input "服務人員姓名/編號" at bounding box center [781, 176] width 185 height 29
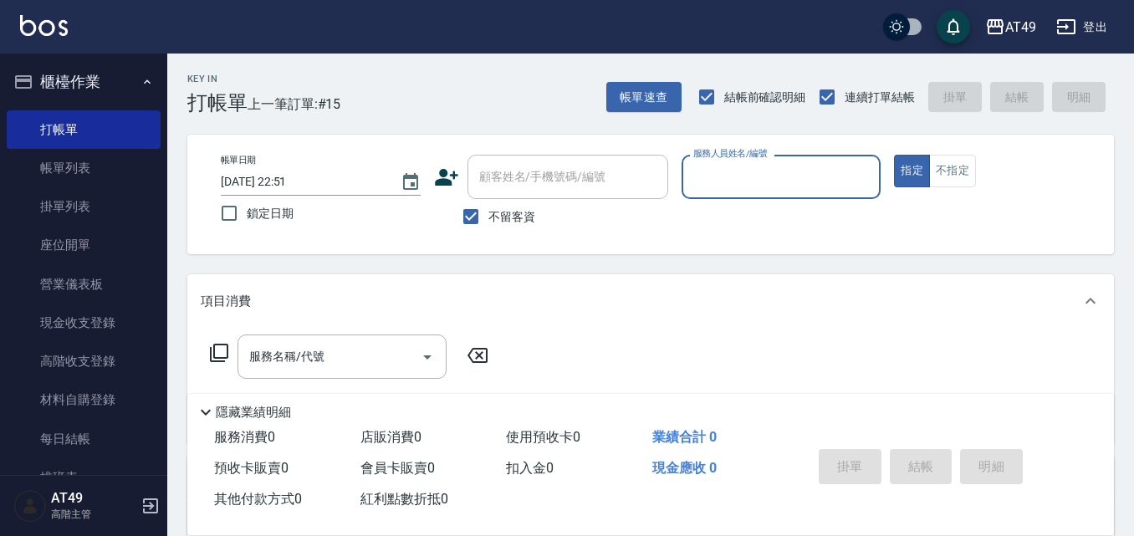
click at [696, 171] on input "服務人員姓名/編號" at bounding box center [781, 176] width 185 height 29
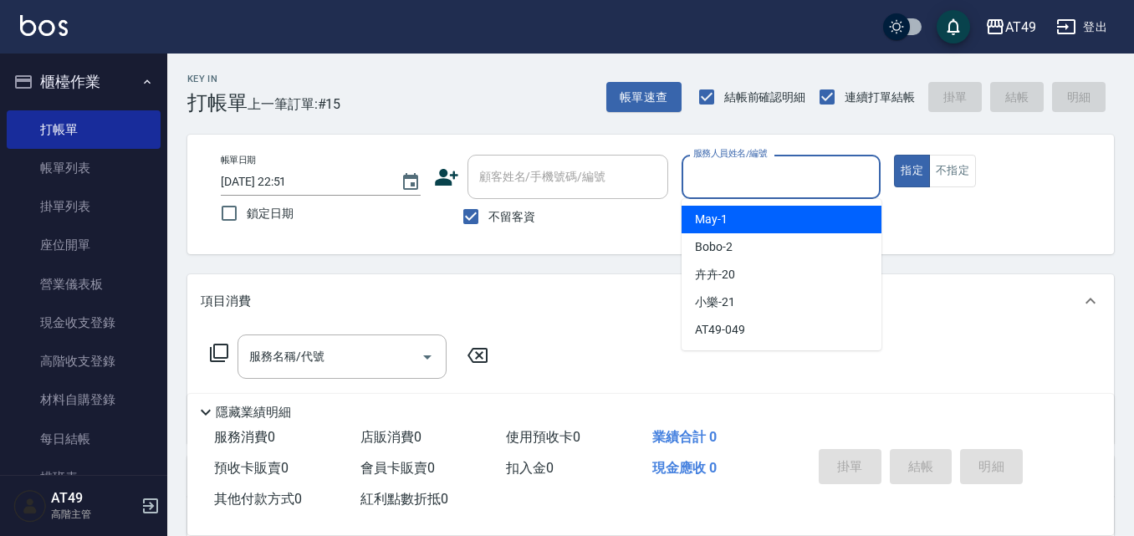
click at [728, 219] on div "May -1" at bounding box center [781, 220] width 200 height 28
type input "May-1"
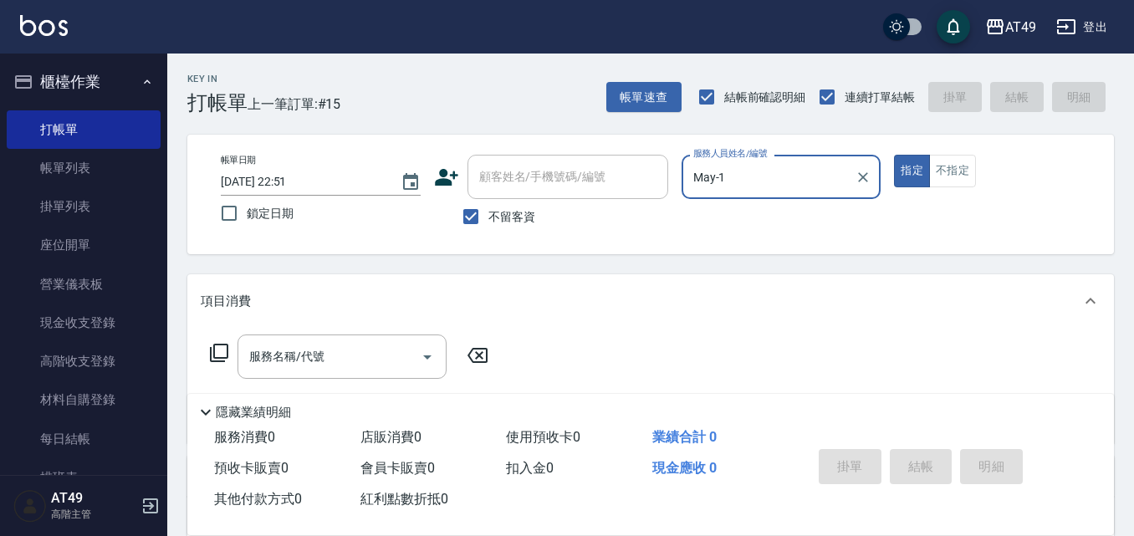
click at [219, 344] on icon at bounding box center [219, 353] width 18 height 18
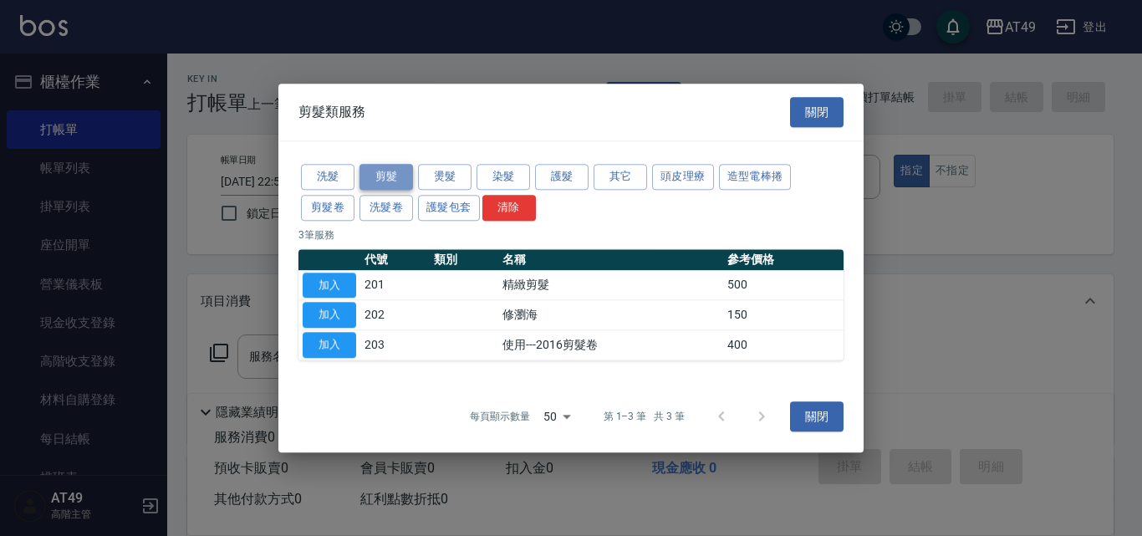
click at [395, 181] on button "剪髮" at bounding box center [387, 177] width 54 height 26
click at [328, 286] on button "加入" at bounding box center [330, 286] width 54 height 26
type input "精緻剪髮(201)"
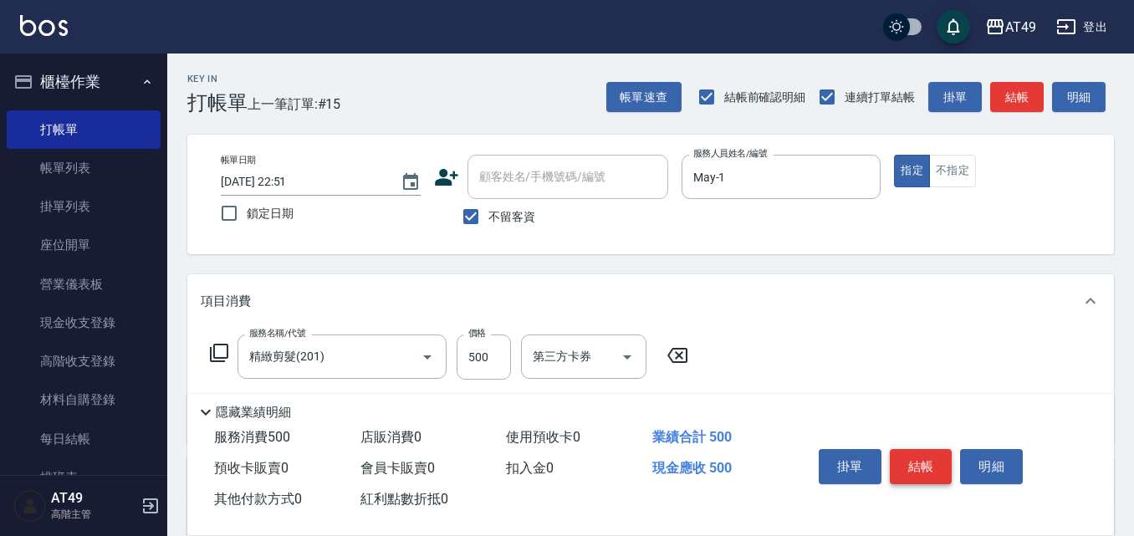
click at [917, 463] on button "結帳" at bounding box center [921, 466] width 63 height 35
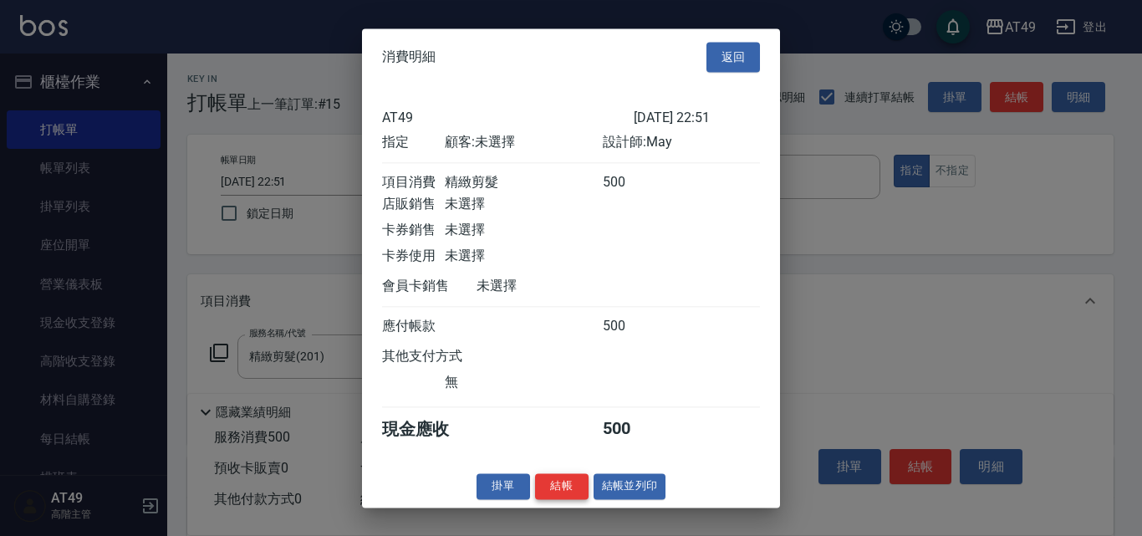
click at [554, 497] on button "結帳" at bounding box center [562, 486] width 54 height 26
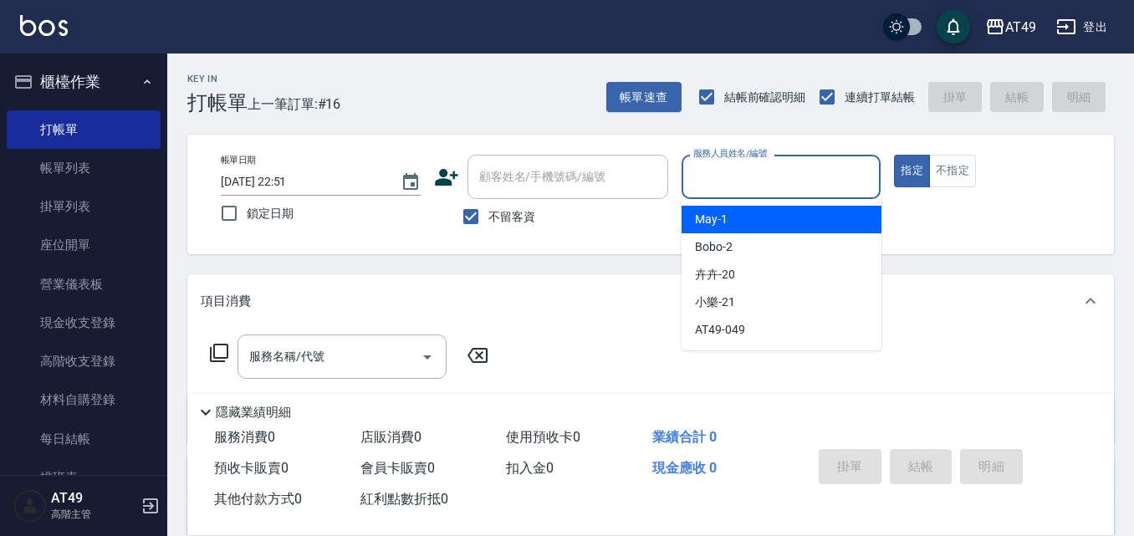
click at [698, 166] on input "服務人員姓名/編號" at bounding box center [781, 176] width 185 height 29
click at [708, 213] on span "May -1" at bounding box center [711, 220] width 33 height 18
type input "May-1"
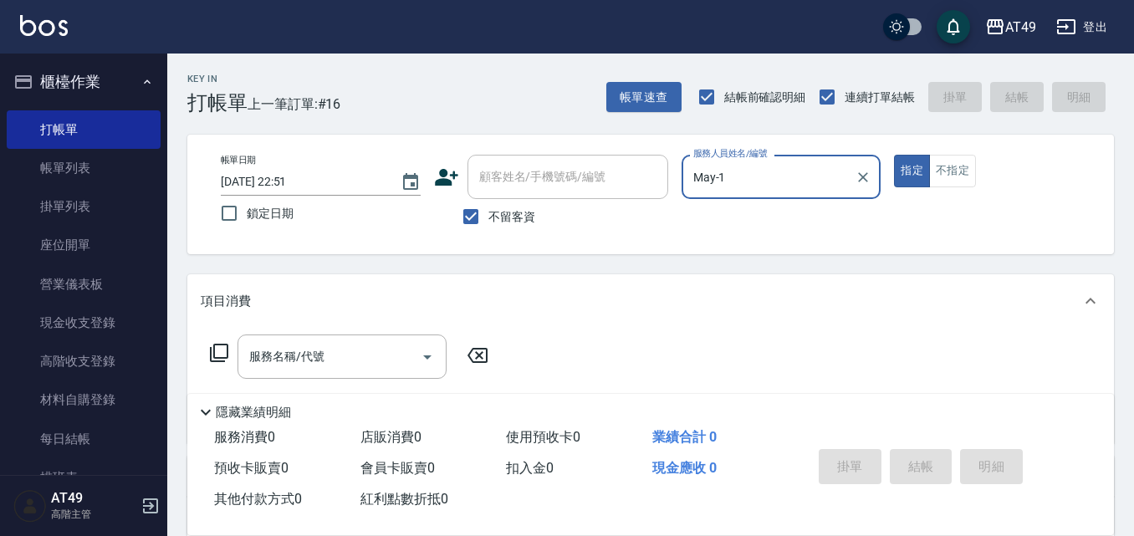
click at [225, 354] on icon at bounding box center [219, 353] width 20 height 20
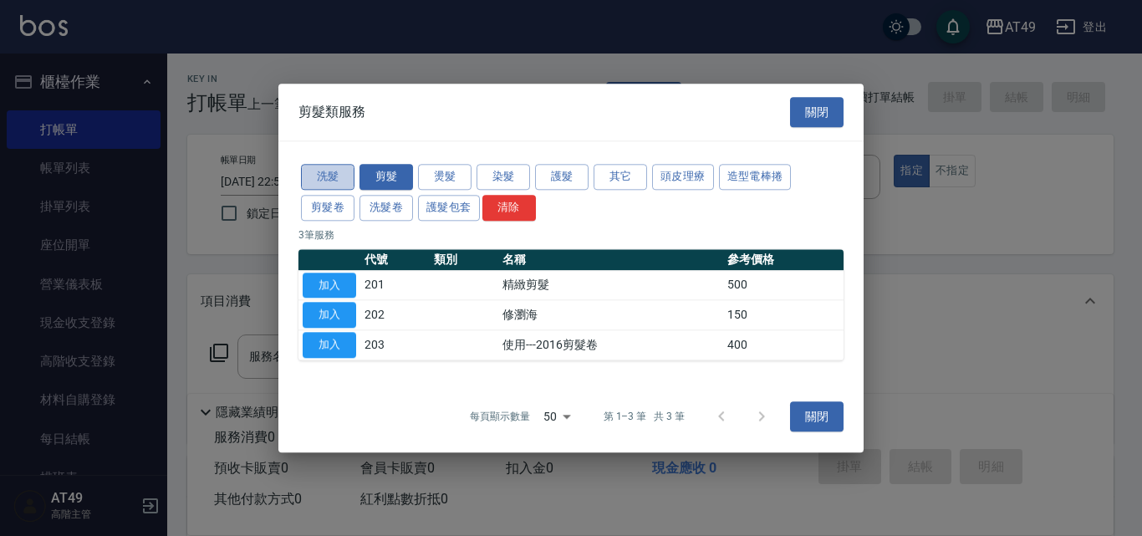
click at [330, 176] on button "洗髮" at bounding box center [328, 177] width 54 height 26
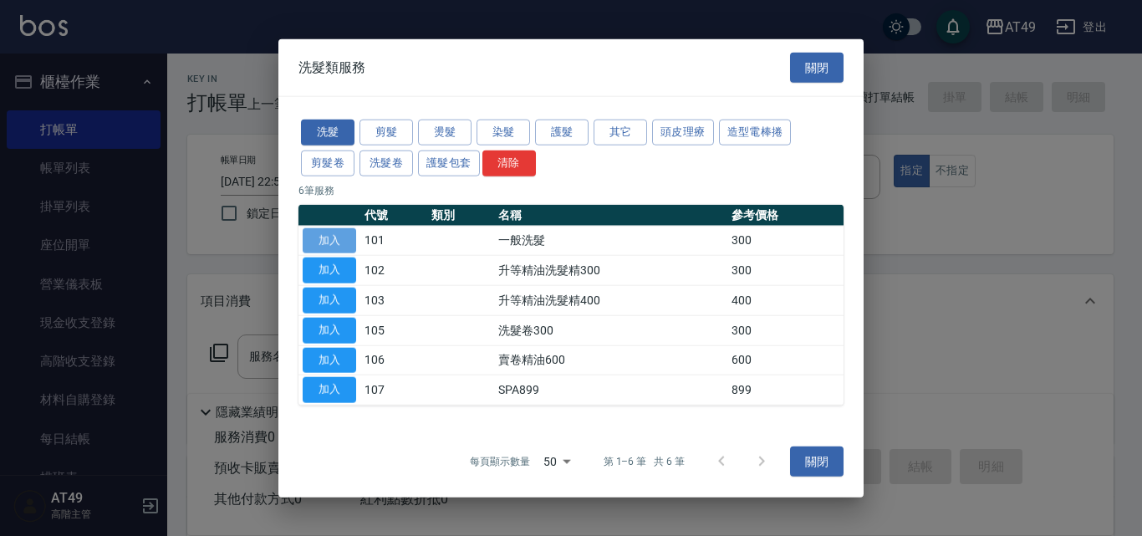
click at [342, 238] on button "加入" at bounding box center [330, 240] width 54 height 26
type input "一般洗髮(101)"
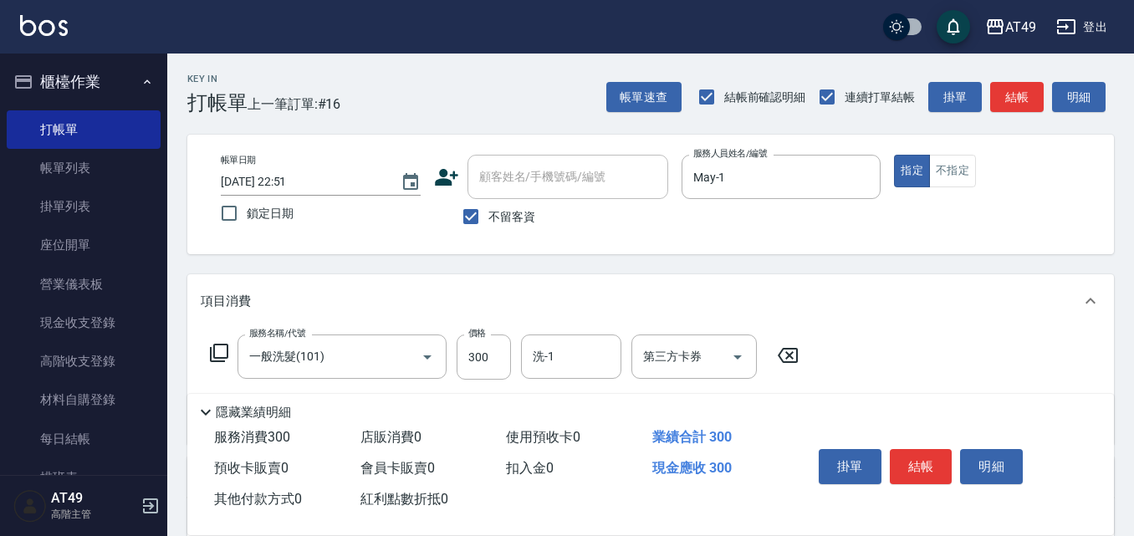
click at [220, 355] on icon at bounding box center [219, 353] width 20 height 20
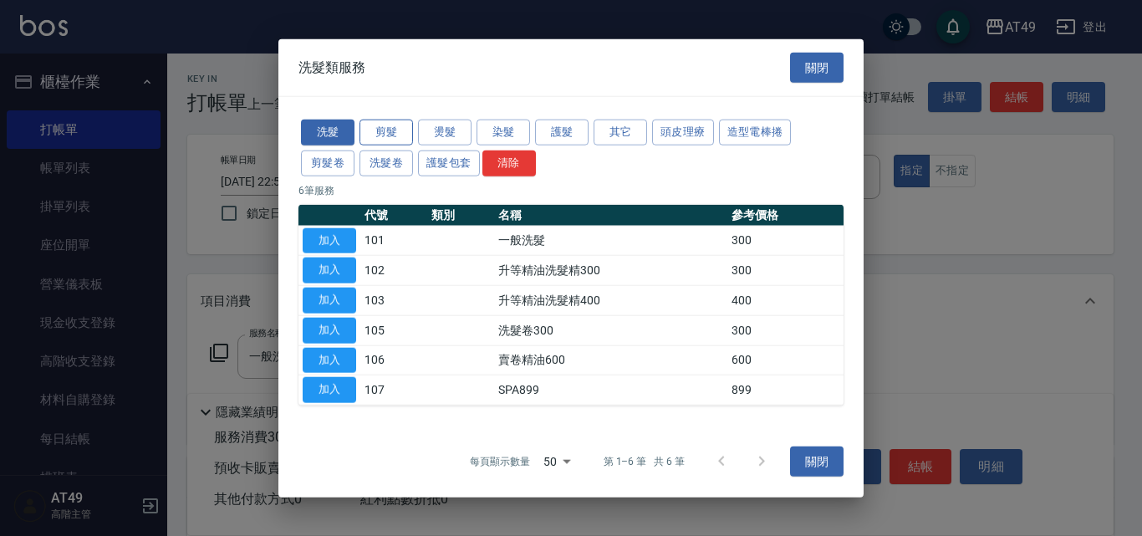
click at [400, 130] on button "剪髮" at bounding box center [387, 133] width 54 height 26
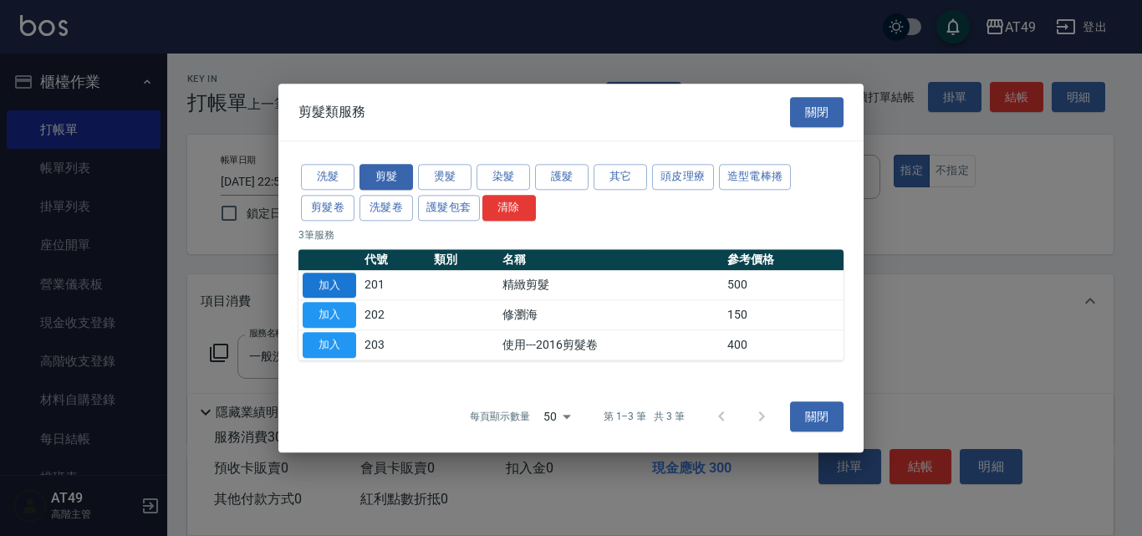
click at [344, 279] on button "加入" at bounding box center [330, 286] width 54 height 26
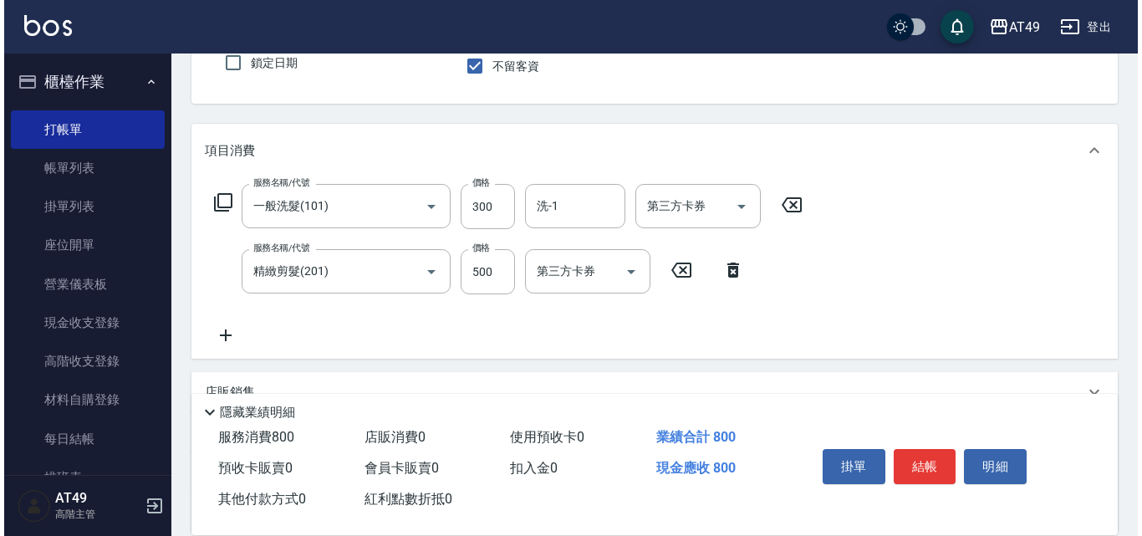
scroll to position [167, 0]
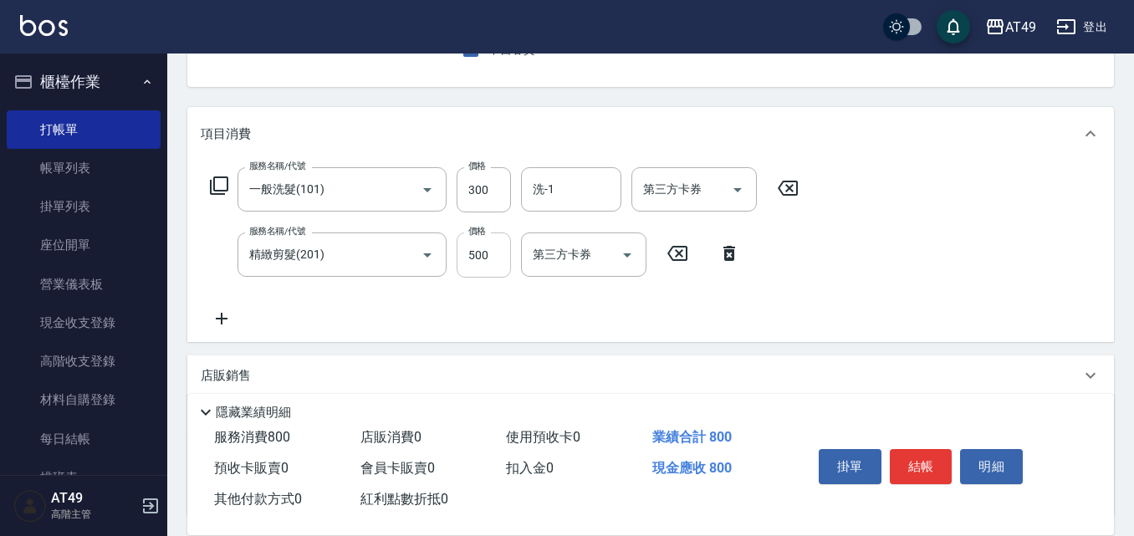
click at [470, 252] on input "500" at bounding box center [483, 254] width 54 height 45
click at [590, 206] on div "洗-1" at bounding box center [571, 189] width 100 height 44
type input "400"
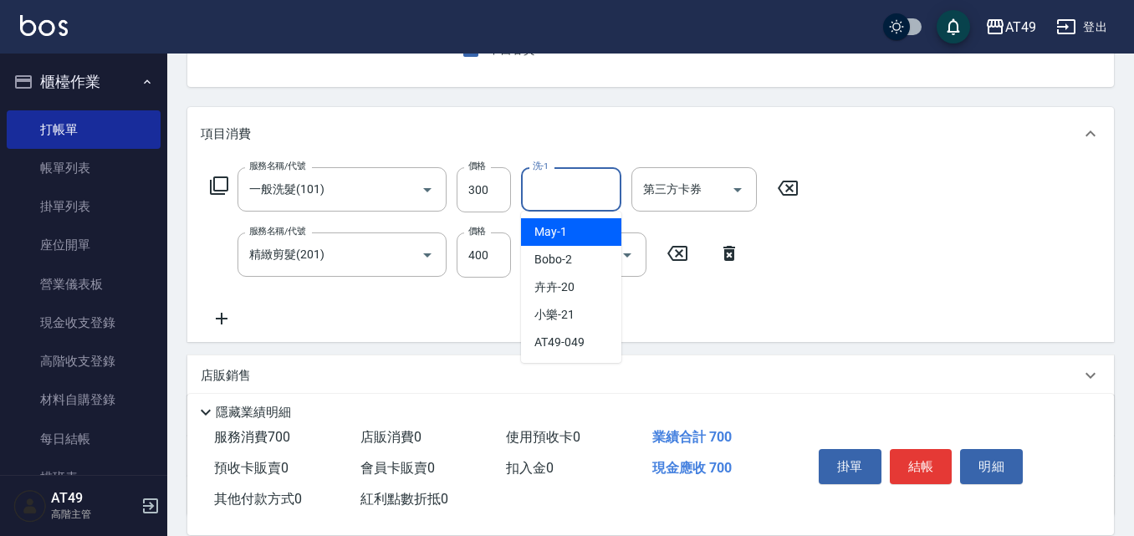
click at [585, 227] on div "May -1" at bounding box center [571, 232] width 100 height 28
type input "May-1"
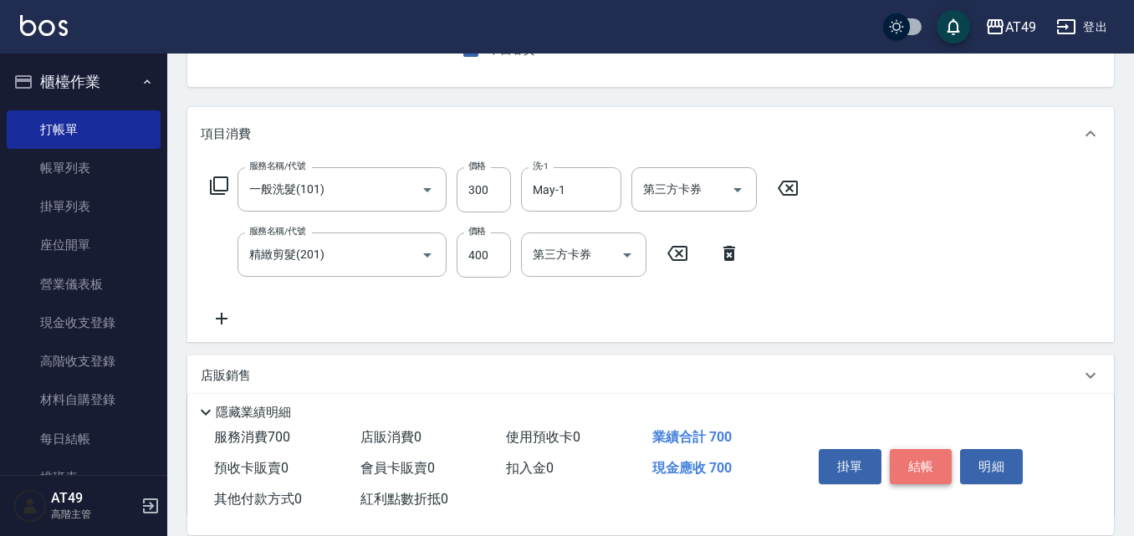
click at [911, 461] on button "結帳" at bounding box center [921, 466] width 63 height 35
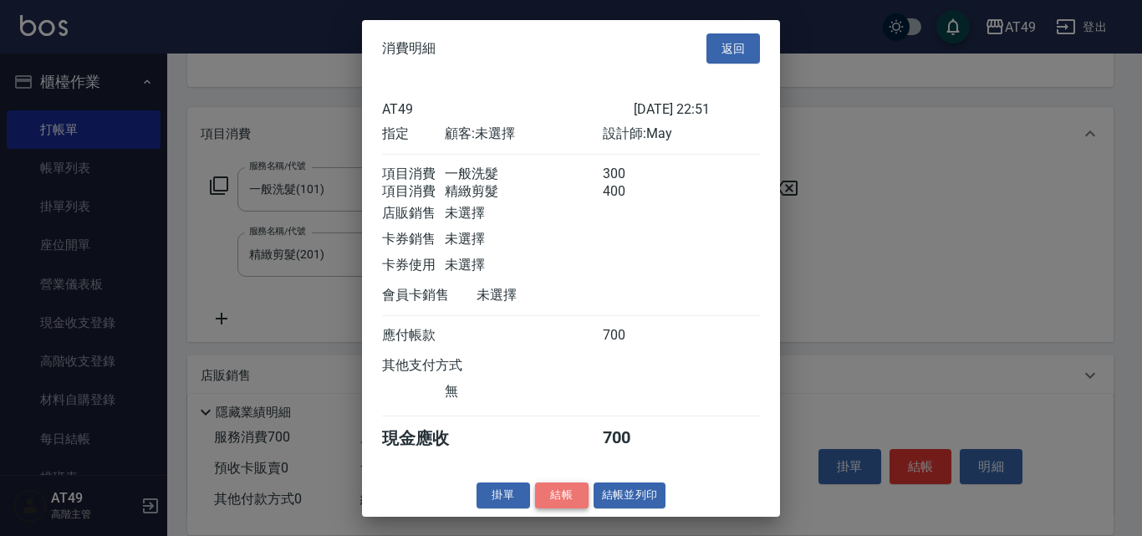
click at [560, 500] on button "結帳" at bounding box center [562, 495] width 54 height 26
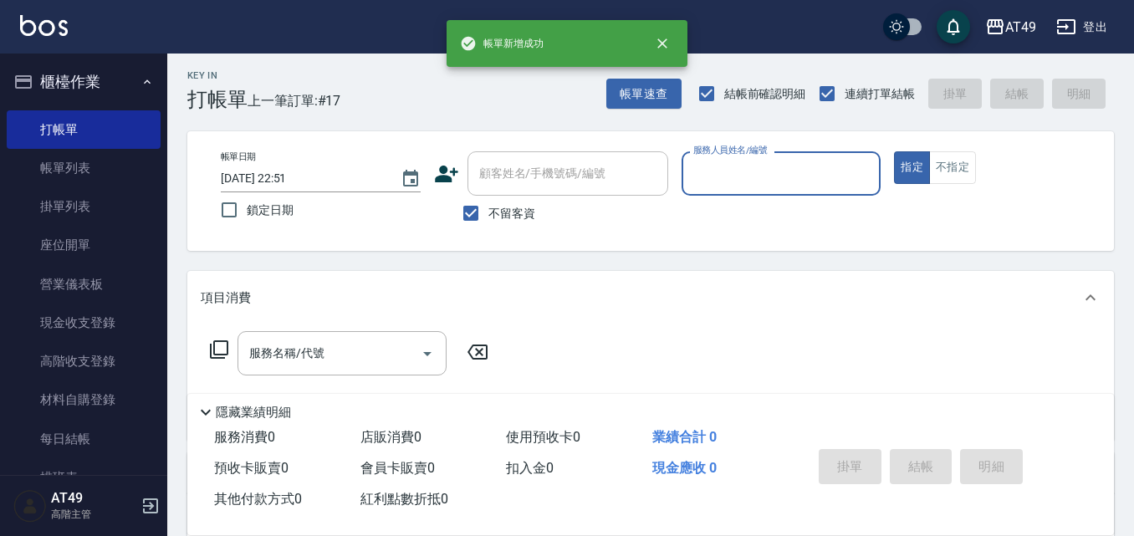
scroll to position [0, 0]
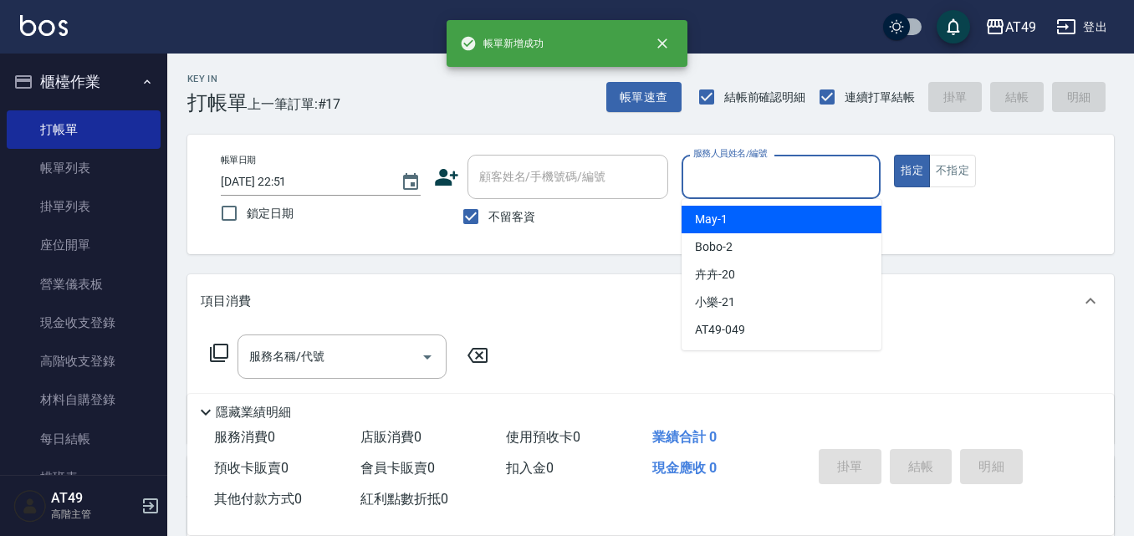
click at [766, 181] on input "服務人員姓名/編號" at bounding box center [781, 176] width 185 height 29
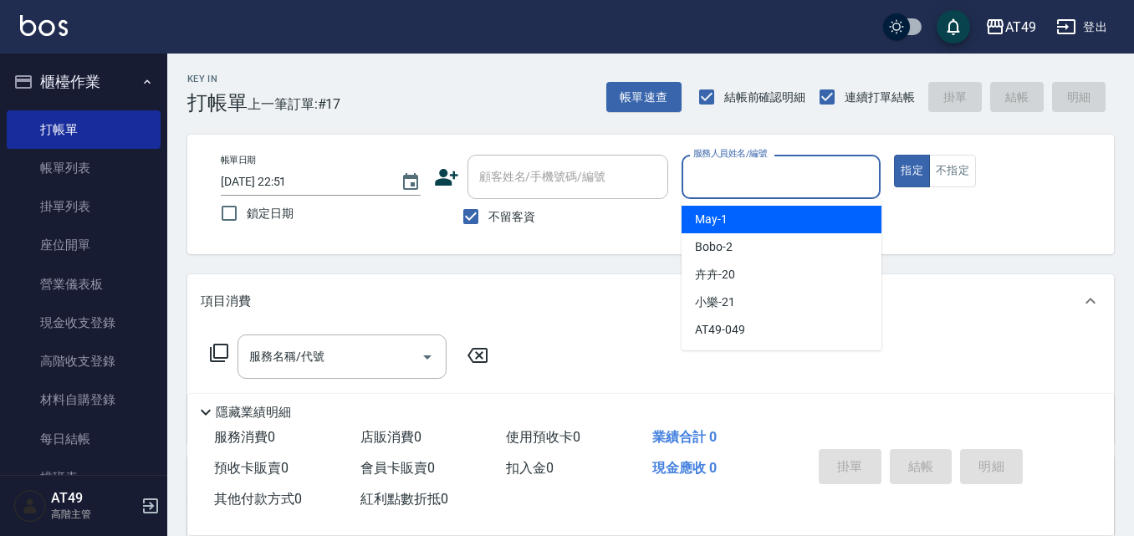
click at [780, 218] on div "May -1" at bounding box center [781, 220] width 200 height 28
type input "May-1"
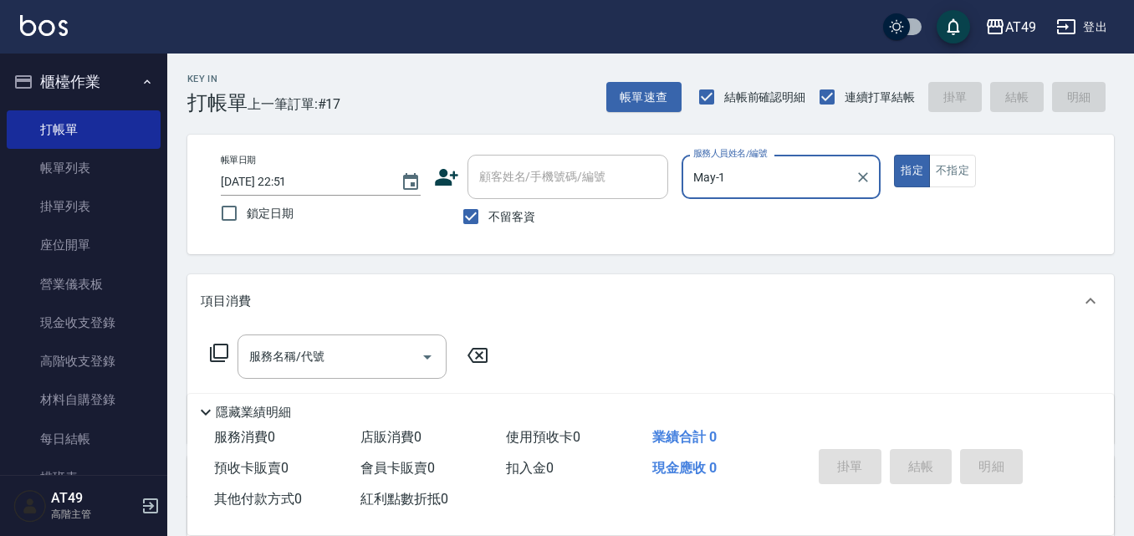
click at [227, 350] on icon at bounding box center [219, 353] width 18 height 18
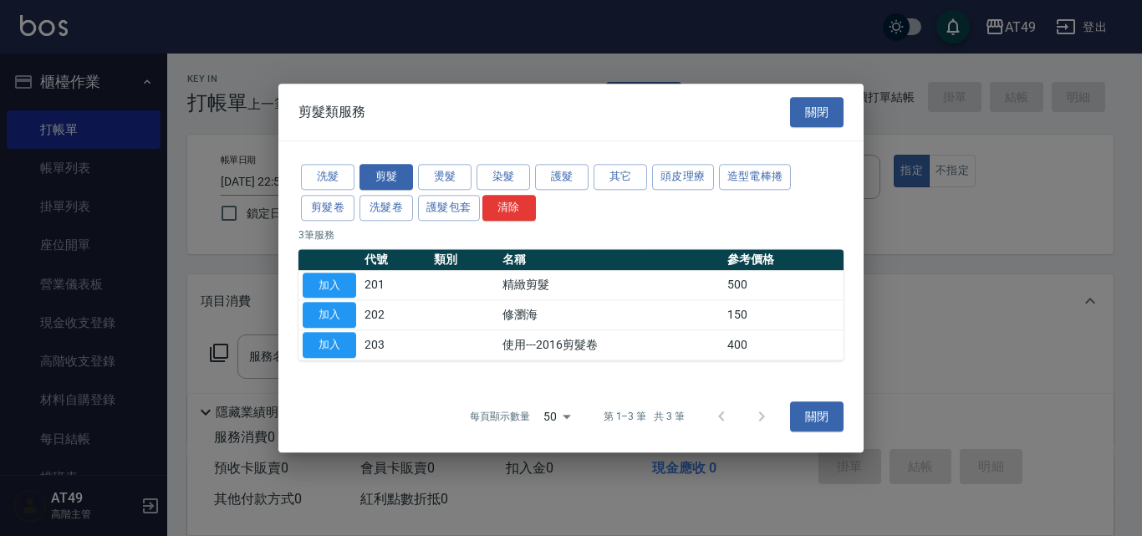
click at [355, 169] on div "洗髮 剪髮 燙髮 染髮 護髮 其它 頭皮理療 造型電棒捲 剪髮卷 洗髮卷 護髮包套 清除" at bounding box center [570, 192] width 545 height 62
click at [325, 171] on button "洗髮" at bounding box center [328, 177] width 54 height 26
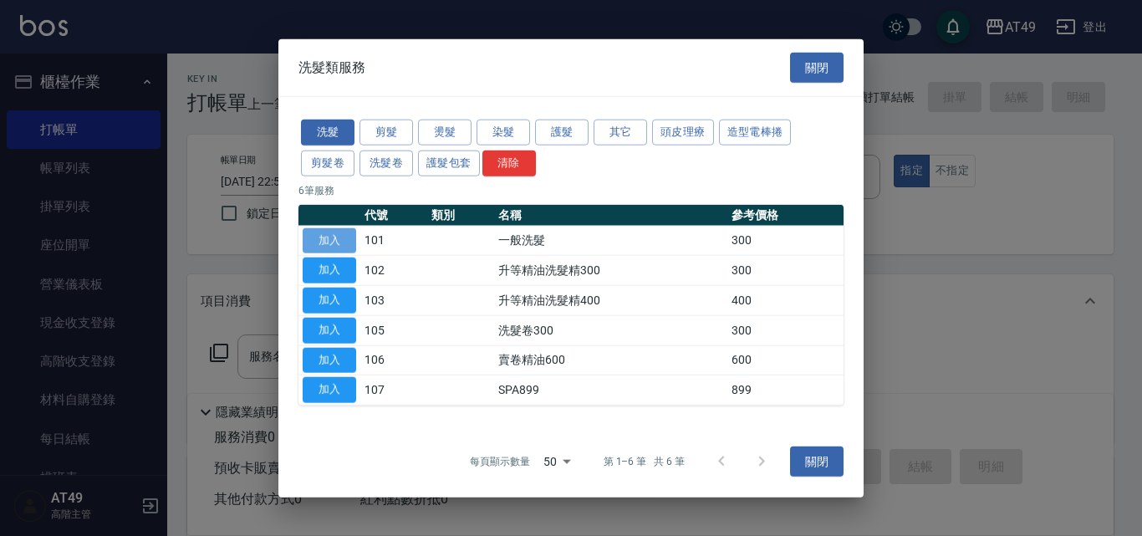
click at [346, 234] on button "加入" at bounding box center [330, 240] width 54 height 26
type input "一般洗髮(101)"
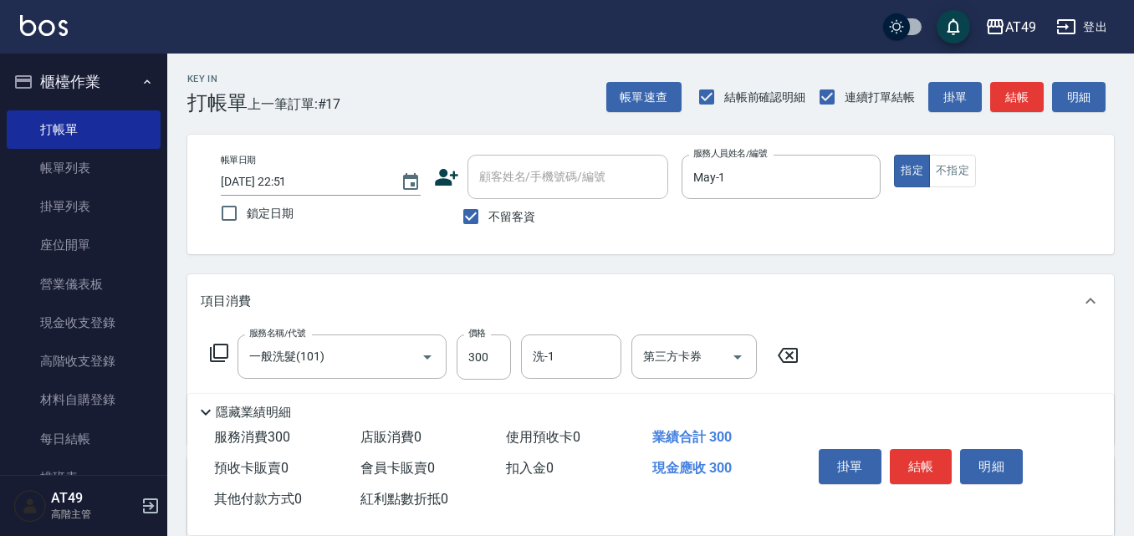
click at [212, 349] on icon at bounding box center [219, 353] width 18 height 18
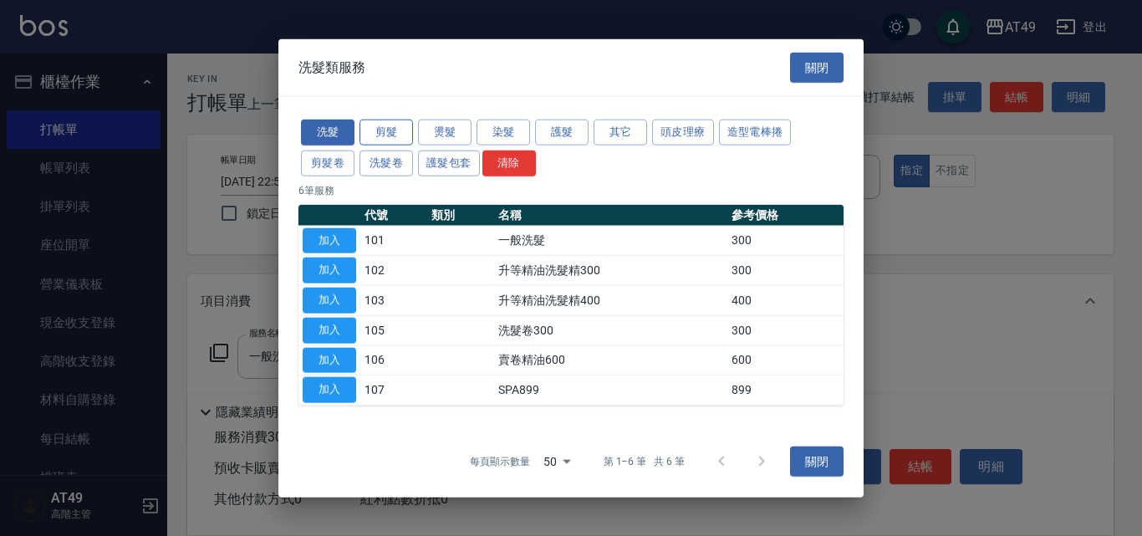
click at [391, 138] on button "剪髮" at bounding box center [387, 133] width 54 height 26
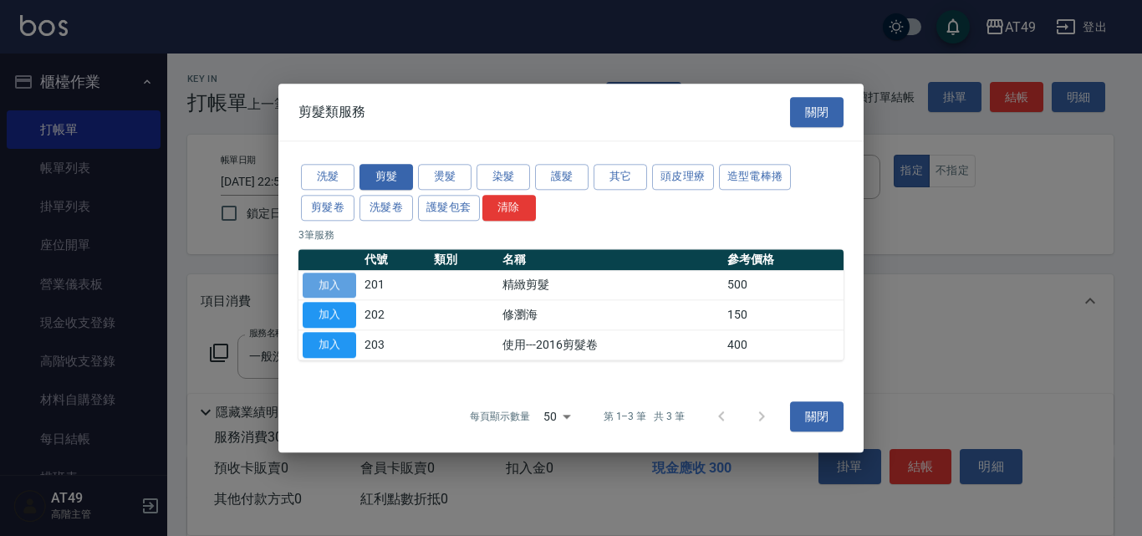
click at [342, 280] on button "加入" at bounding box center [330, 286] width 54 height 26
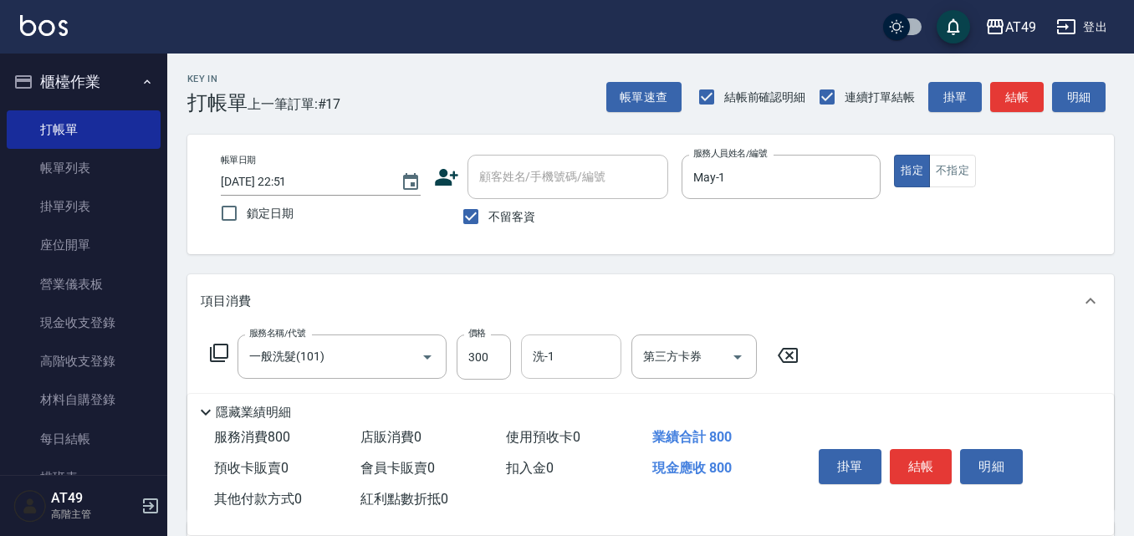
click at [582, 363] on input "洗-1" at bounding box center [570, 356] width 85 height 29
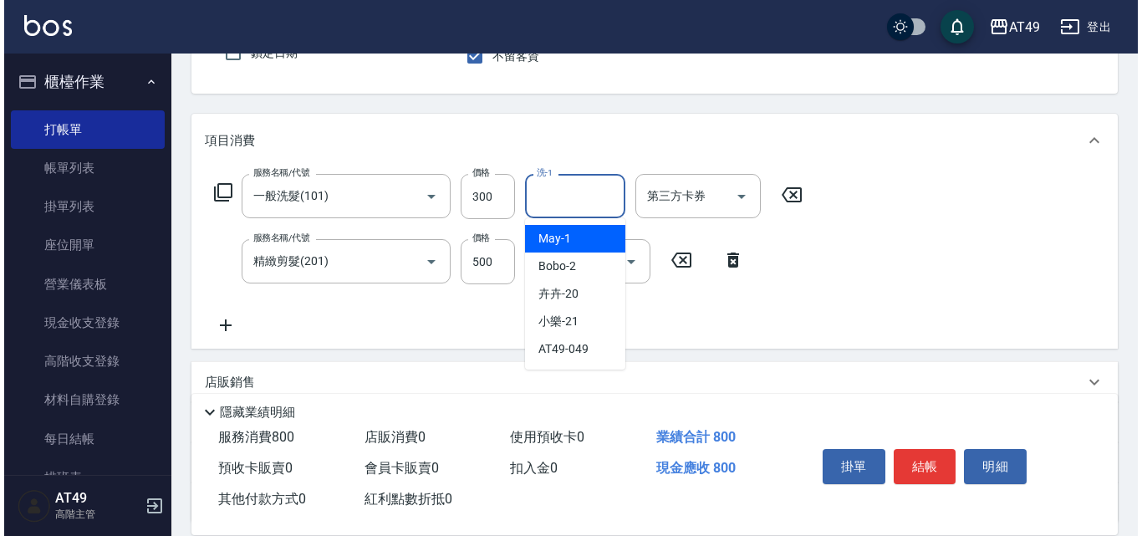
scroll to position [167, 0]
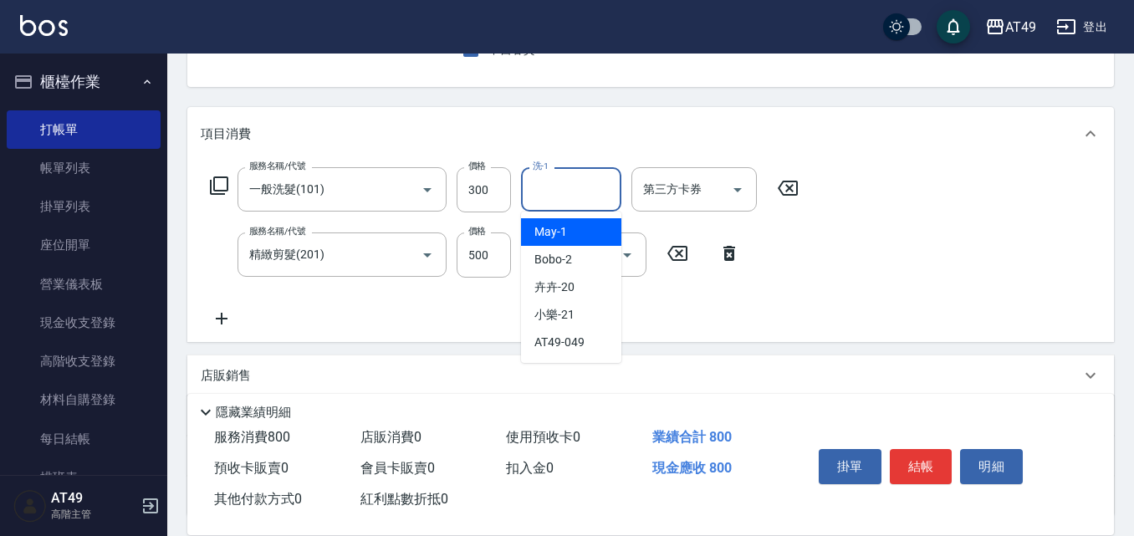
click at [577, 229] on div "May -1" at bounding box center [571, 232] width 100 height 28
type input "May-1"
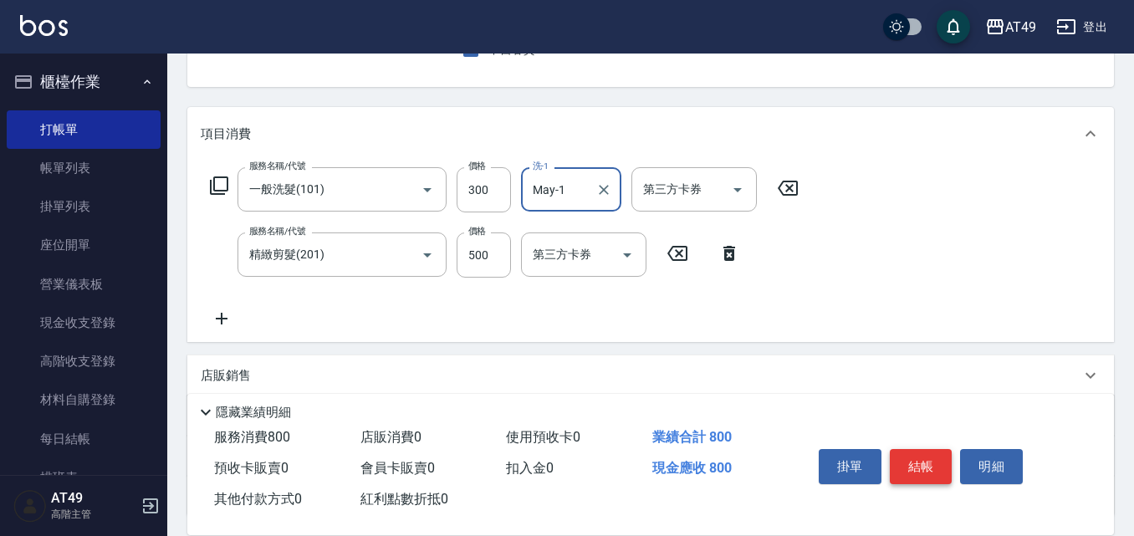
click at [929, 458] on button "結帳" at bounding box center [921, 466] width 63 height 35
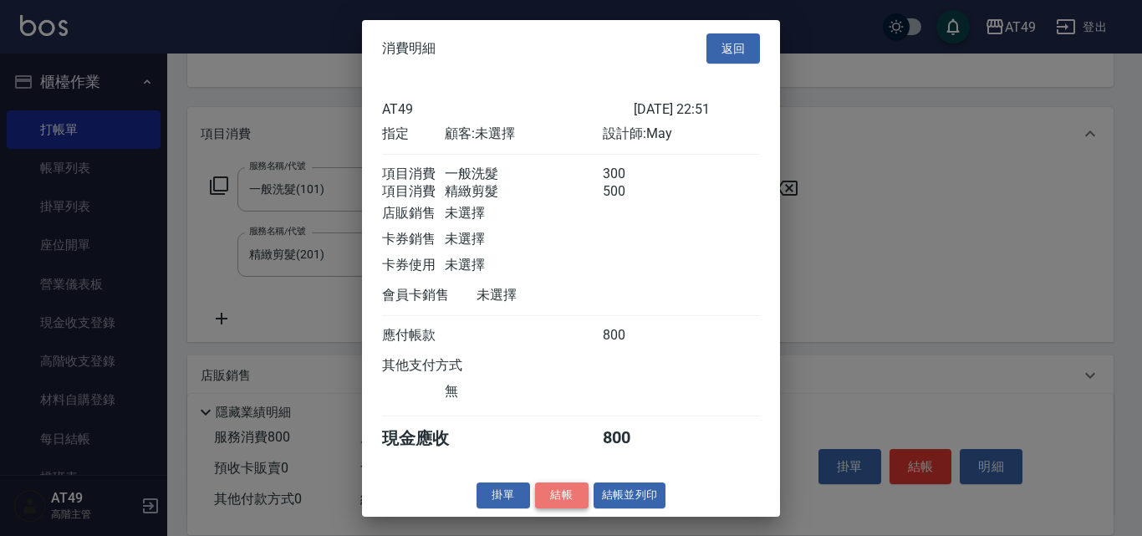
click at [574, 505] on button "結帳" at bounding box center [562, 495] width 54 height 26
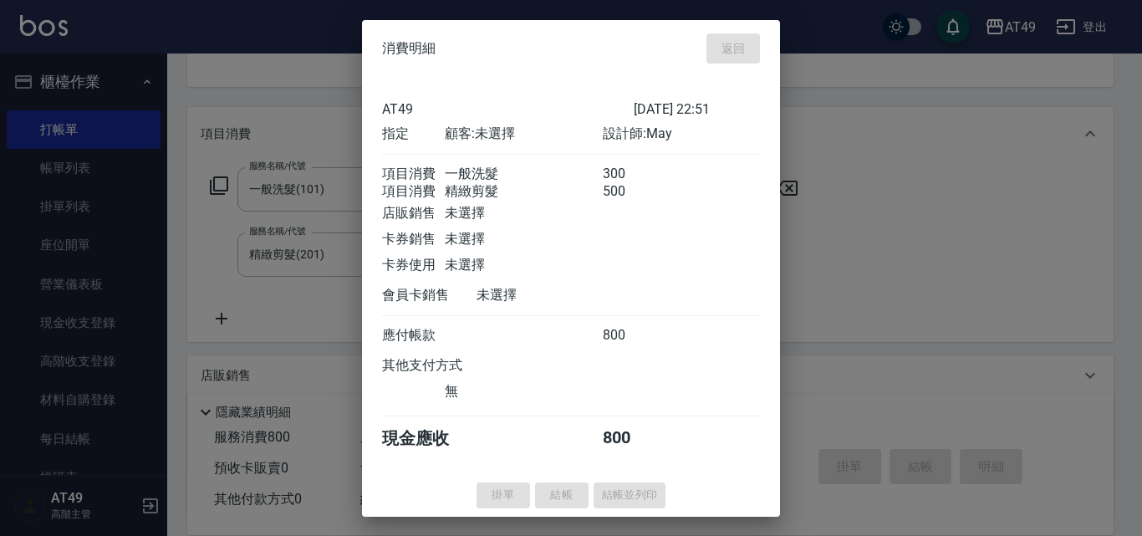
type input "2025/09/25 22:52"
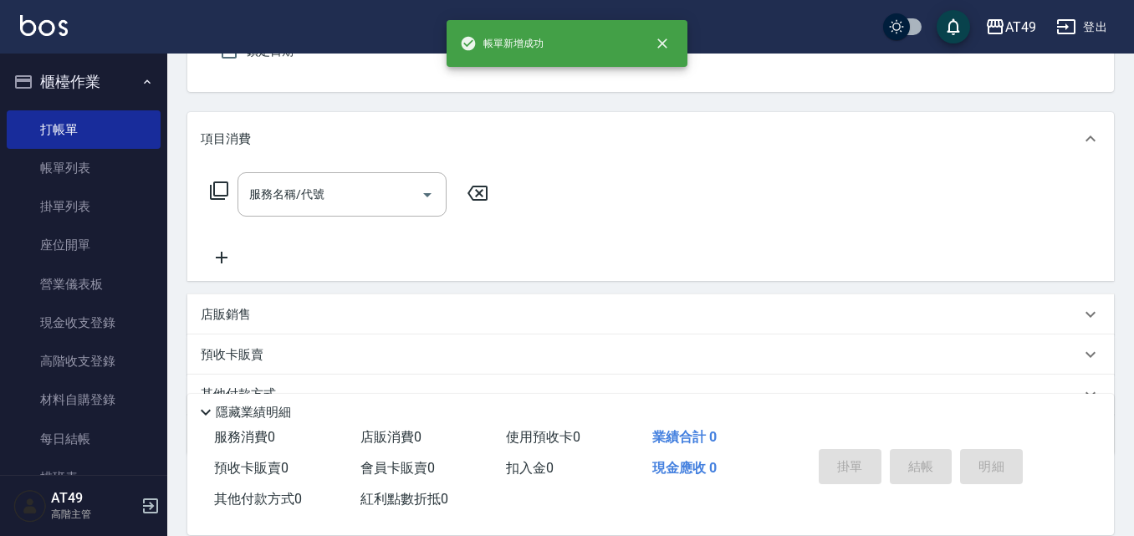
scroll to position [0, 0]
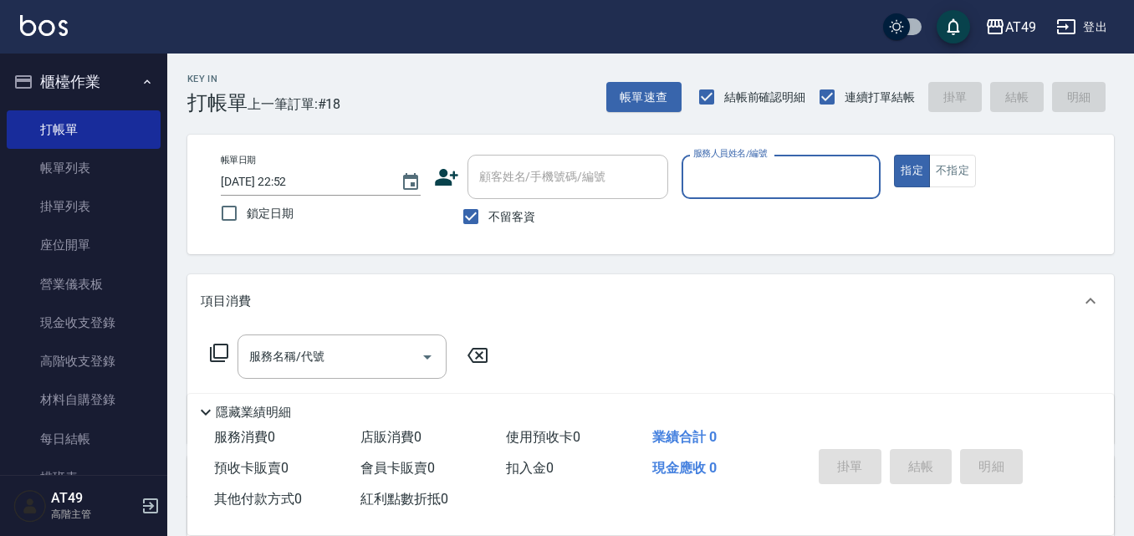
click at [736, 177] on input "服務人員姓名/編號" at bounding box center [781, 176] width 185 height 29
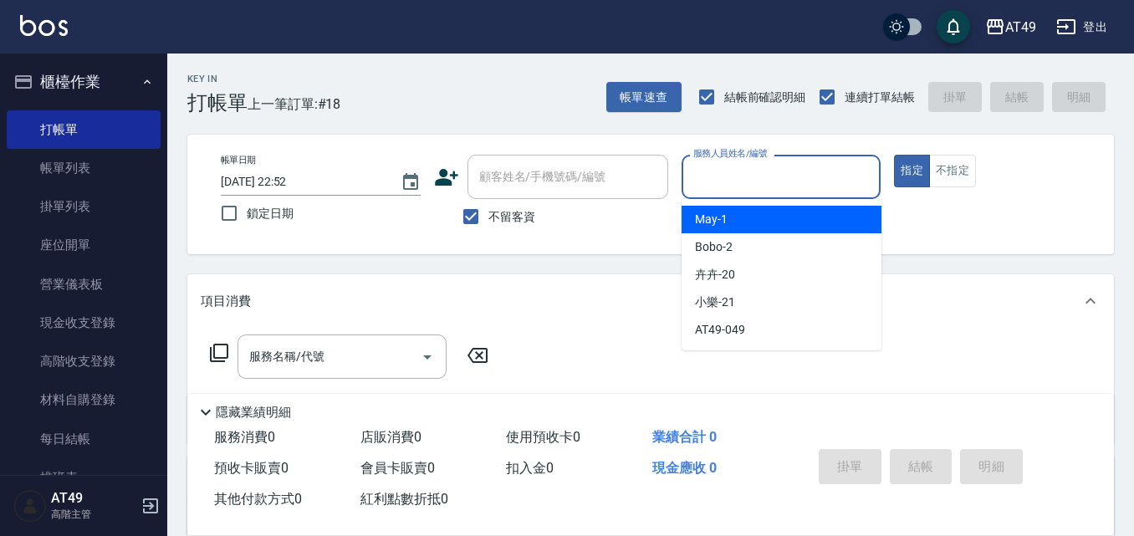
click at [747, 218] on div "May -1" at bounding box center [781, 220] width 200 height 28
type input "May-1"
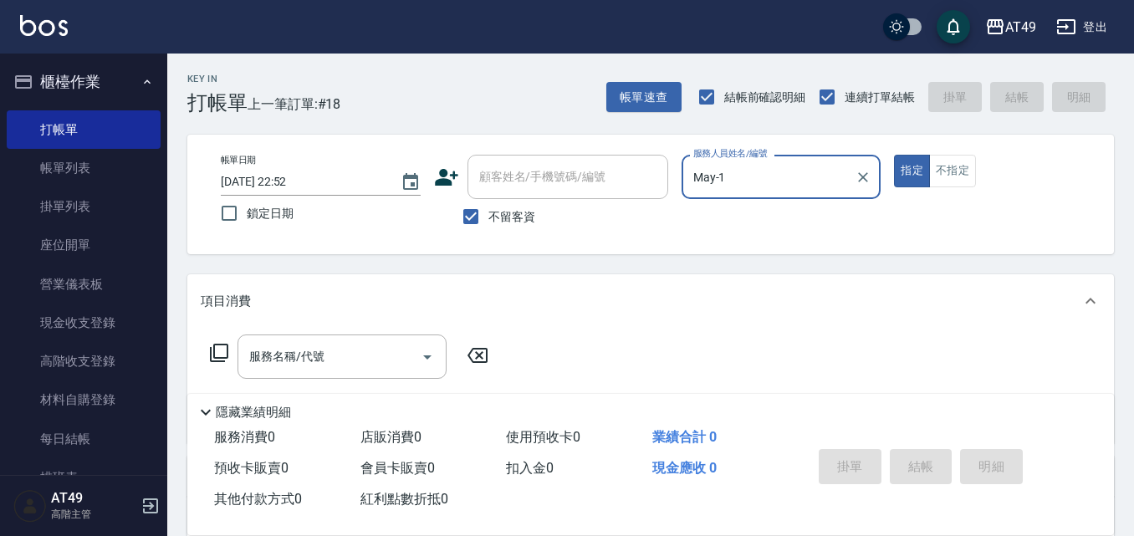
click at [224, 354] on icon at bounding box center [219, 353] width 20 height 20
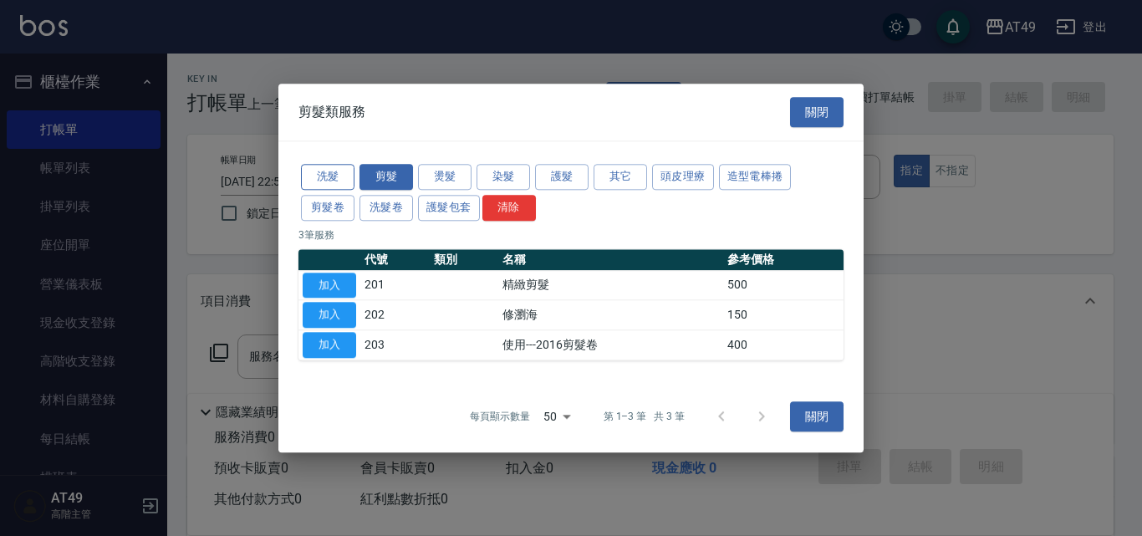
click at [318, 176] on button "洗髮" at bounding box center [328, 177] width 54 height 26
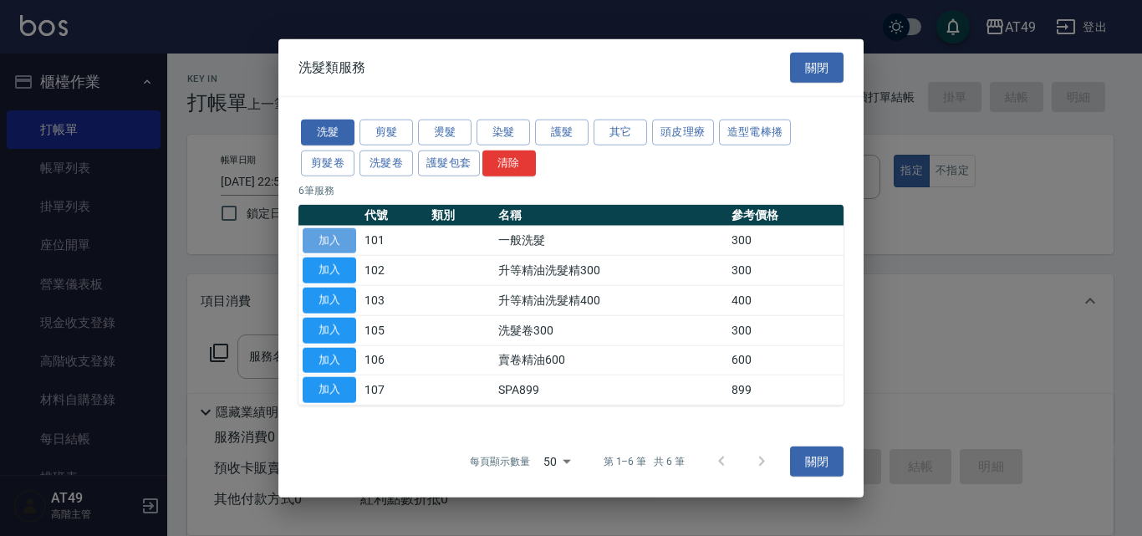
click at [327, 242] on button "加入" at bounding box center [330, 240] width 54 height 26
type input "一般洗髮(101)"
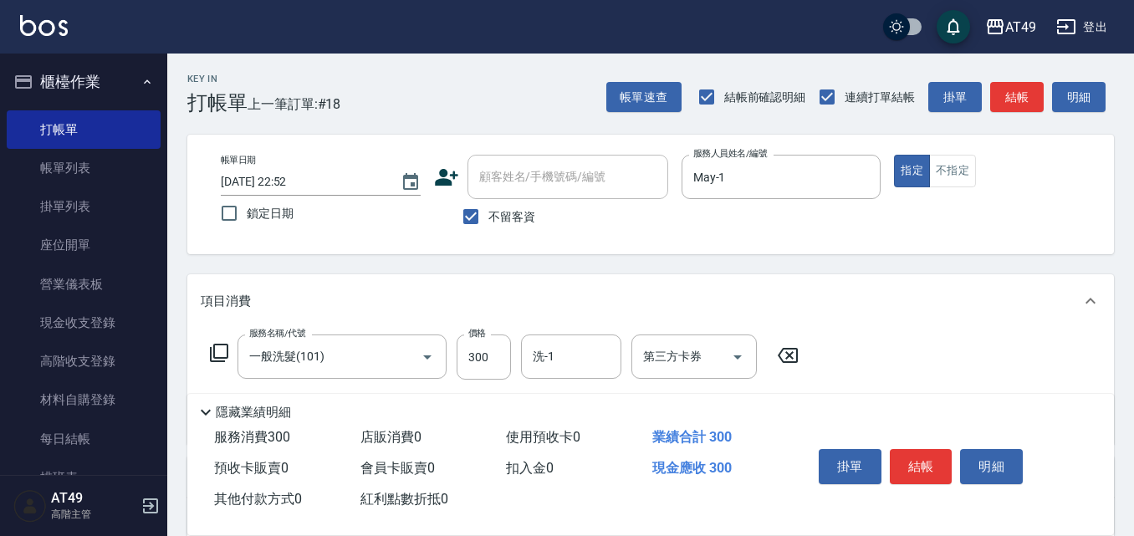
click at [222, 349] on icon at bounding box center [219, 353] width 20 height 20
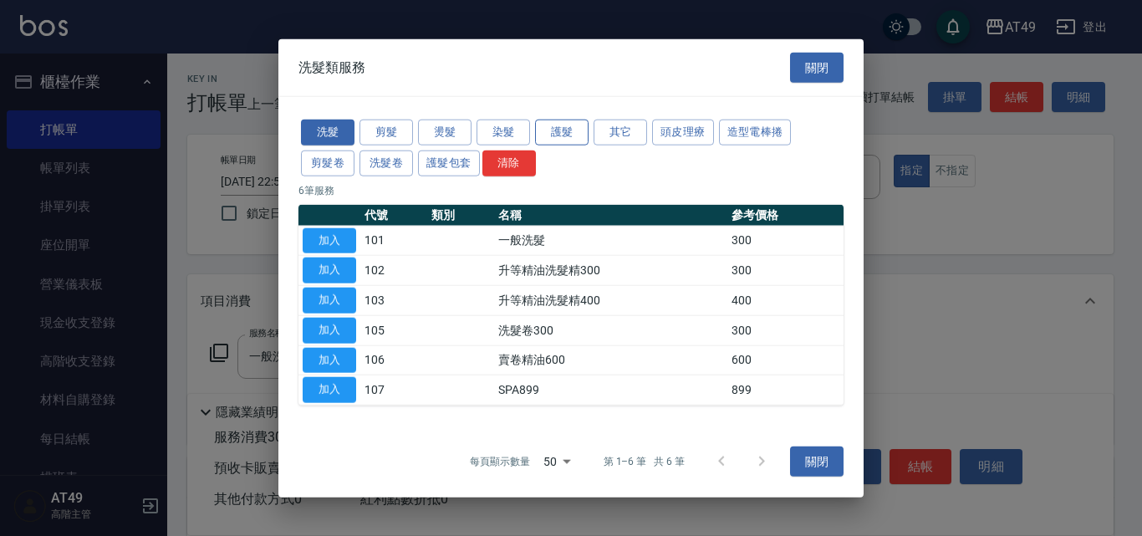
click at [564, 133] on button "護髮" at bounding box center [562, 133] width 54 height 26
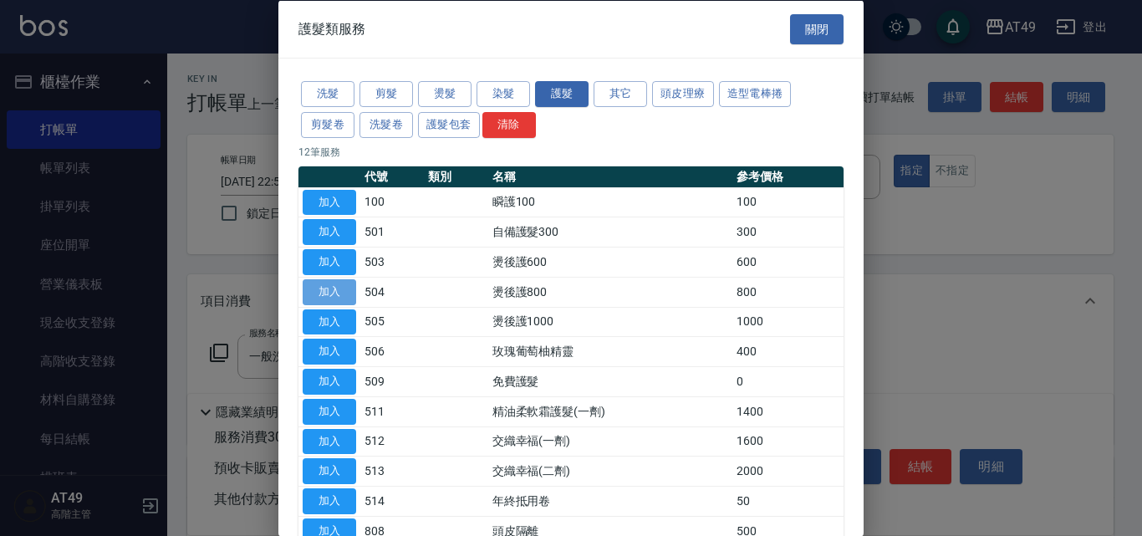
click at [323, 293] on button "加入" at bounding box center [330, 291] width 54 height 26
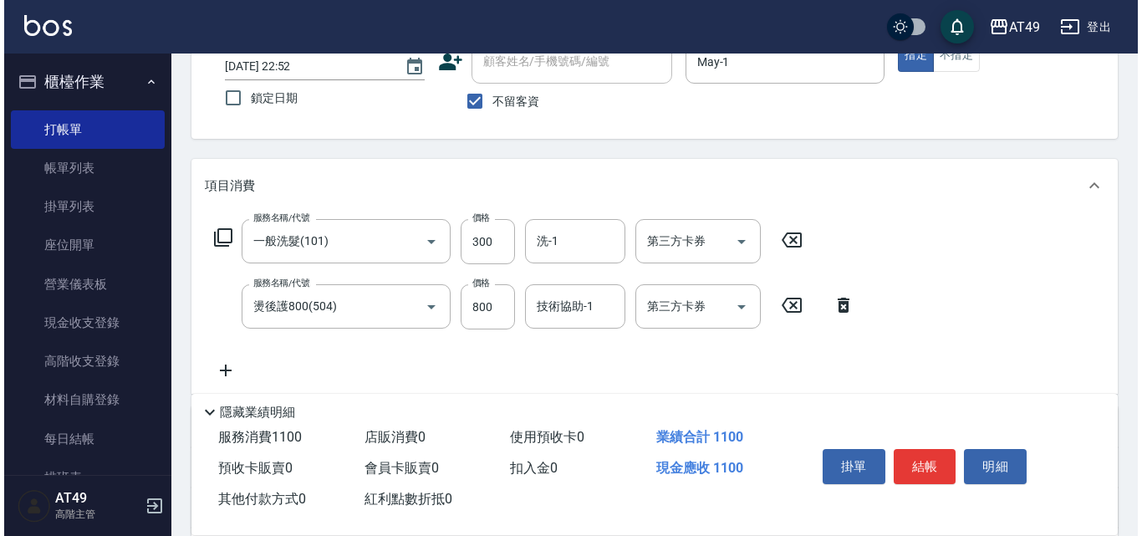
scroll to position [167, 0]
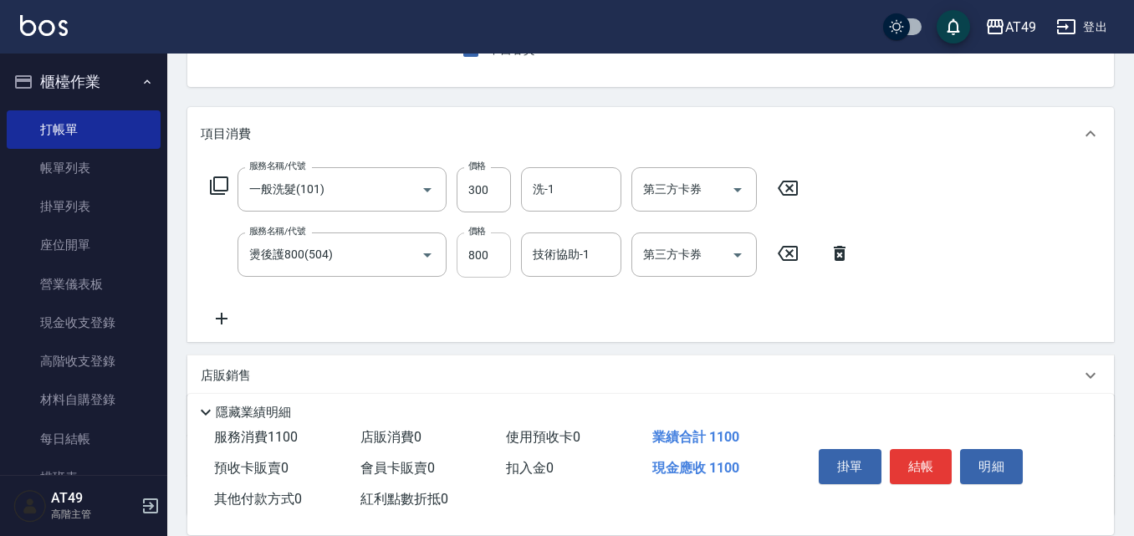
click at [476, 258] on input "800" at bounding box center [483, 254] width 54 height 45
click at [561, 205] on div "洗-1" at bounding box center [571, 189] width 100 height 44
type input "700"
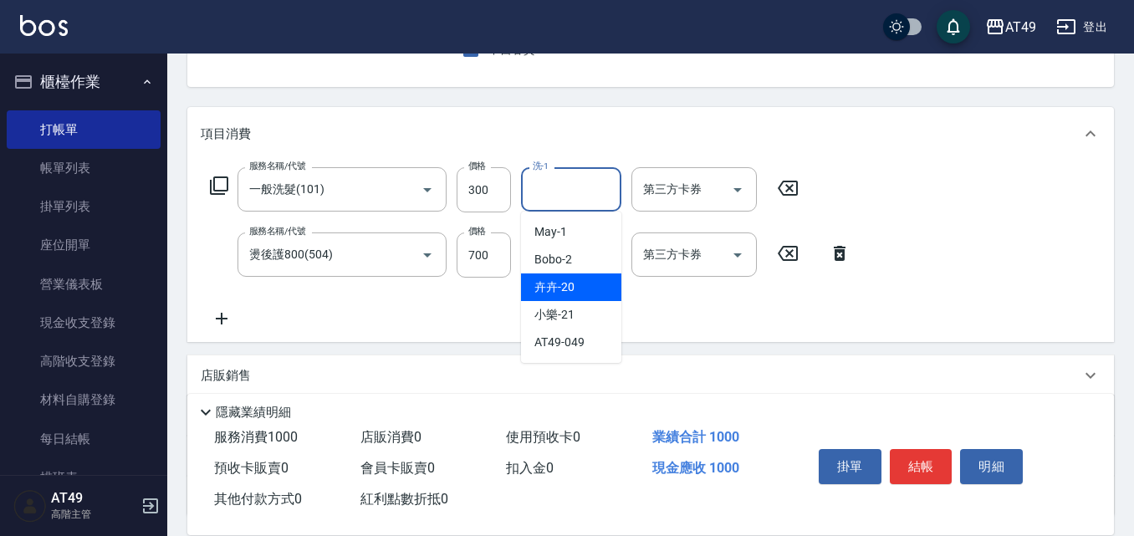
click at [576, 287] on div "卉卉 -20" at bounding box center [571, 287] width 100 height 28
type input "卉卉-20"
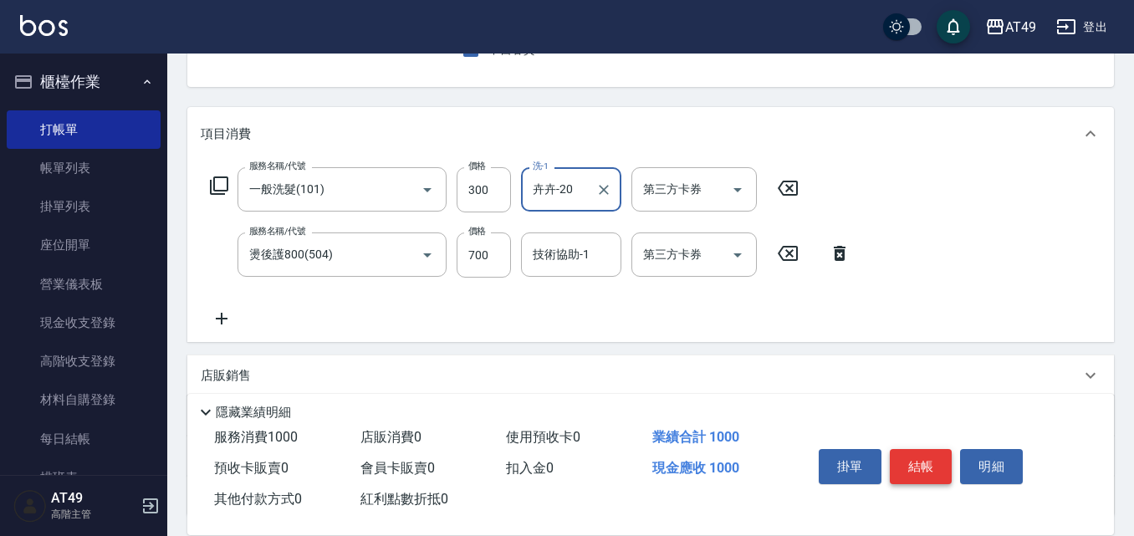
click at [933, 454] on button "結帳" at bounding box center [921, 466] width 63 height 35
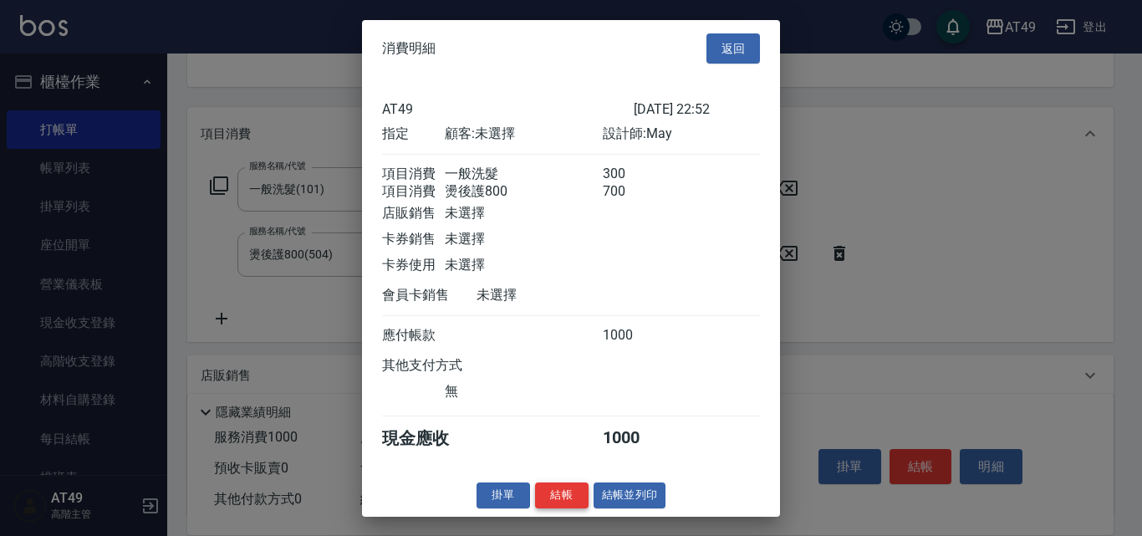
click at [577, 508] on button "結帳" at bounding box center [562, 495] width 54 height 26
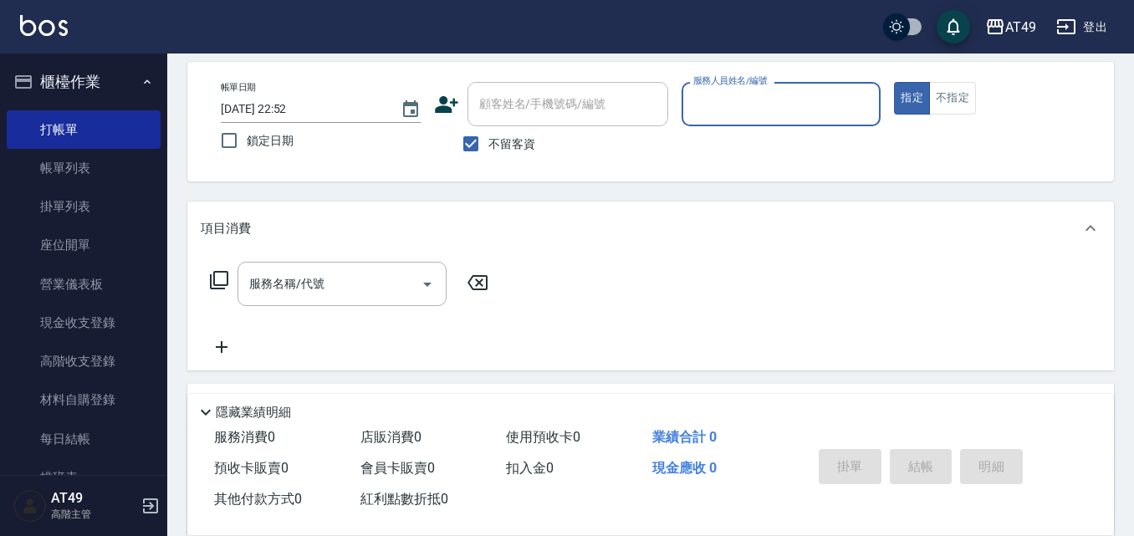
scroll to position [0, 0]
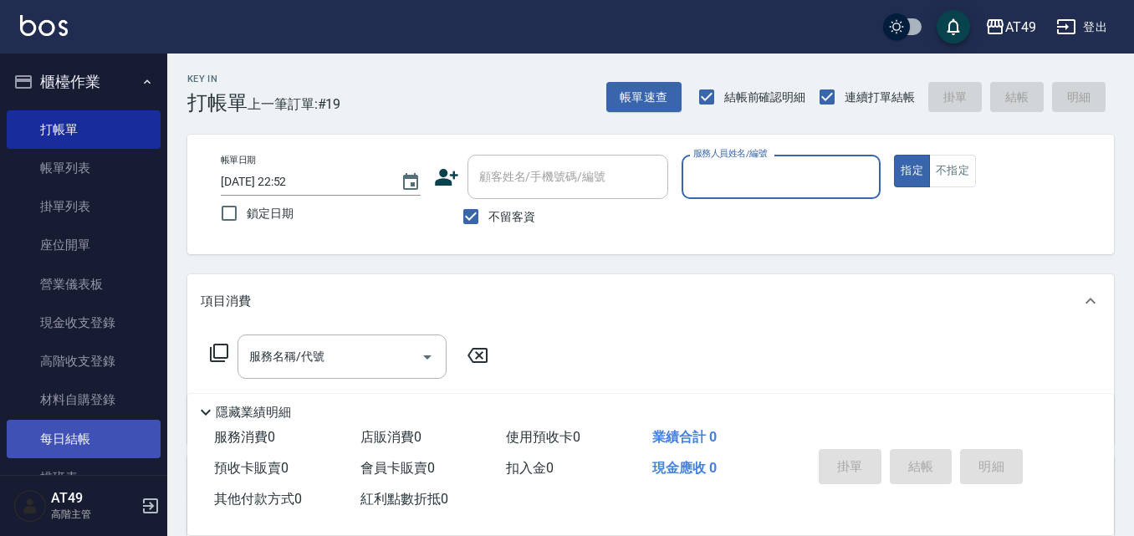
click at [87, 443] on link "每日結帳" at bounding box center [84, 439] width 154 height 38
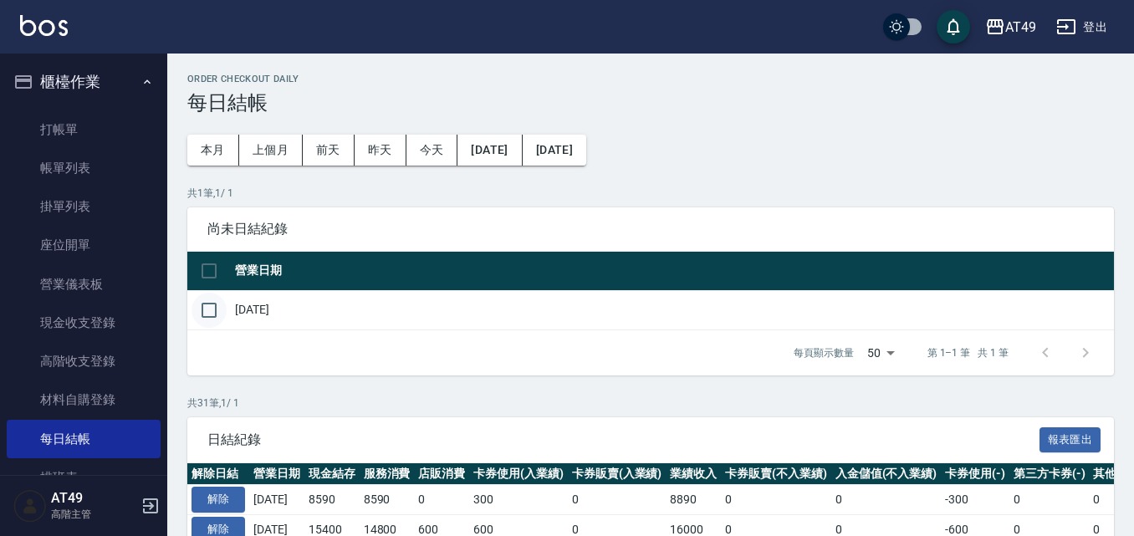
click at [209, 315] on input "checkbox" at bounding box center [208, 310] width 35 height 35
checkbox input "true"
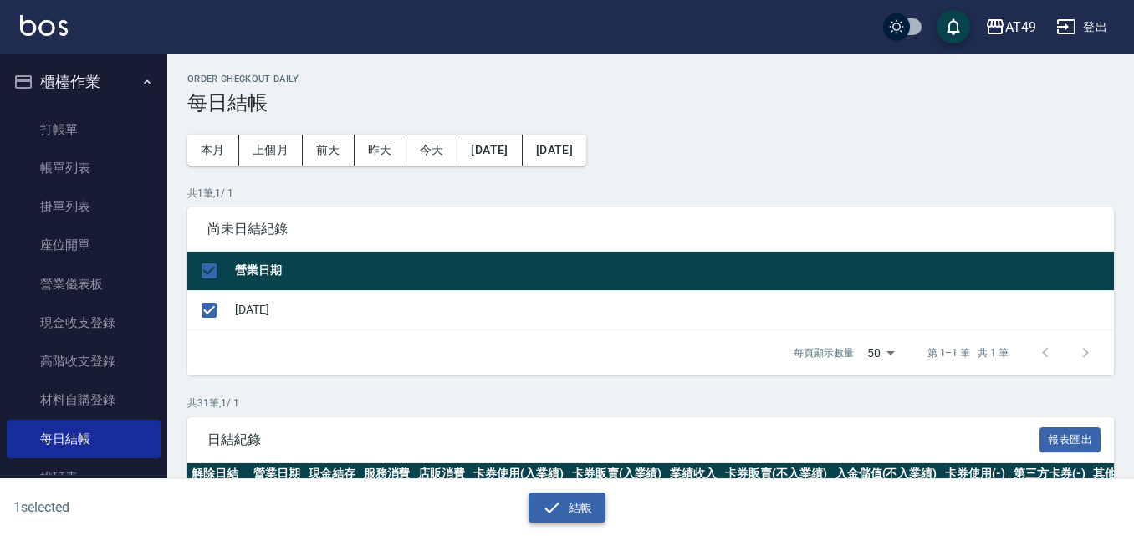
click at [584, 513] on button "結帳" at bounding box center [567, 507] width 78 height 31
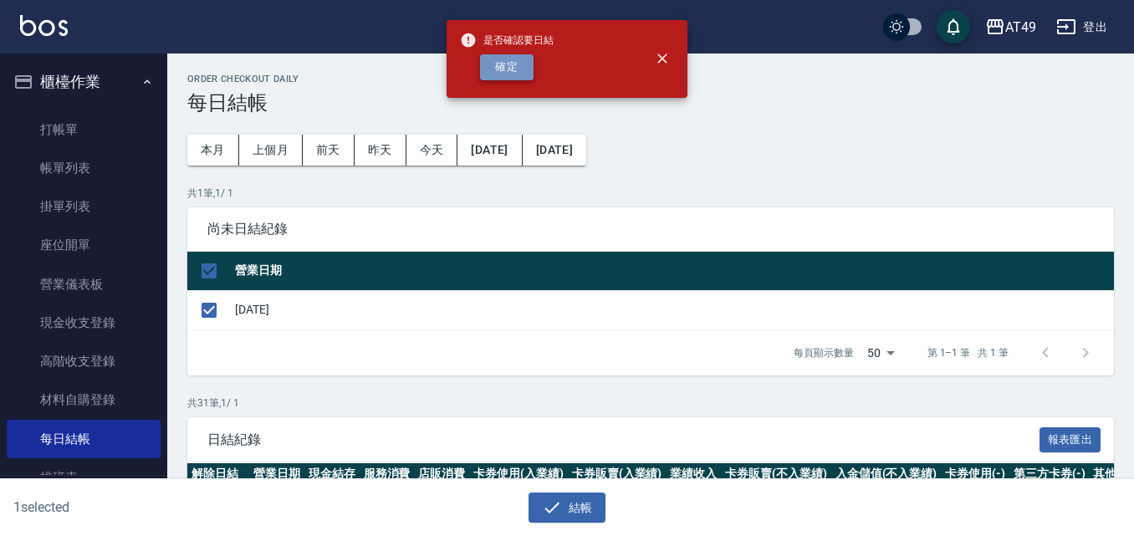
click at [488, 72] on button "確定" at bounding box center [507, 67] width 54 height 26
checkbox input "false"
